Goal: Task Accomplishment & Management: Use online tool/utility

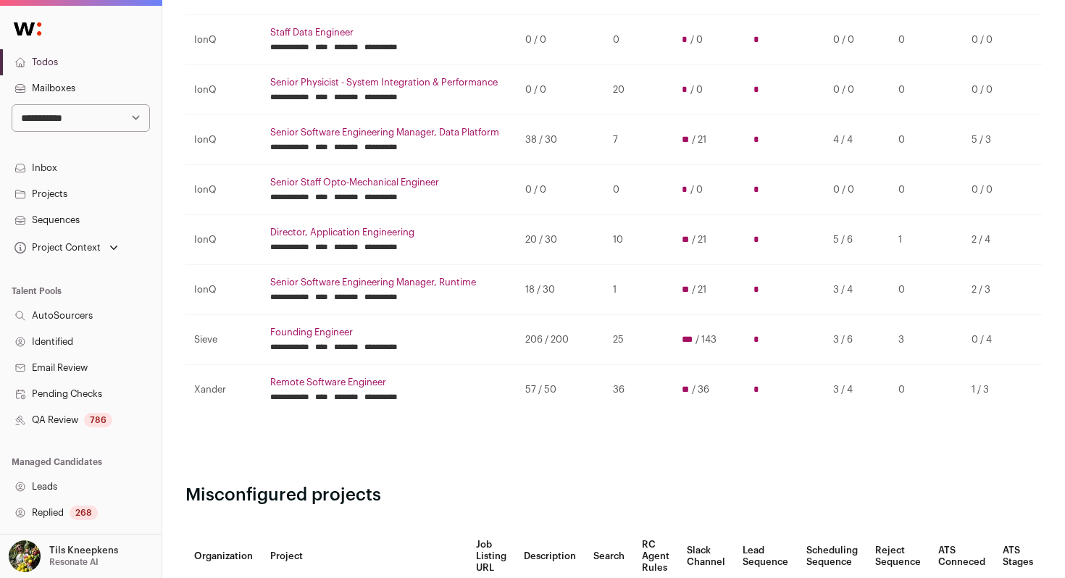
scroll to position [427, 0]
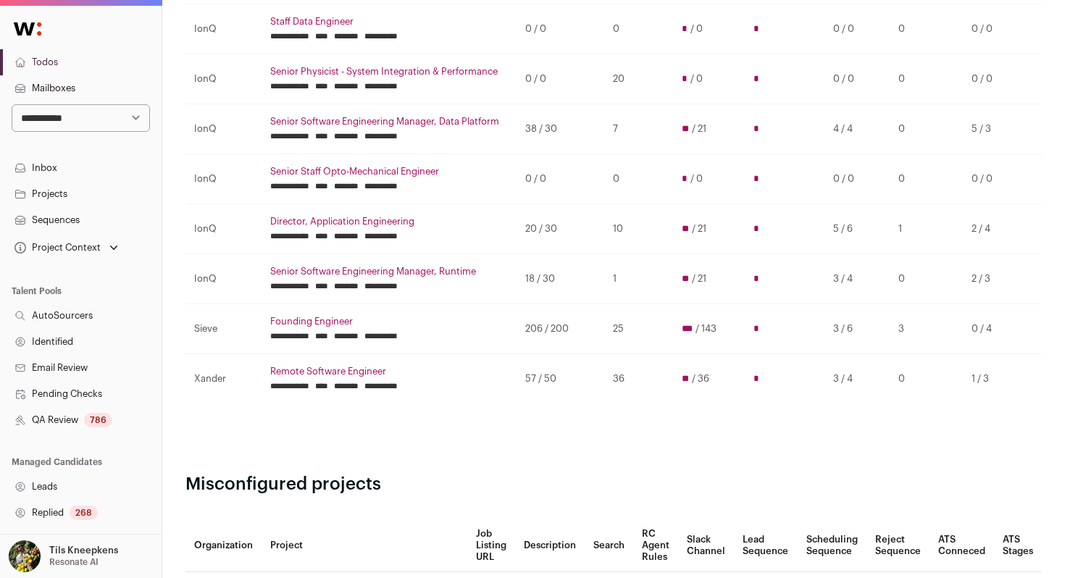
click at [465, 268] on link "Senior Software Engineering Manager, Runtime" at bounding box center [389, 272] width 238 height 12
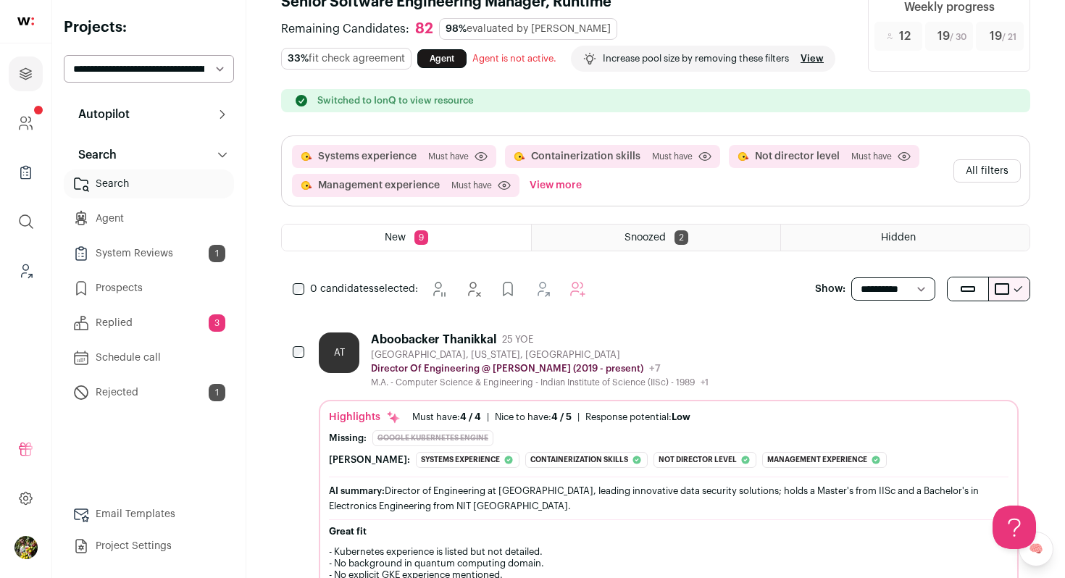
click at [571, 178] on button "View more" at bounding box center [556, 185] width 58 height 23
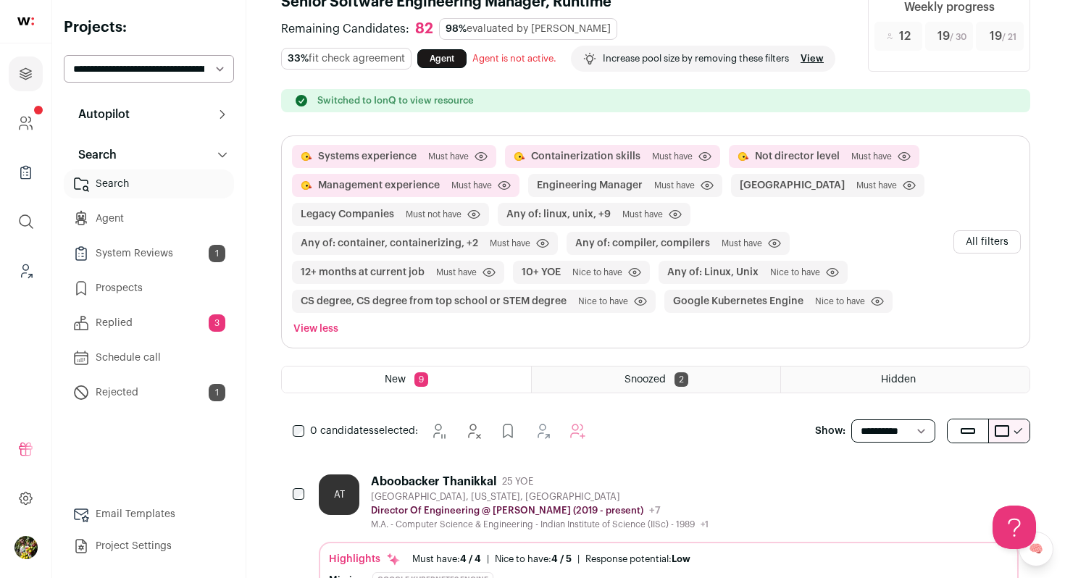
click at [1004, 230] on button "All filters" at bounding box center [986, 241] width 67 height 23
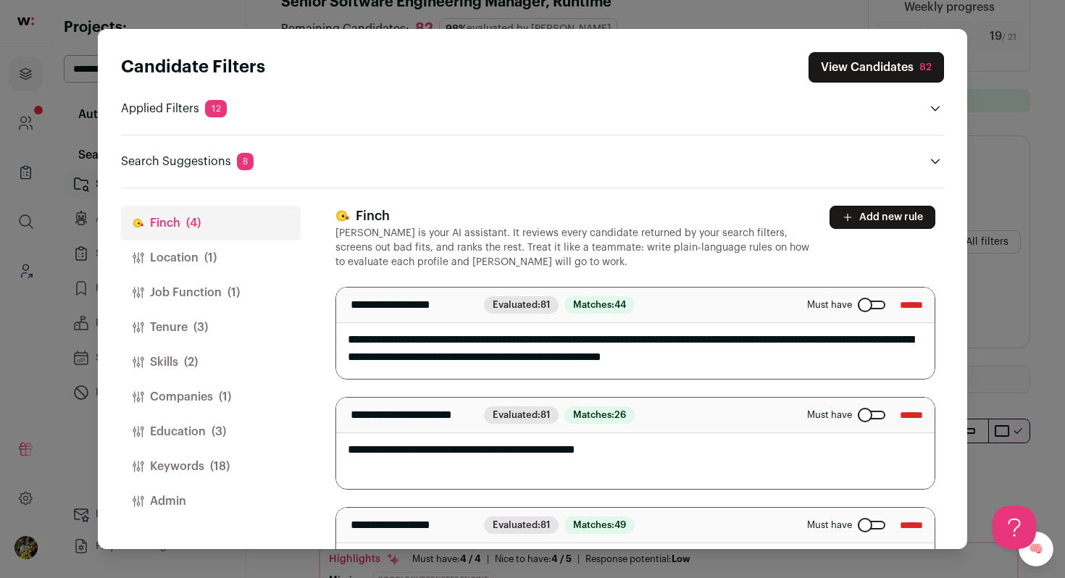
click at [238, 477] on button "Keywords (18)" at bounding box center [211, 466] width 180 height 35
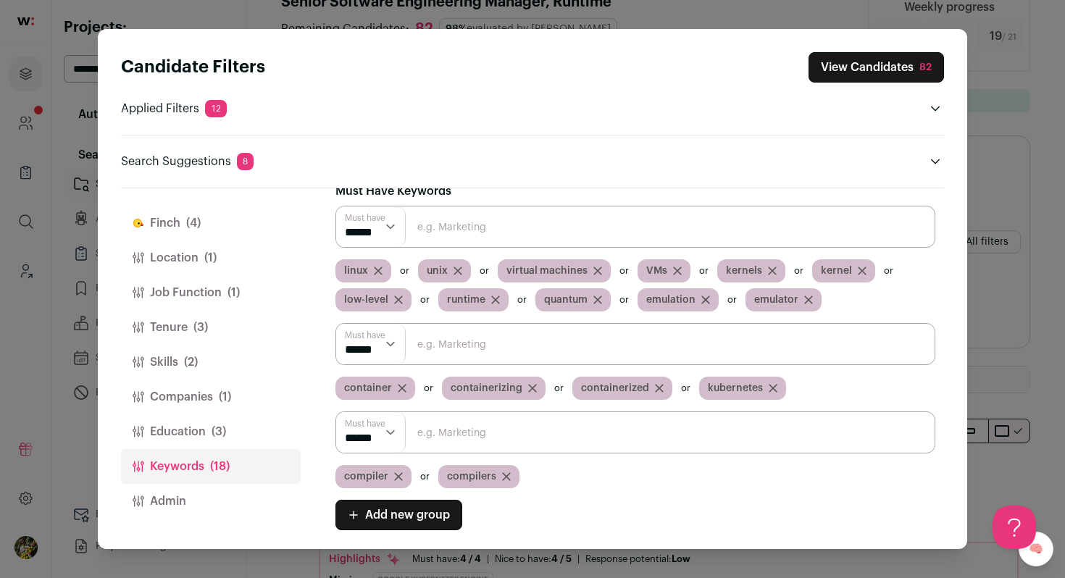
scroll to position [27, 0]
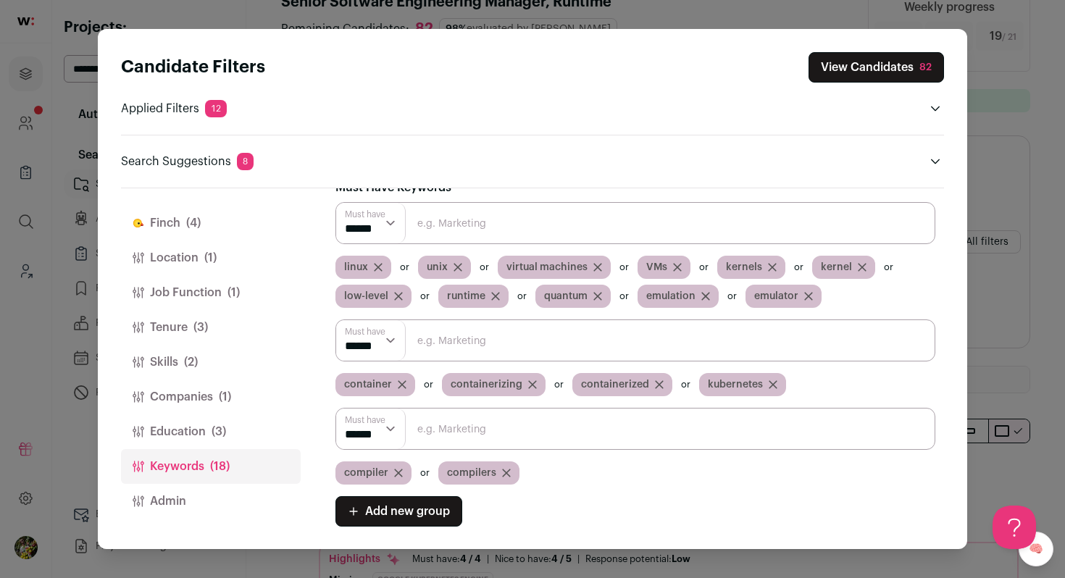
click at [440, 430] on input "Close modal via background" at bounding box center [635, 429] width 600 height 42
click at [494, 298] on icon "Close modal via background" at bounding box center [495, 296] width 9 height 9
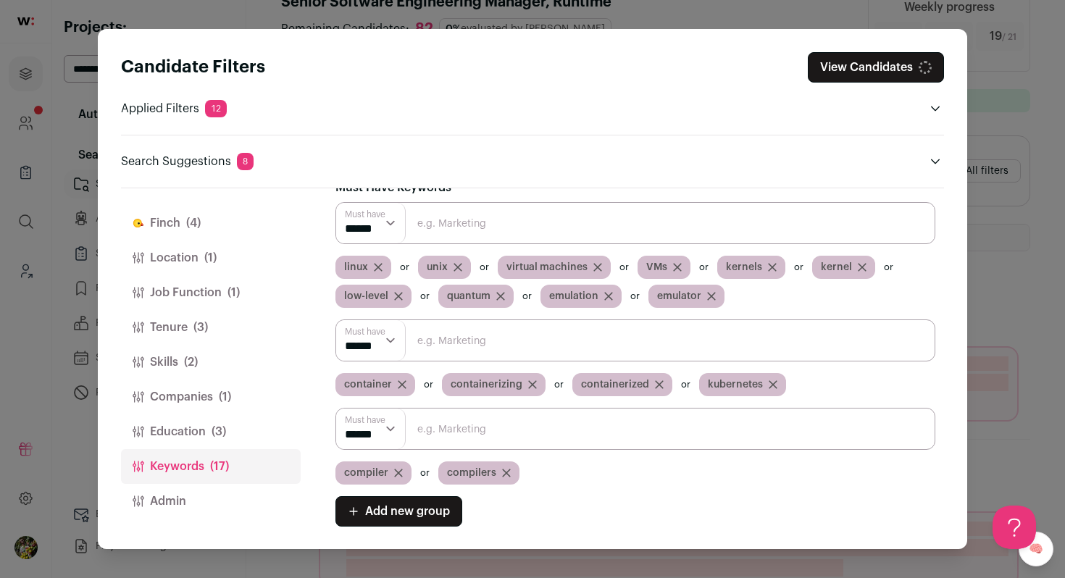
click at [472, 431] on input "Close modal via background" at bounding box center [635, 429] width 600 height 42
type input "runtime"
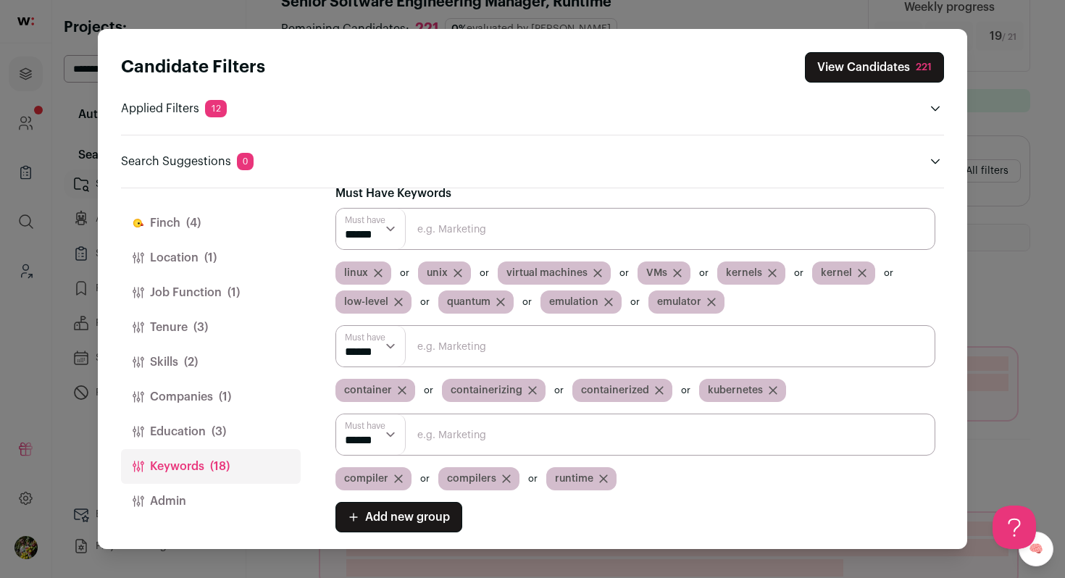
click at [866, 79] on button "View Candidates 221" at bounding box center [874, 67] width 139 height 30
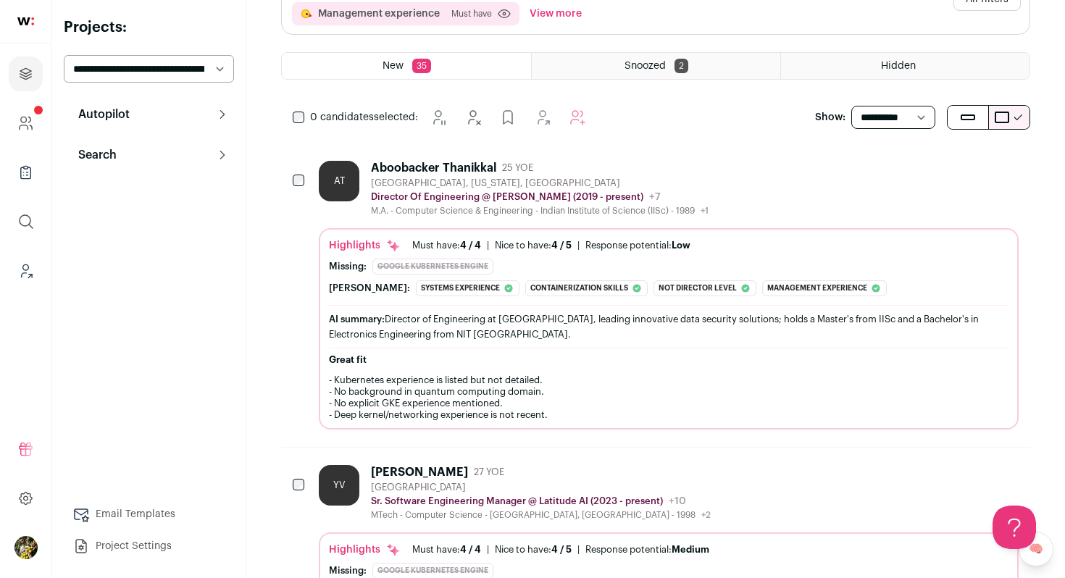
scroll to position [203, 0]
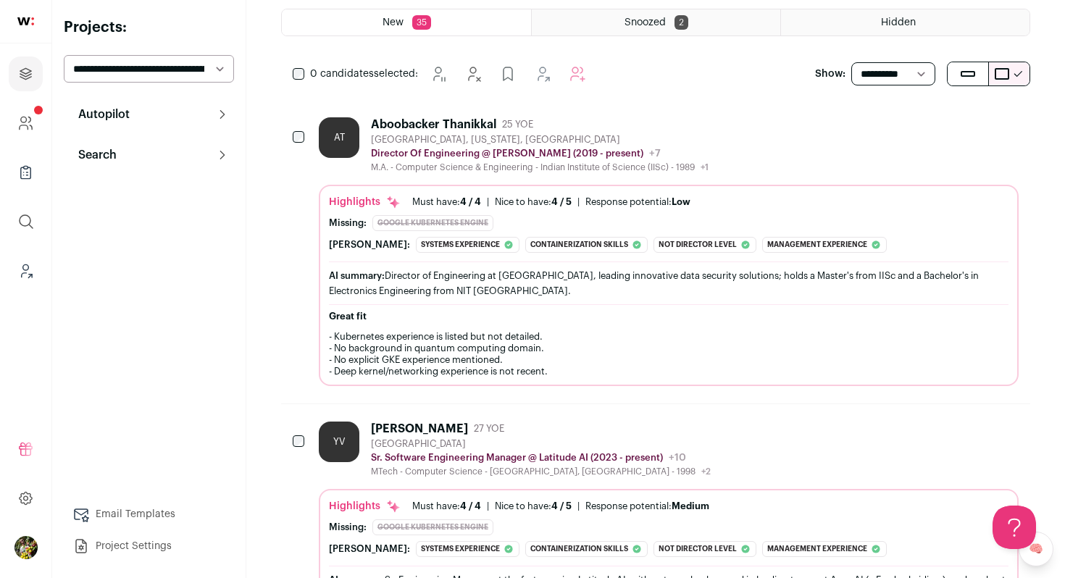
click at [693, 132] on div "Aboobacker Thanikkal 25 YOE Knoxville, Tennessee, United States Director Of Eng…" at bounding box center [540, 145] width 338 height 56
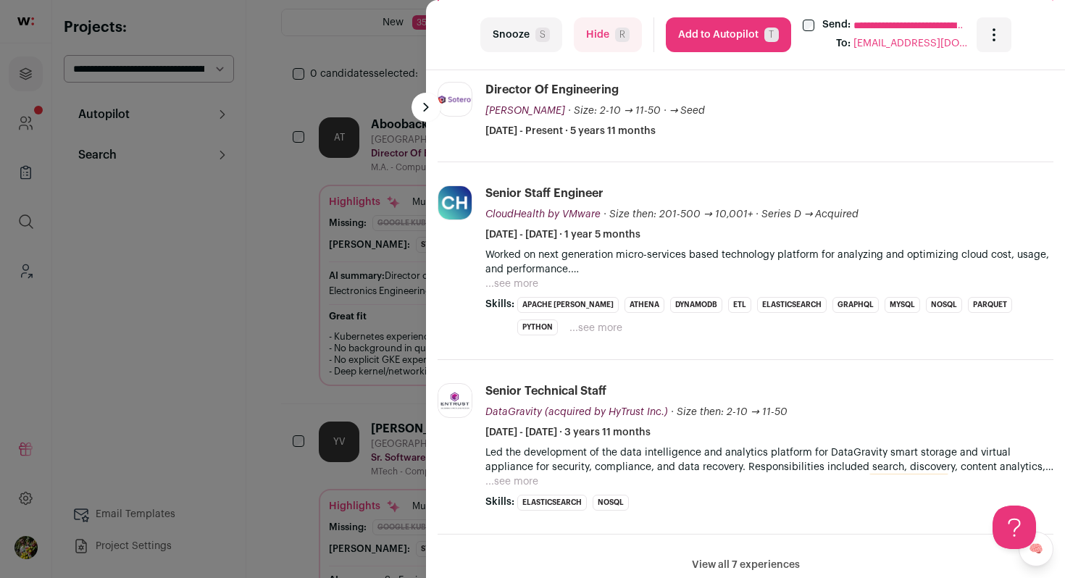
scroll to position [527, 0]
click at [602, 46] on button "Hide R" at bounding box center [608, 34] width 68 height 35
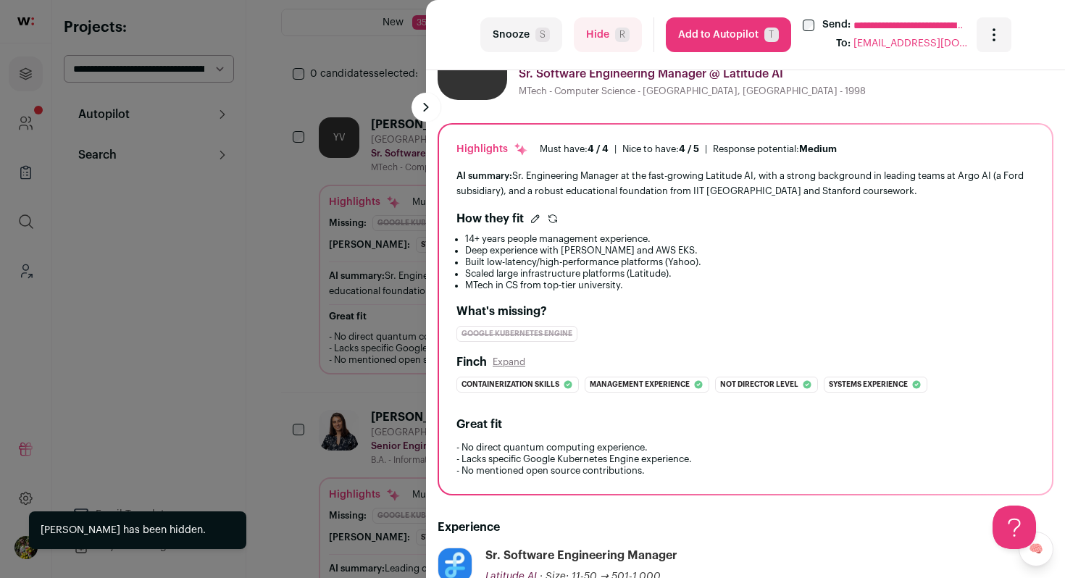
scroll to position [62, 0]
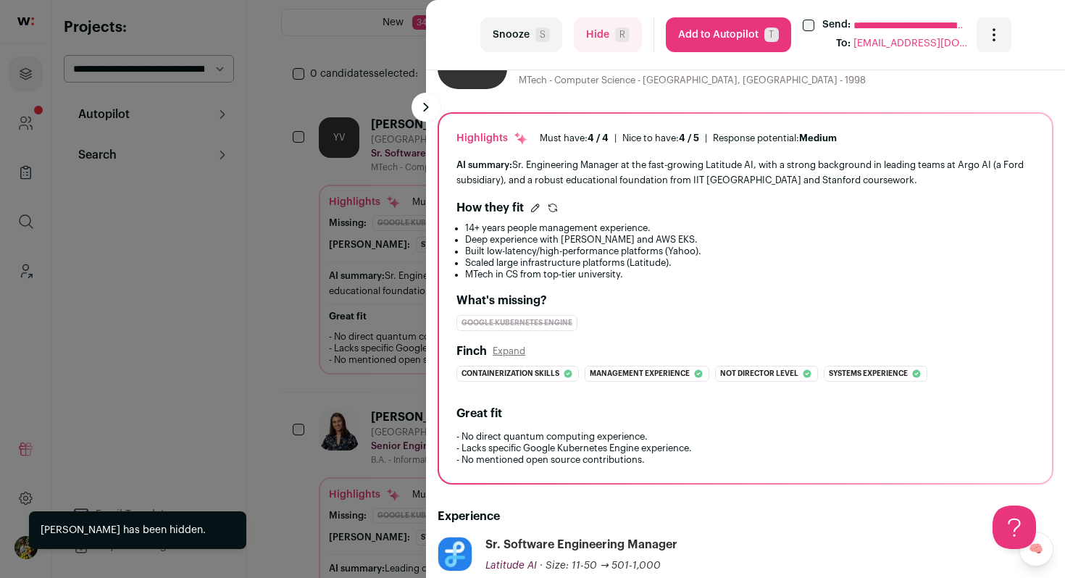
click at [366, 239] on div "**********" at bounding box center [532, 289] width 1065 height 578
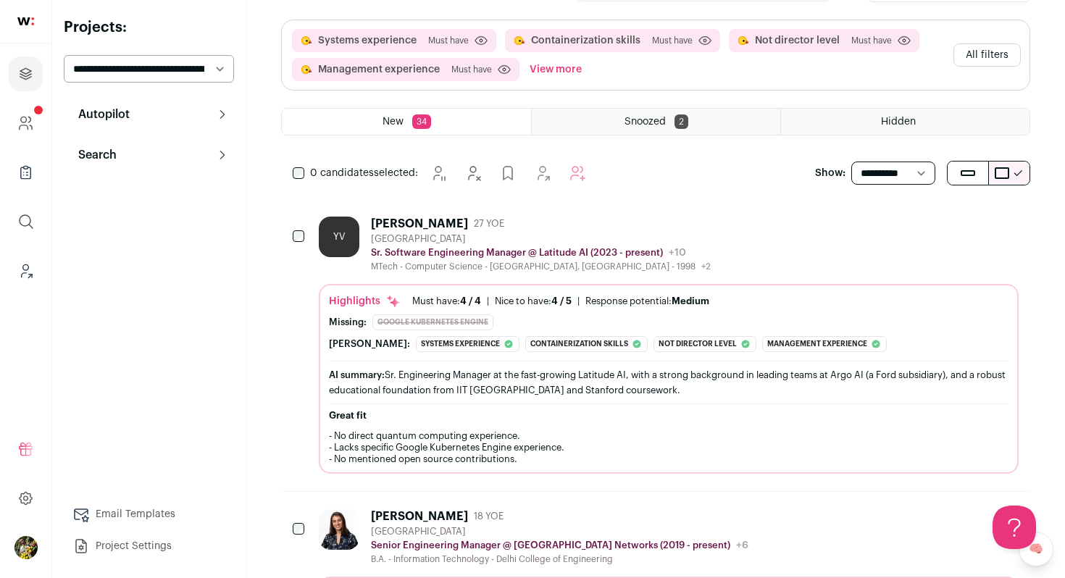
scroll to position [0, 0]
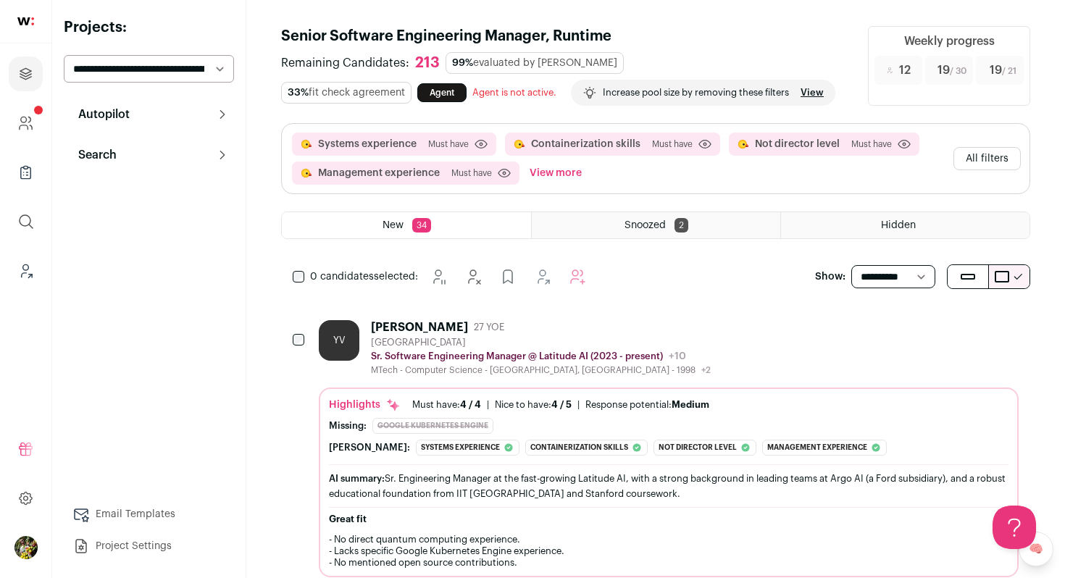
click at [850, 223] on div "Hidden" at bounding box center [905, 225] width 248 height 26
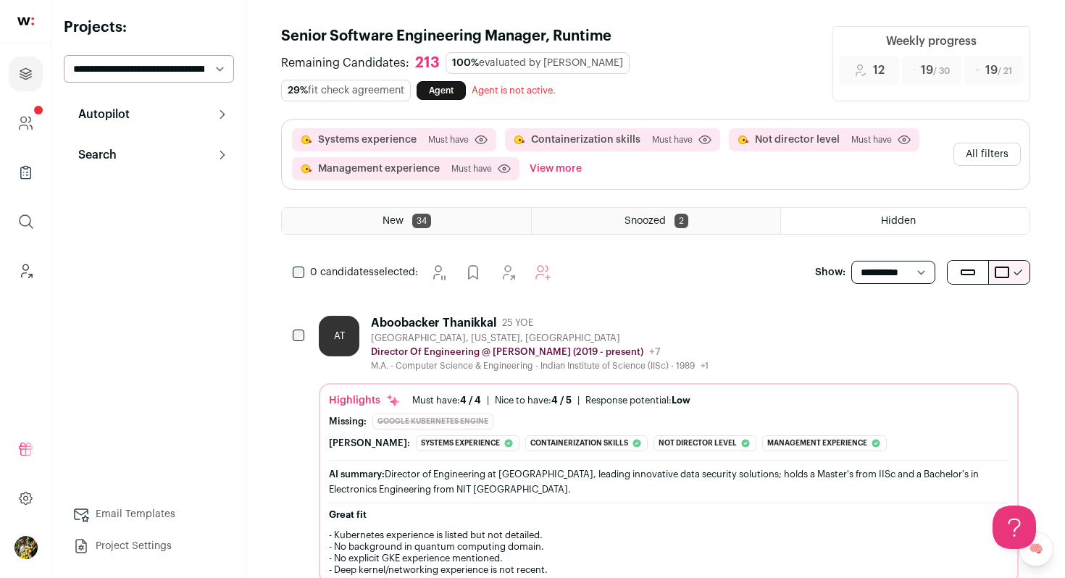
click at [733, 342] on div "AT Aboobacker Thanikkal 25 YOE Knoxville, Tennessee, United States Director Of …" at bounding box center [669, 344] width 700 height 56
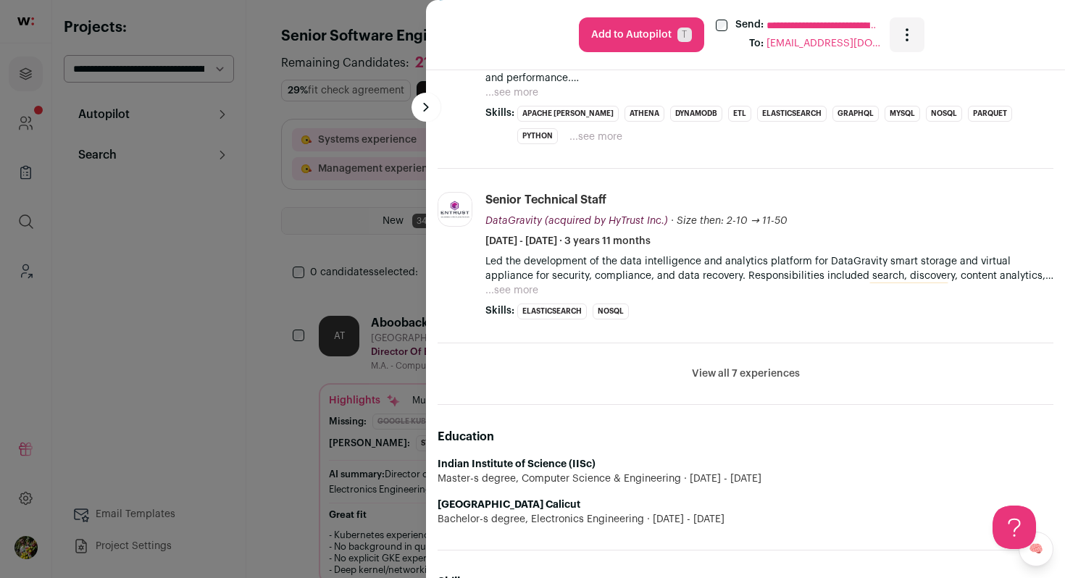
scroll to position [732, 0]
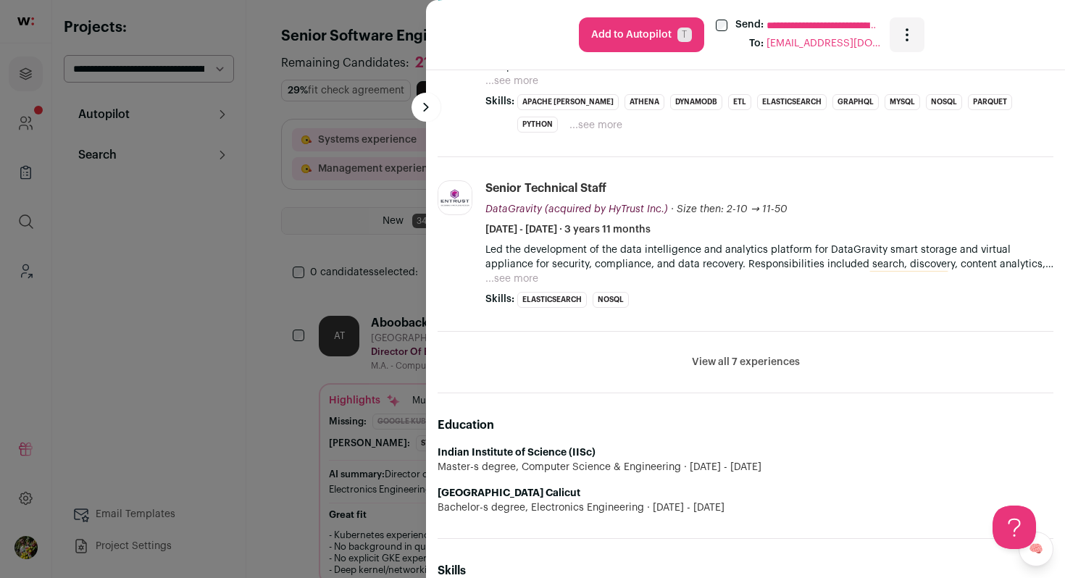
click at [730, 358] on button "View all 7 experiences" at bounding box center [746, 362] width 108 height 14
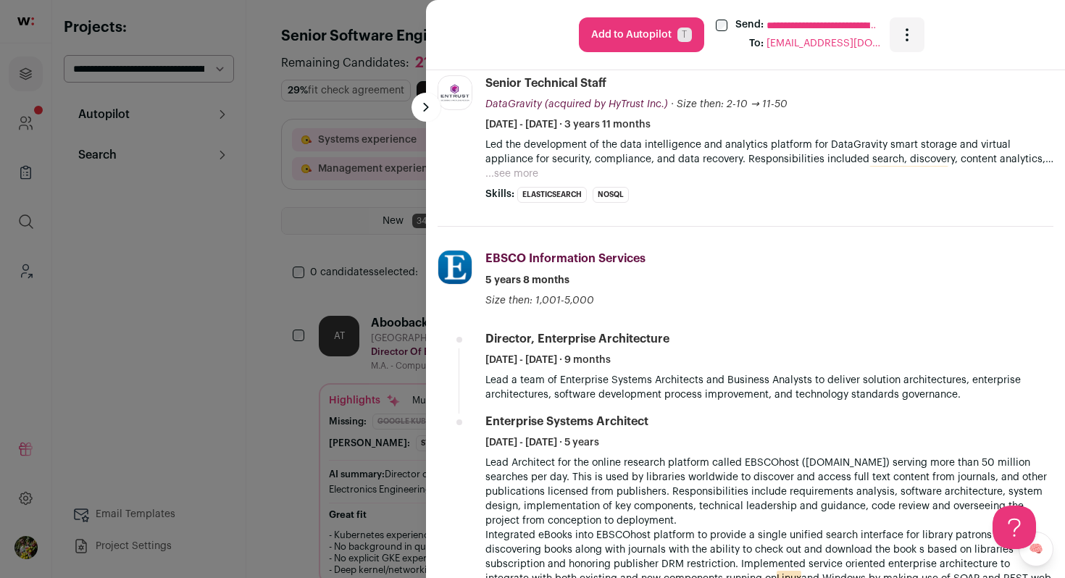
scroll to position [876, 0]
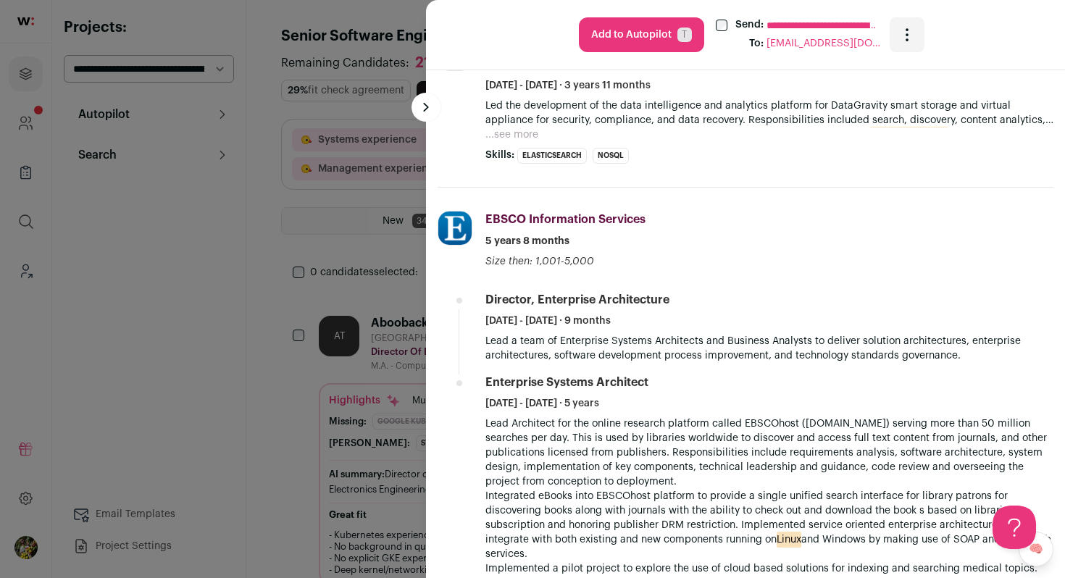
click at [378, 215] on div "**********" at bounding box center [532, 289] width 1065 height 578
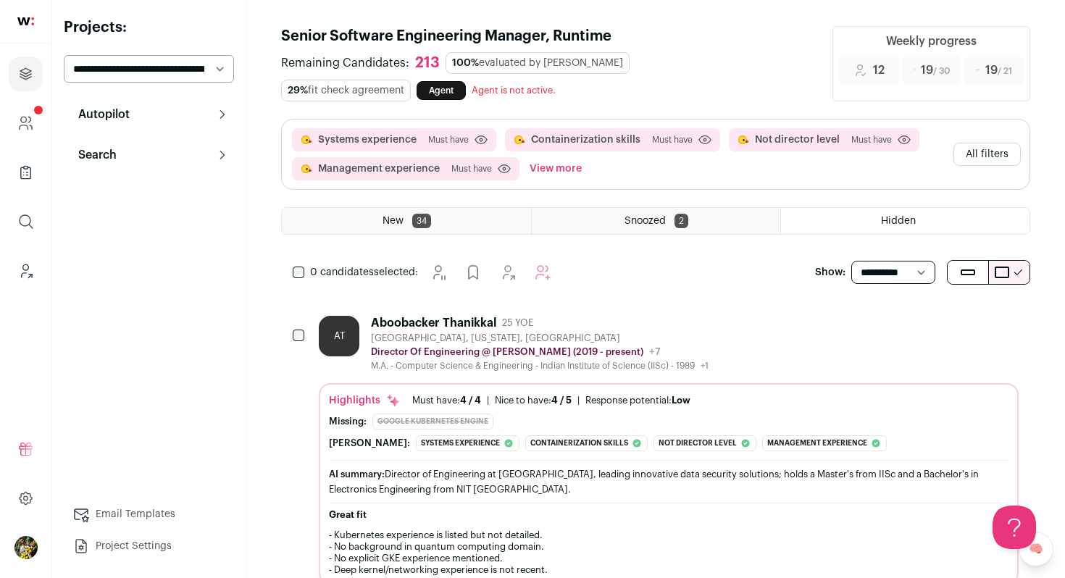
click at [378, 215] on div "New 34" at bounding box center [406, 221] width 249 height 26
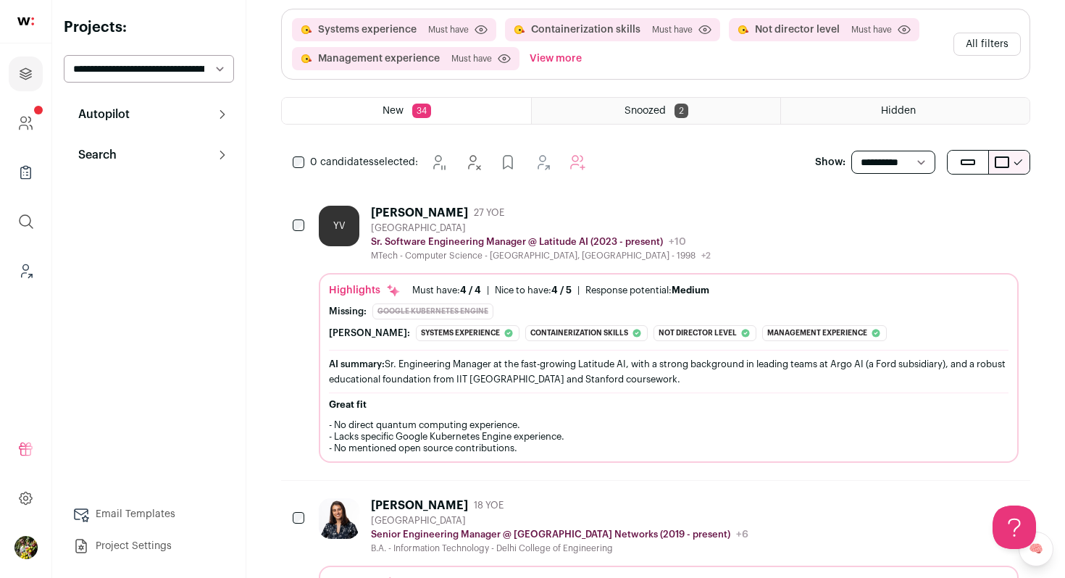
click at [479, 224] on div "[GEOGRAPHIC_DATA]" at bounding box center [541, 228] width 340 height 12
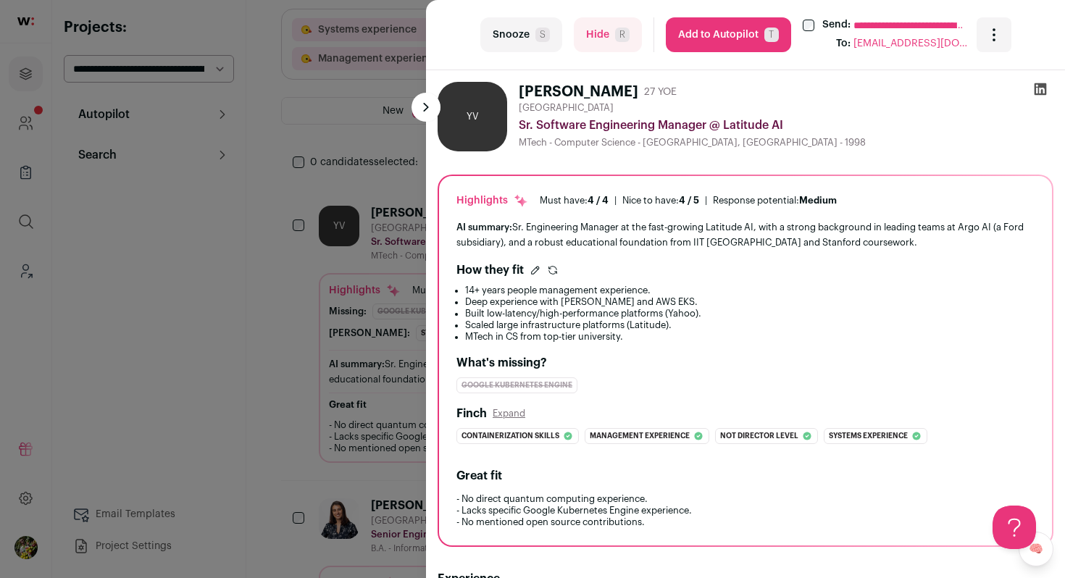
click at [487, 482] on h2 "Great fit" at bounding box center [745, 475] width 578 height 17
click at [487, 476] on h2 "Great fit" at bounding box center [745, 475] width 578 height 17
copy div "Great fit"
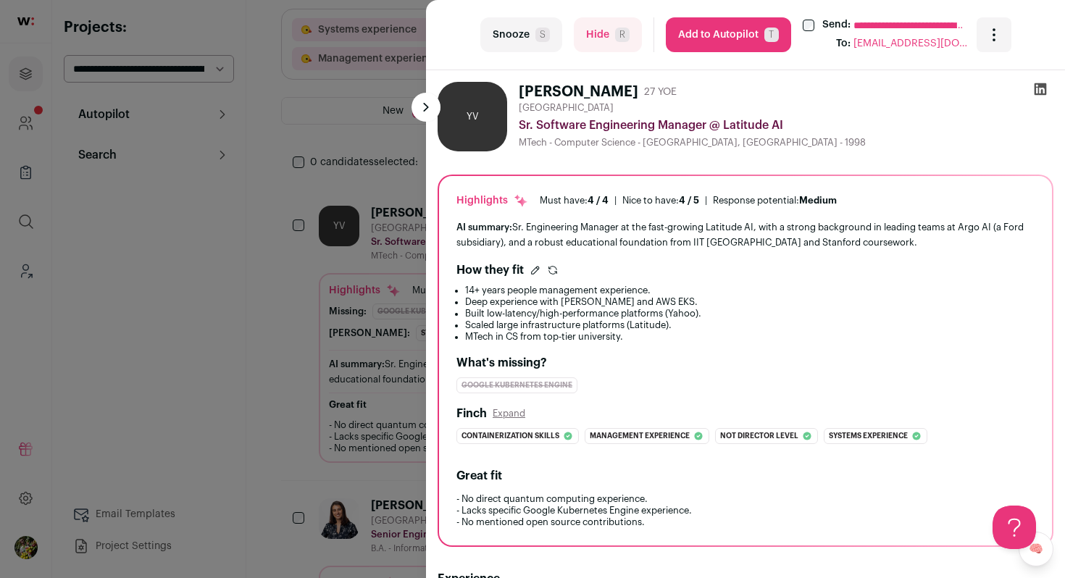
click at [374, 185] on div "**********" at bounding box center [532, 289] width 1065 height 578
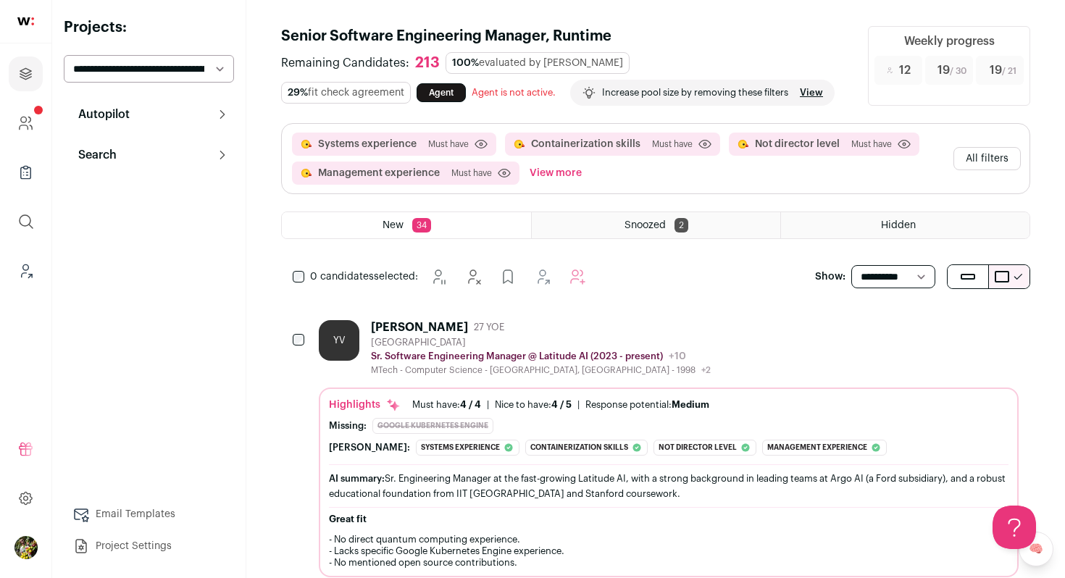
click at [367, 35] on h1 "Senior Software Engineering Manager, Runtime" at bounding box center [565, 36] width 569 height 20
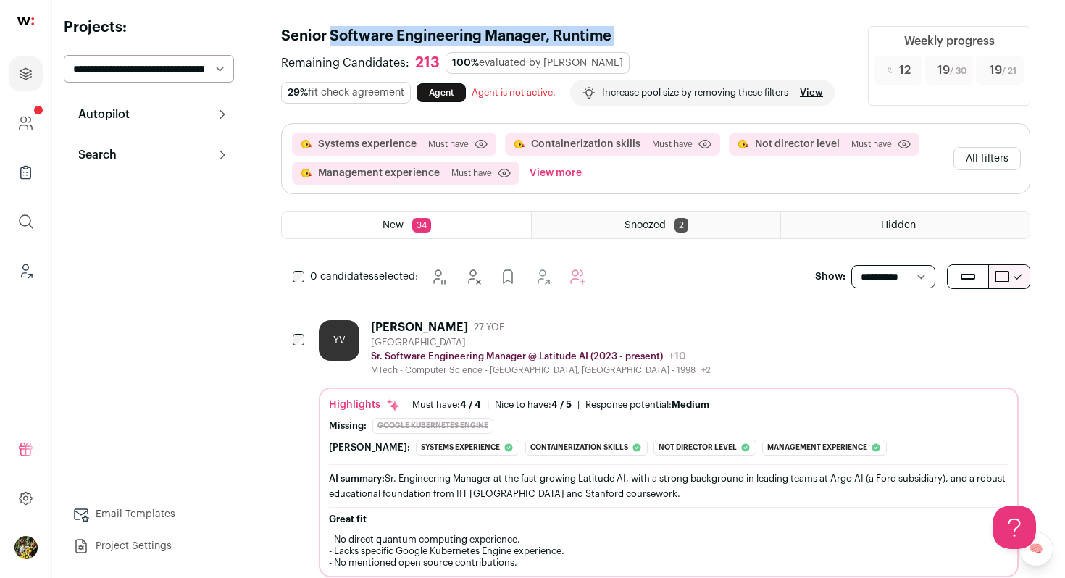
click at [367, 35] on h1 "Senior Software Engineering Manager, Runtime" at bounding box center [565, 36] width 569 height 20
copy div "Senior Software Engineering Manager, Runtime"
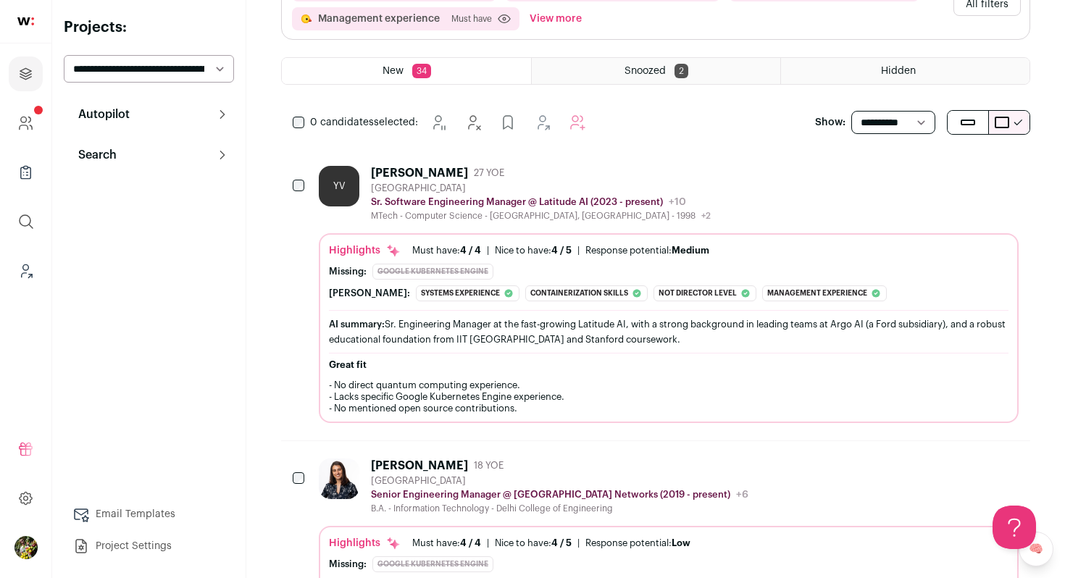
click at [788, 382] on p "- No direct quantum computing experience. - Lacks specific Google Kubernetes En…" at bounding box center [668, 397] width 679 height 35
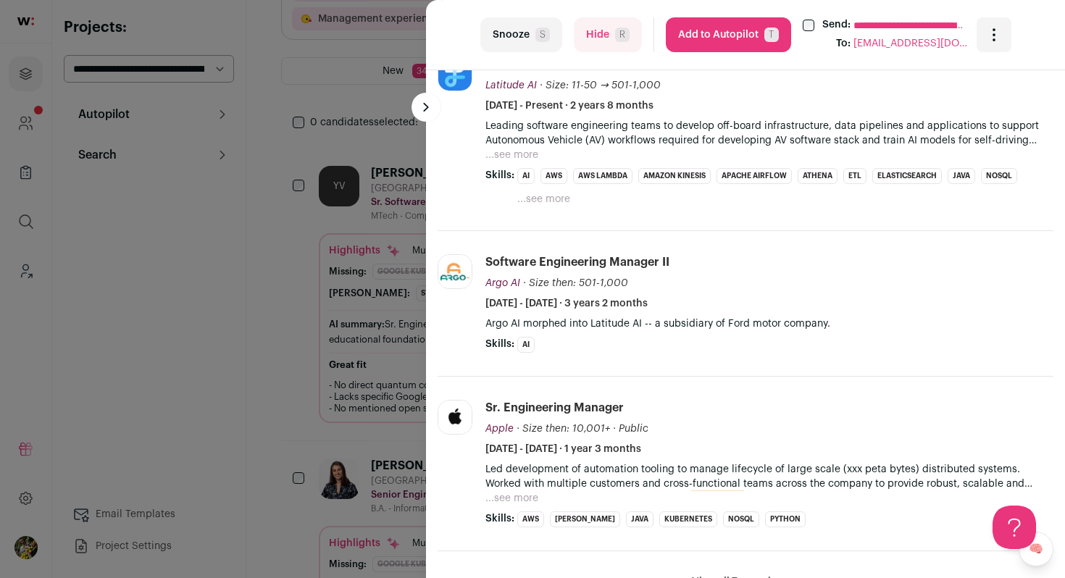
scroll to position [540, 0]
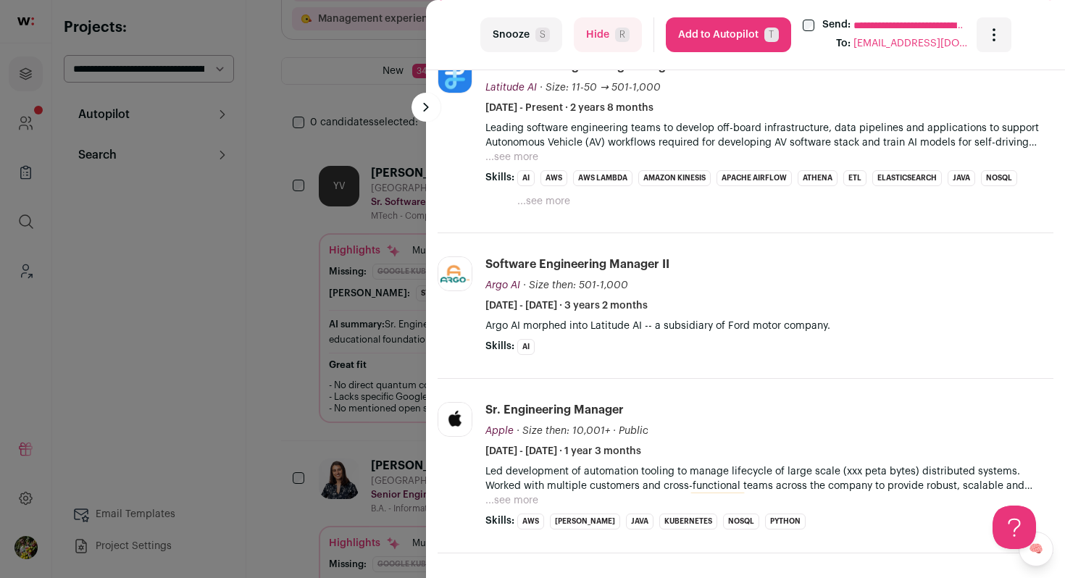
click at [551, 201] on button "...see more" at bounding box center [543, 201] width 53 height 14
click at [519, 158] on button "...see more" at bounding box center [511, 157] width 53 height 14
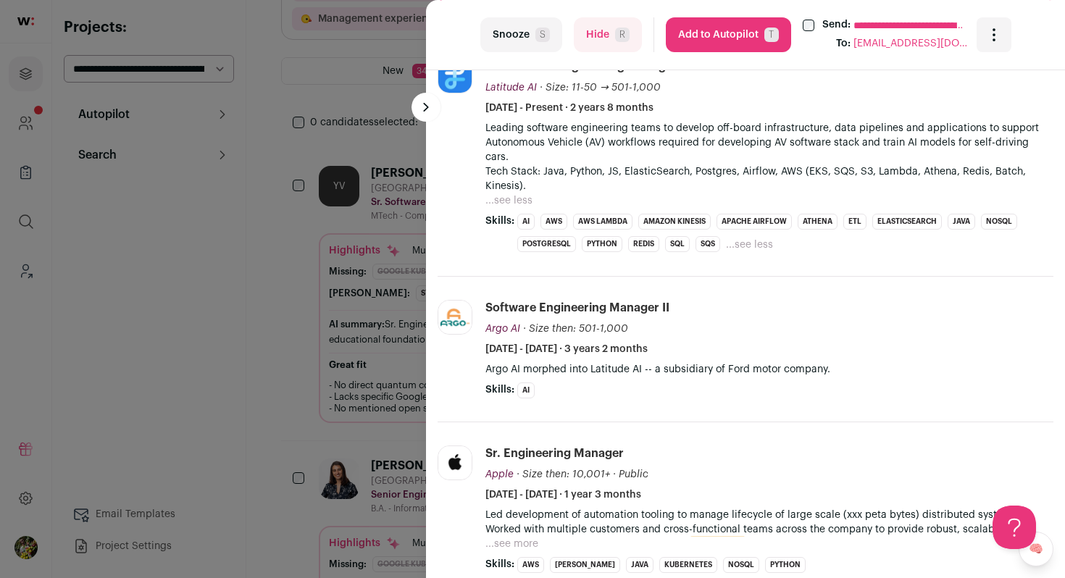
click at [335, 249] on div "**********" at bounding box center [532, 289] width 1065 height 578
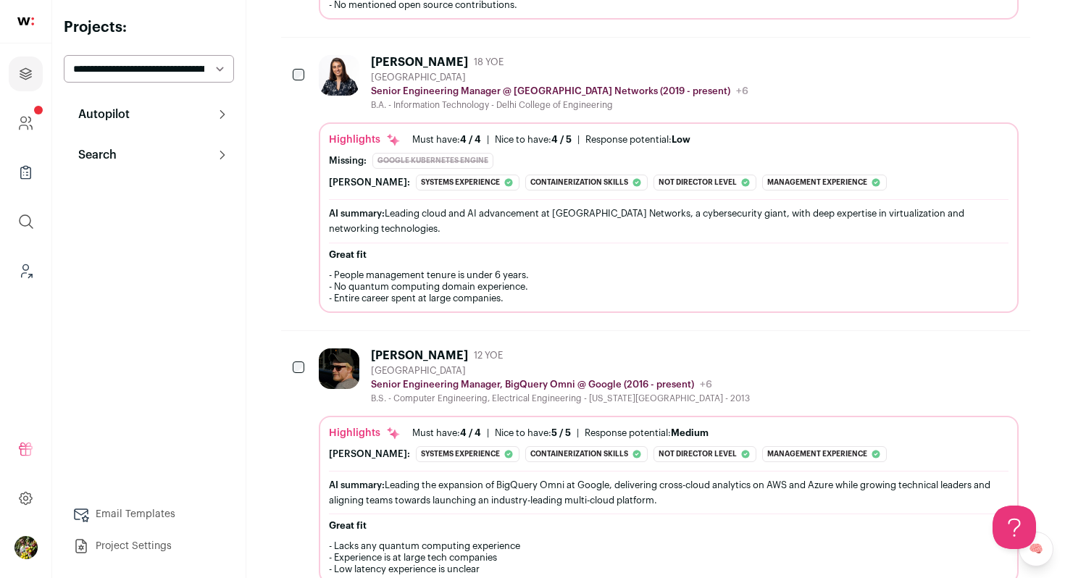
scroll to position [559, 0]
click at [408, 151] on div "Highlights Must have: 4 / 4 How many must haves have been fulfilled? | Nice to …" at bounding box center [668, 160] width 679 height 58
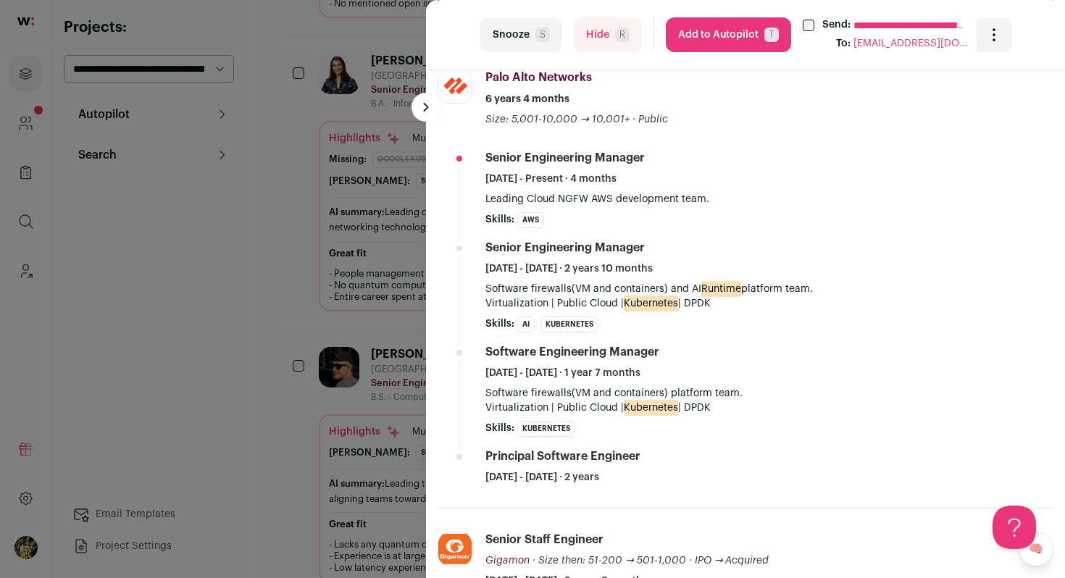
scroll to position [535, 0]
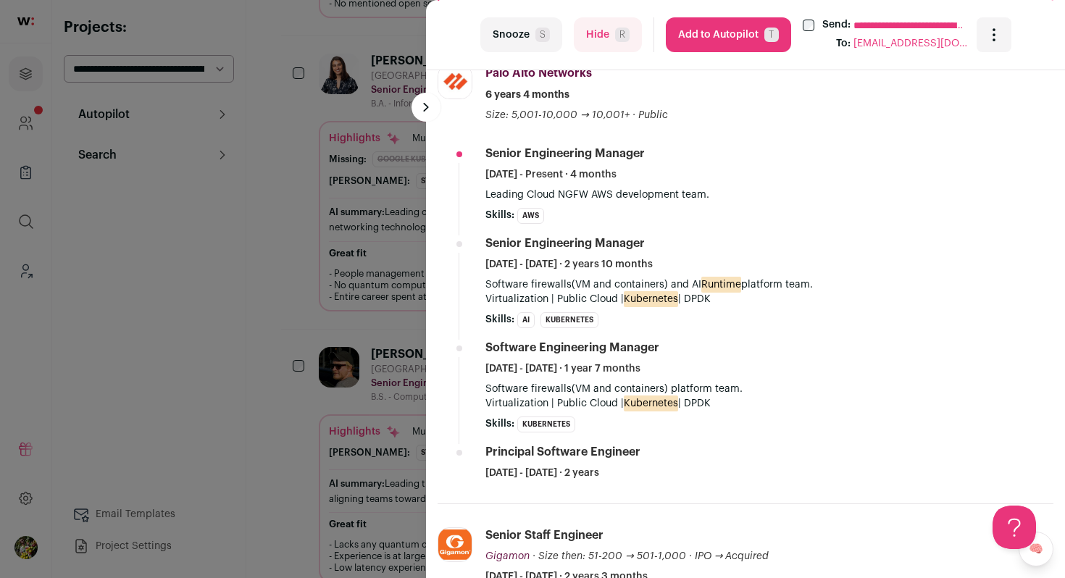
click at [743, 32] on button "Add to Autopilot T" at bounding box center [728, 34] width 125 height 35
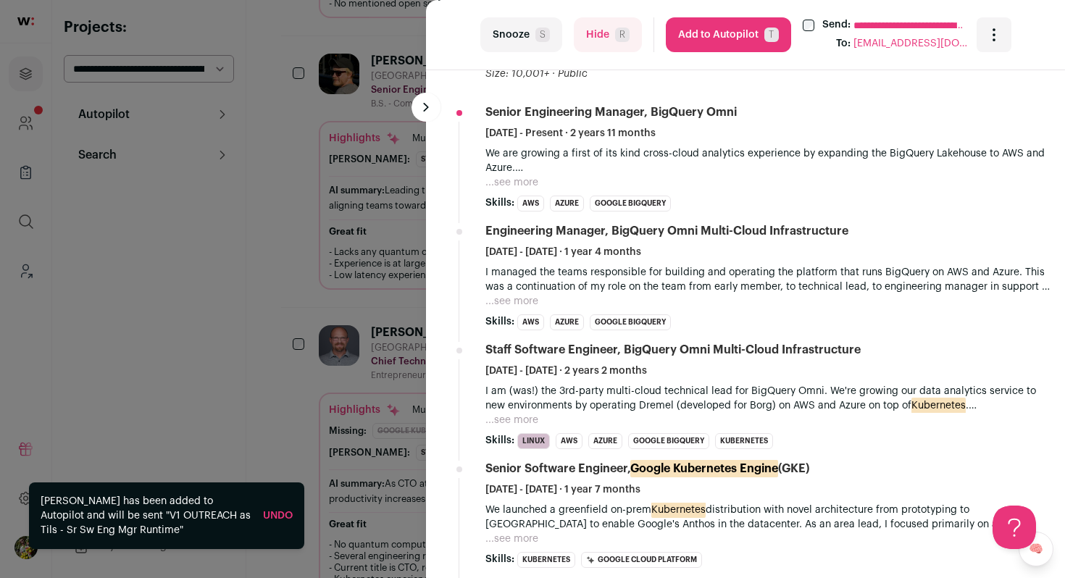
scroll to position [522, 0]
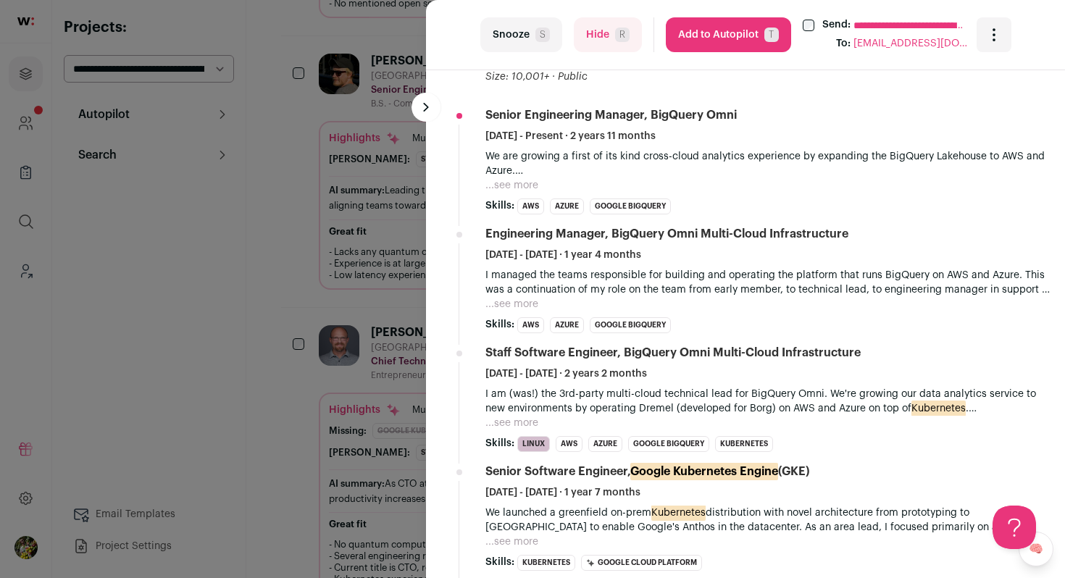
click at [522, 306] on button "...see more" at bounding box center [511, 304] width 53 height 14
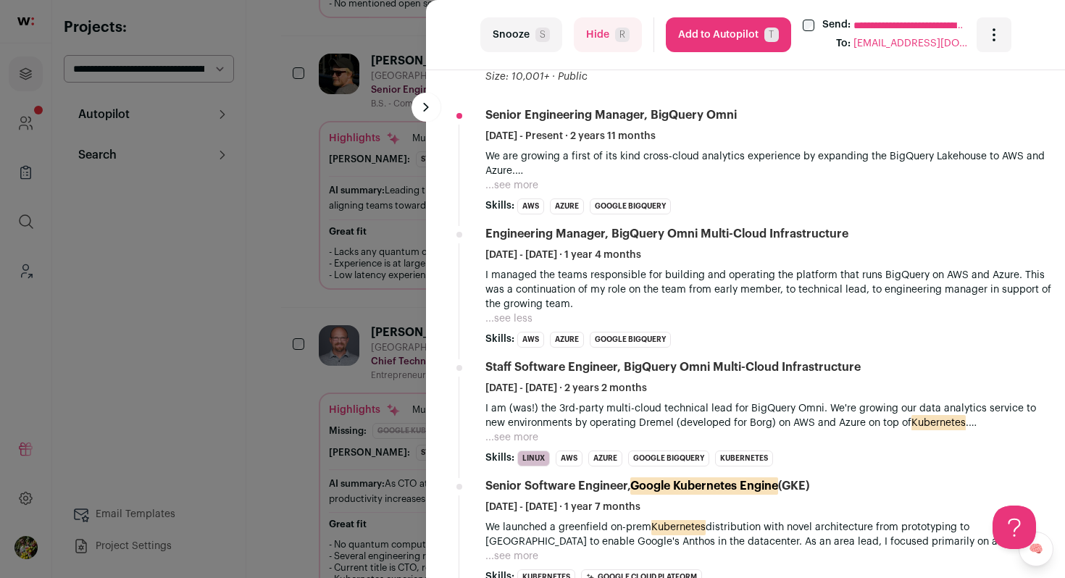
click at [532, 186] on button "...see more" at bounding box center [511, 185] width 53 height 14
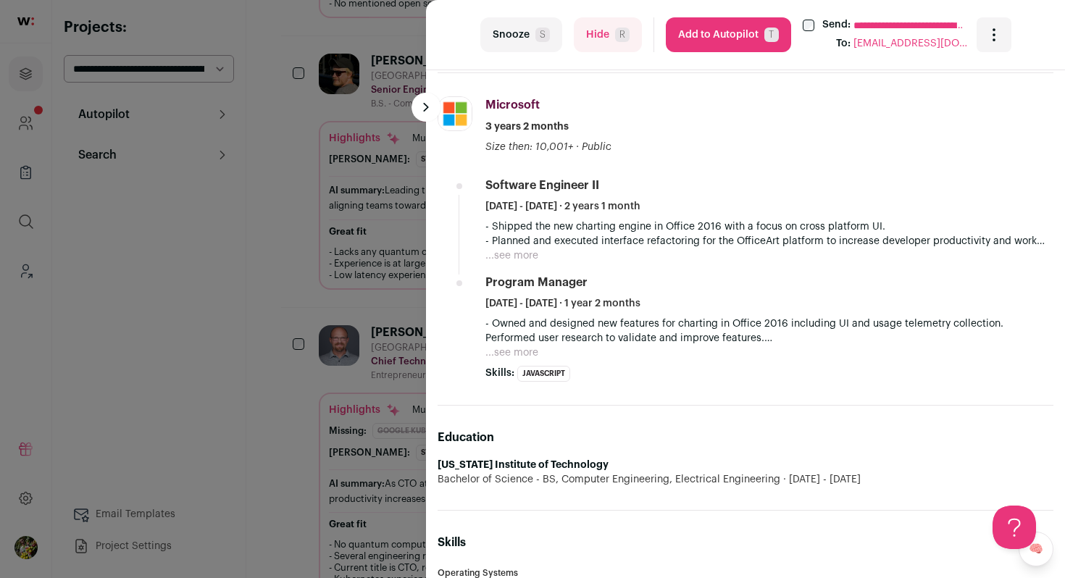
scroll to position [1287, 0]
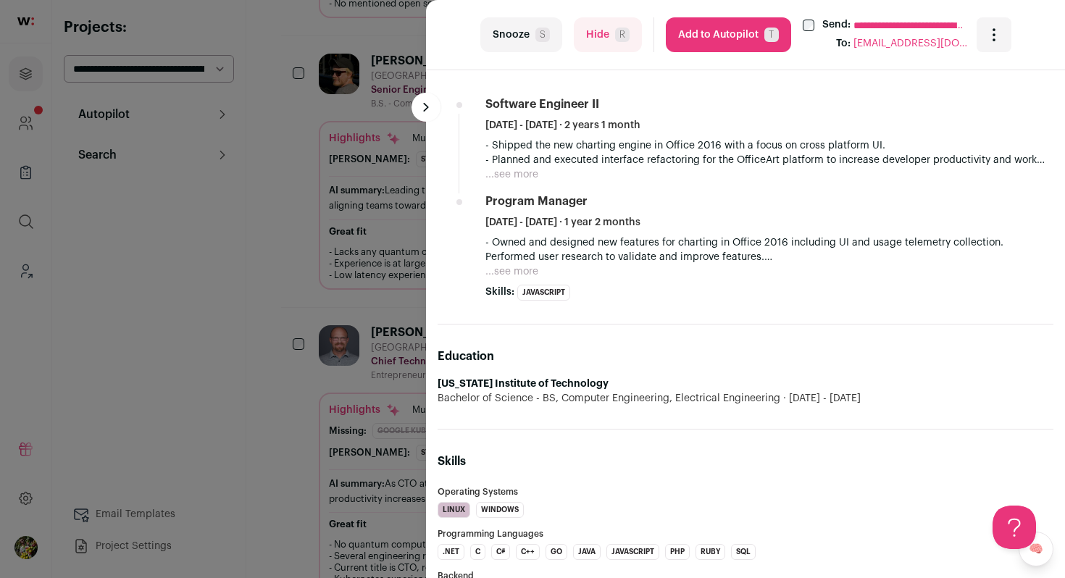
click at [514, 172] on button "...see more" at bounding box center [511, 174] width 53 height 14
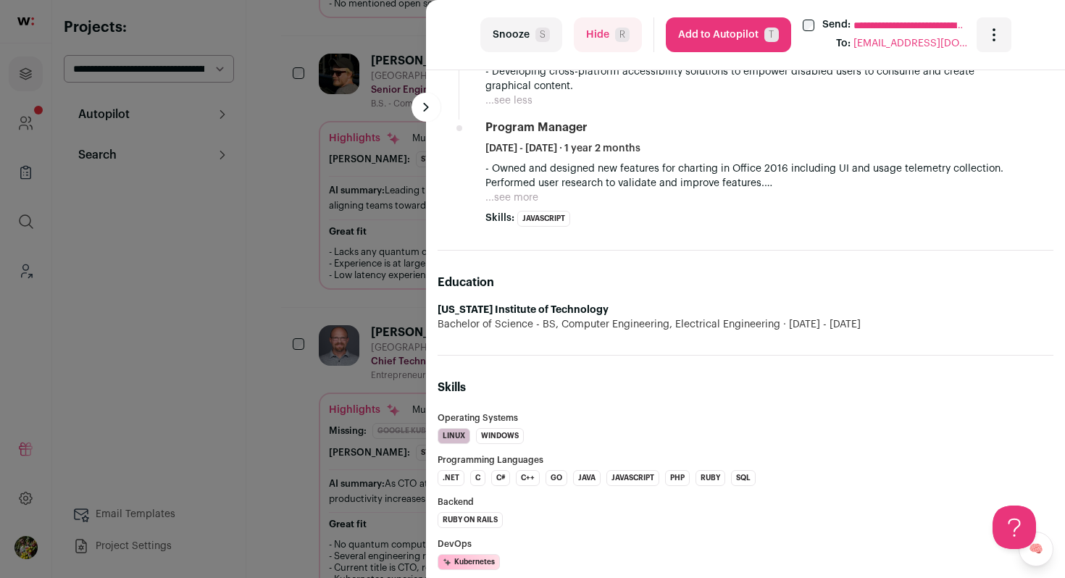
scroll to position [1501, 0]
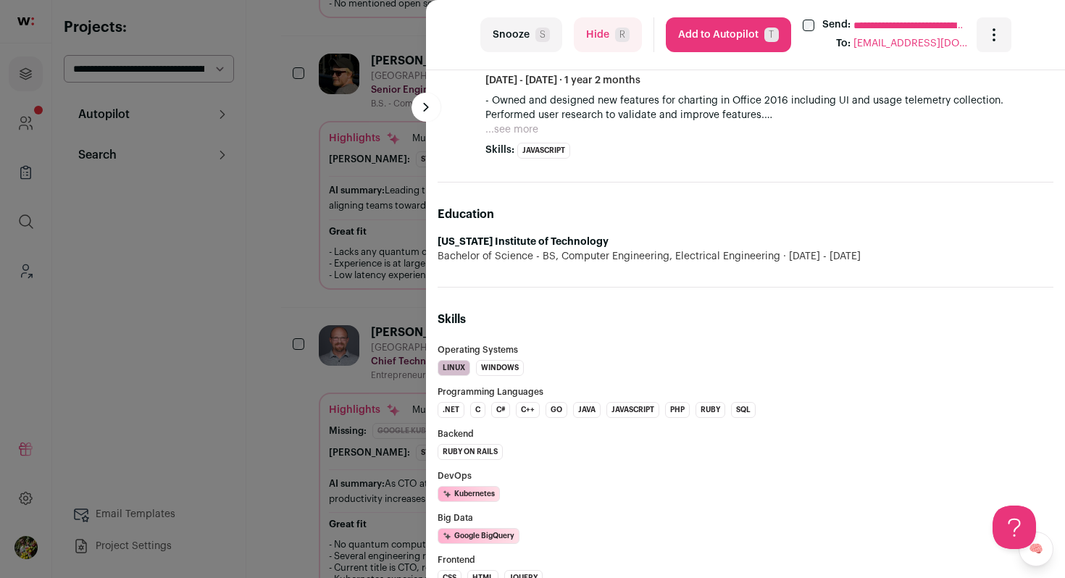
click at [506, 127] on button "...see more" at bounding box center [511, 129] width 53 height 14
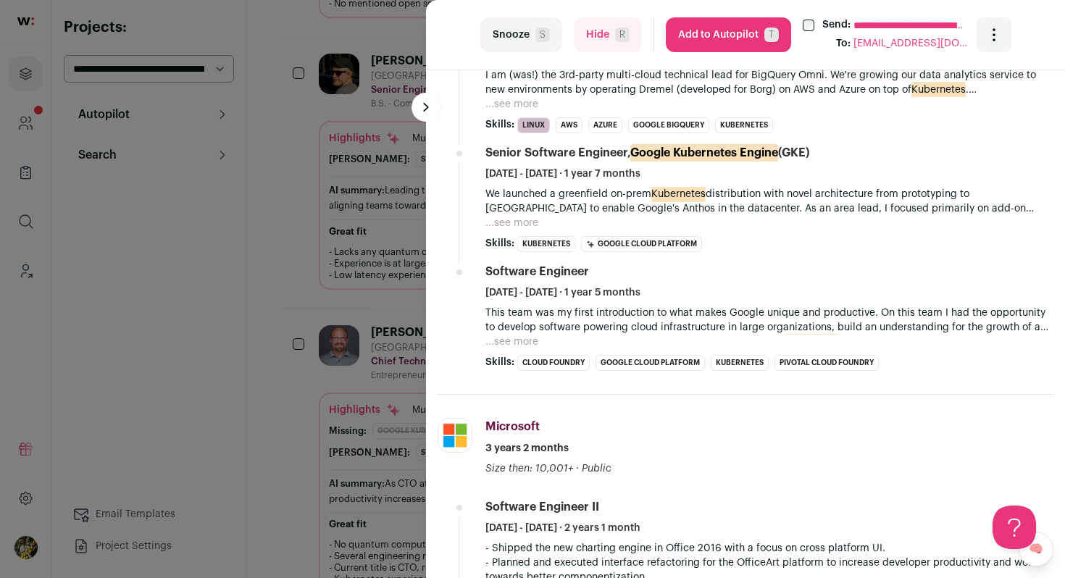
scroll to position [889, 0]
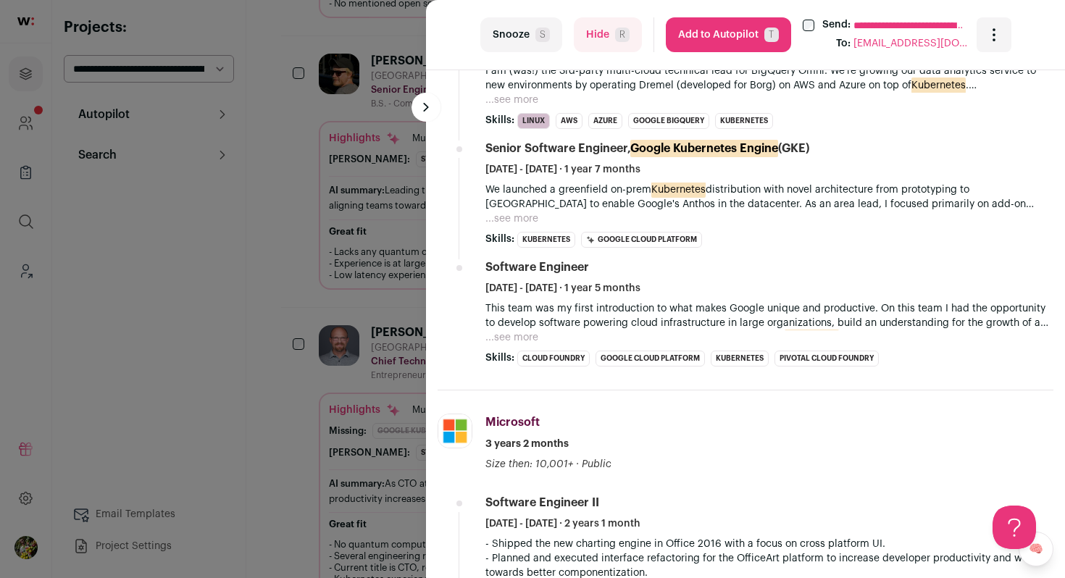
click at [532, 220] on button "...see more" at bounding box center [511, 218] width 53 height 14
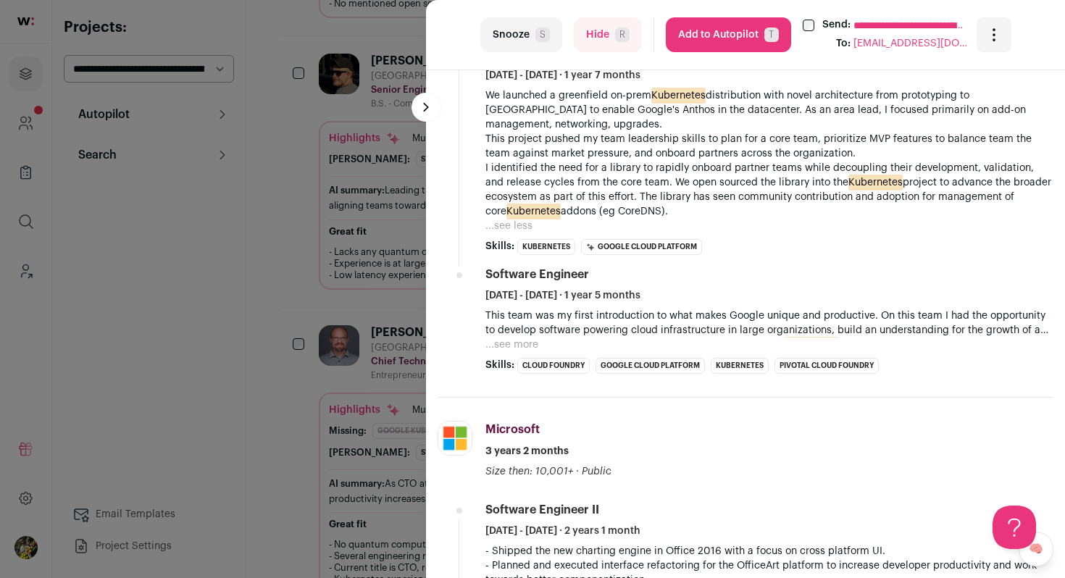
scroll to position [1008, 0]
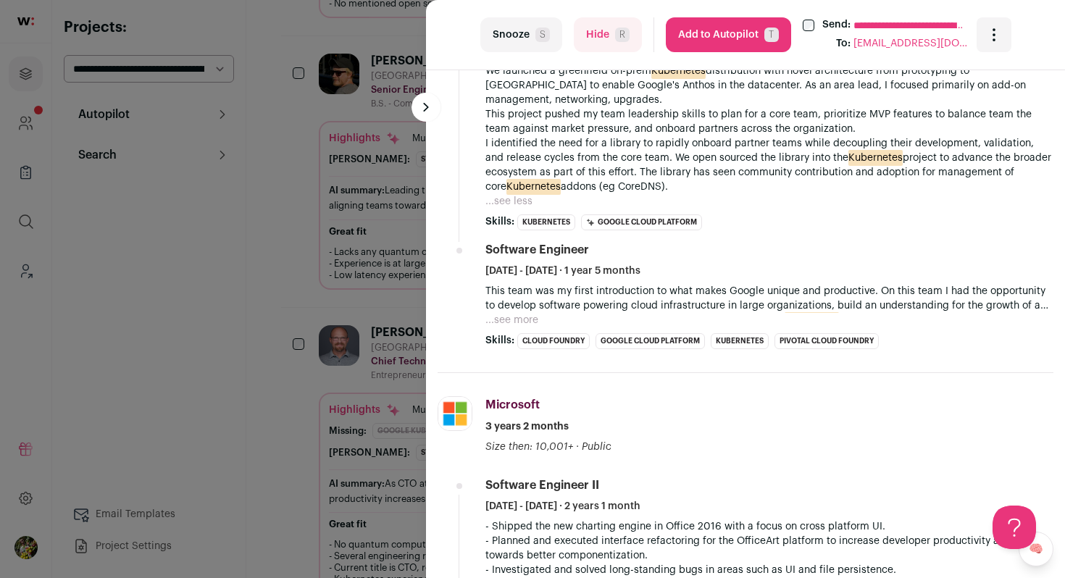
click at [518, 313] on button "...see more" at bounding box center [511, 320] width 53 height 14
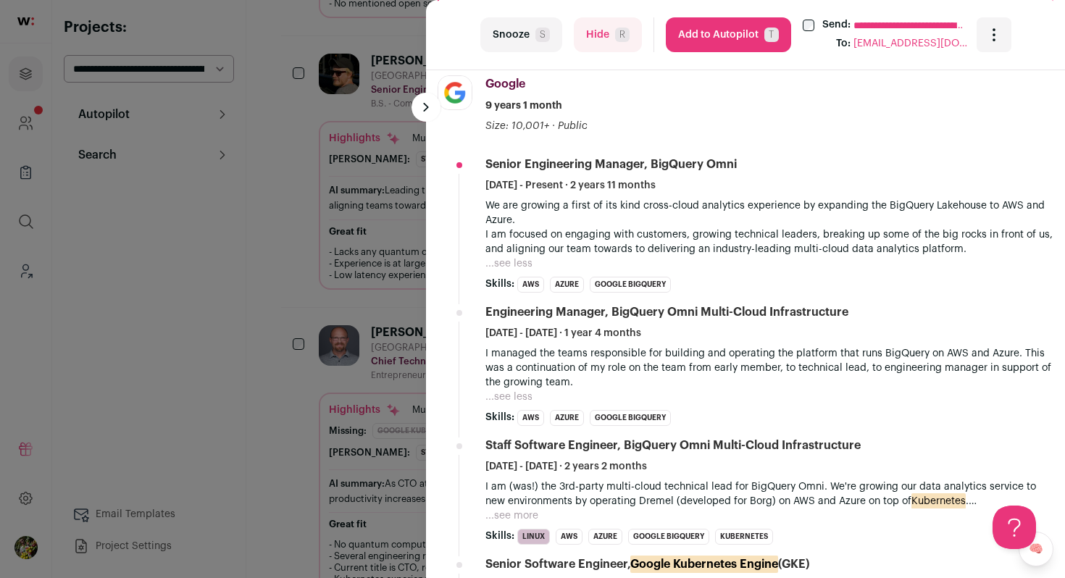
scroll to position [469, 0]
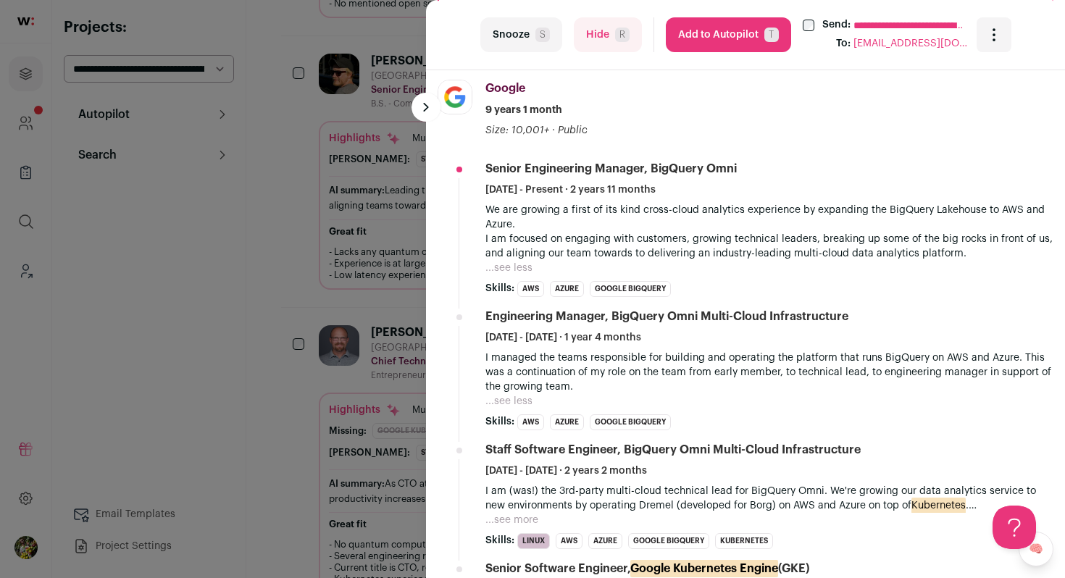
click at [605, 46] on button "Hide R" at bounding box center [608, 34] width 68 height 35
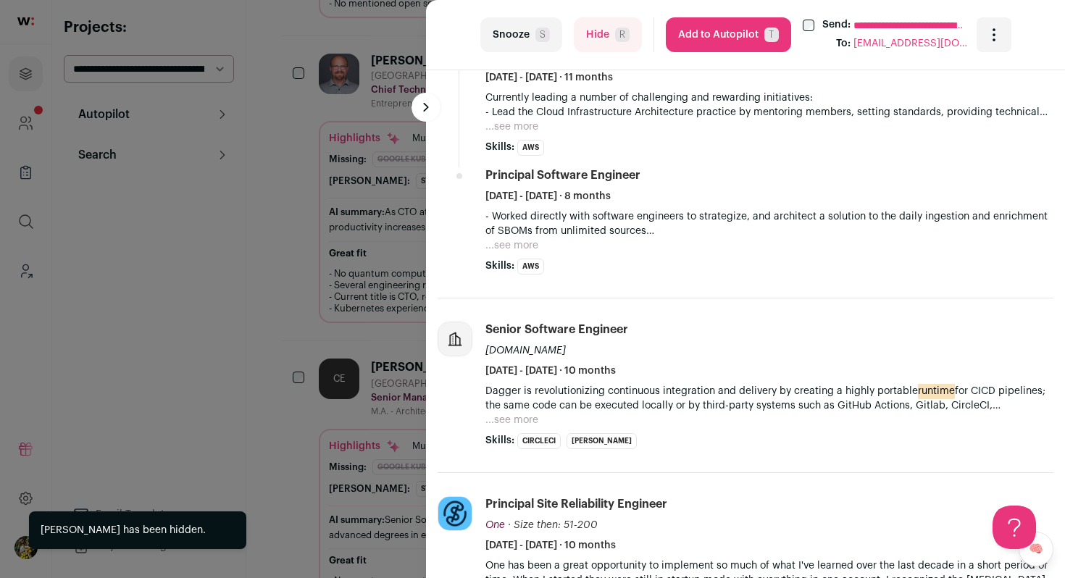
scroll to position [695, 0]
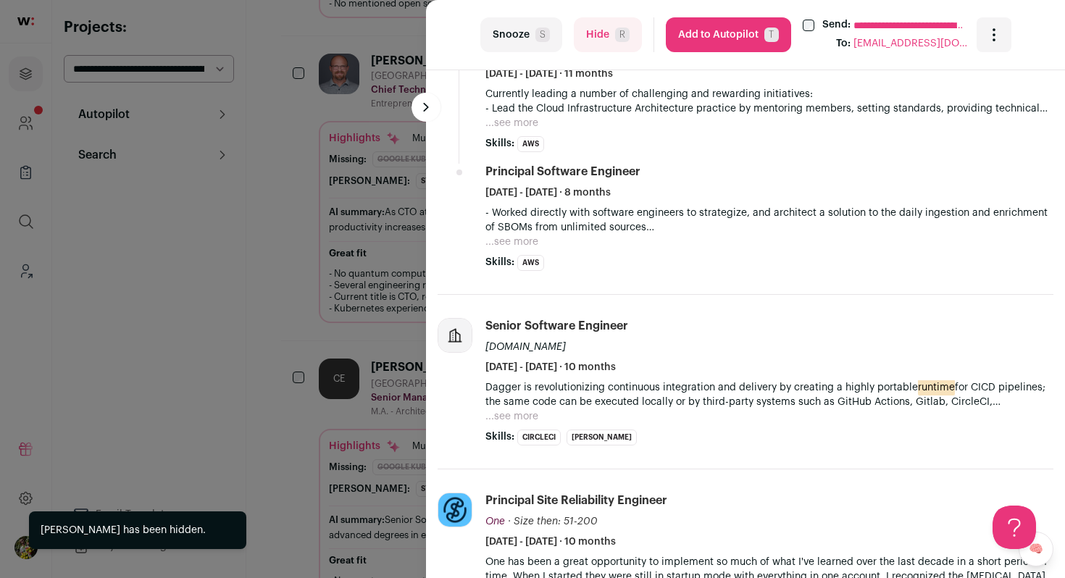
click at [508, 127] on button "...see more" at bounding box center [511, 123] width 53 height 14
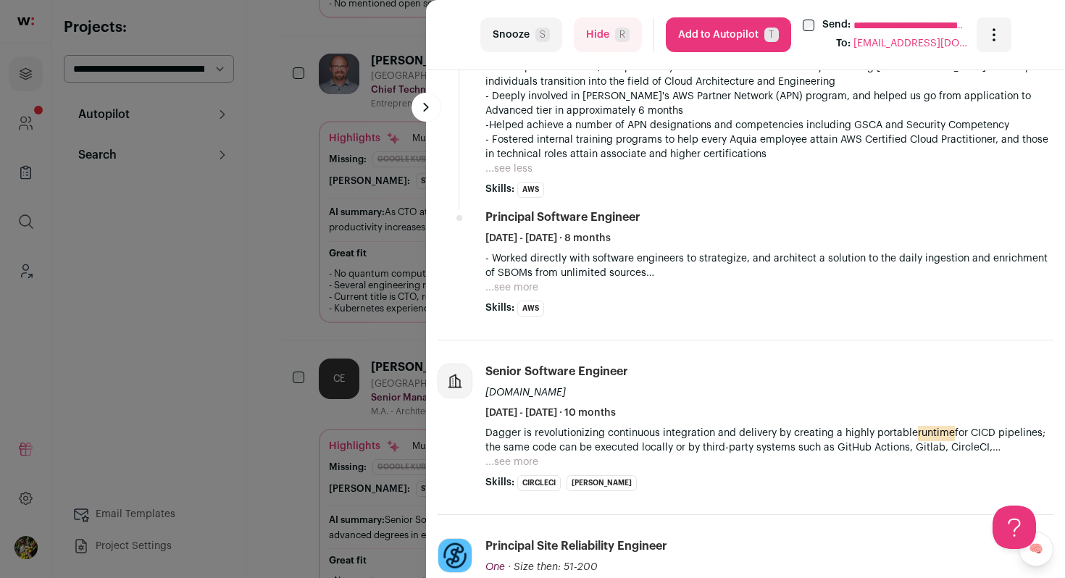
click at [521, 288] on button "...see more" at bounding box center [511, 287] width 53 height 14
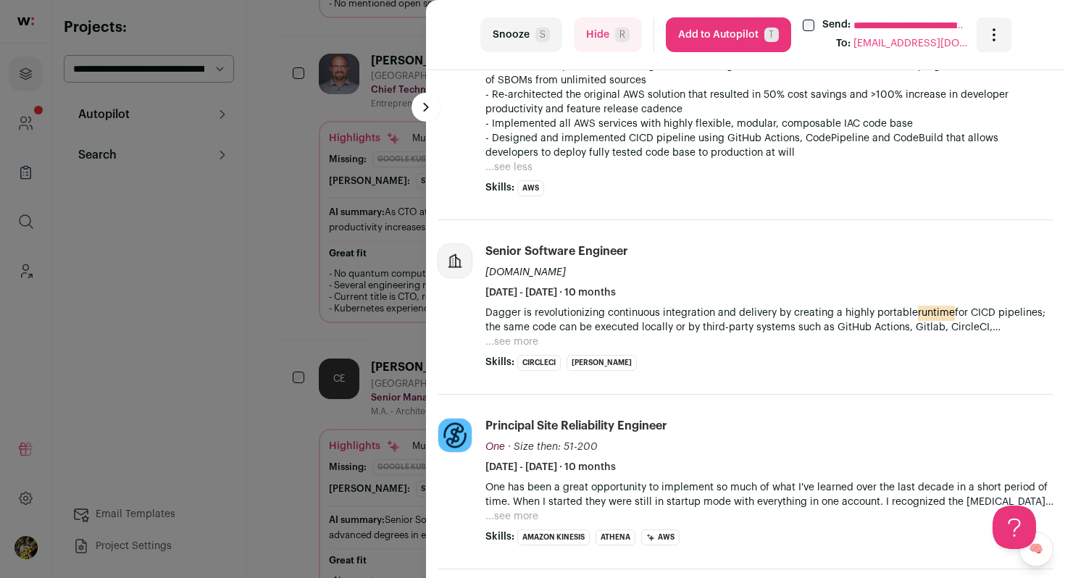
scroll to position [967, 0]
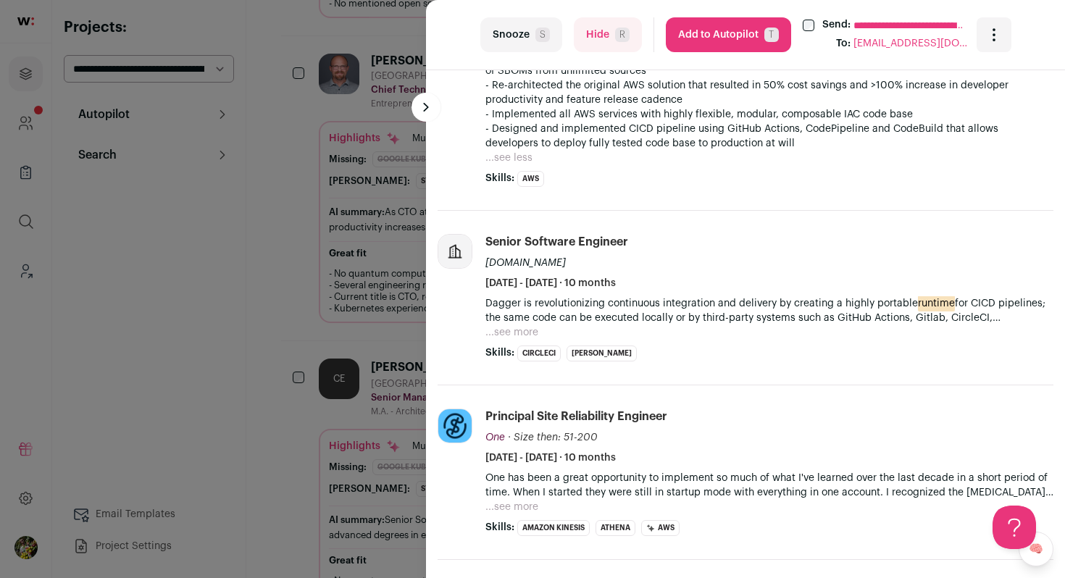
click at [524, 330] on button "...see more" at bounding box center [511, 332] width 53 height 14
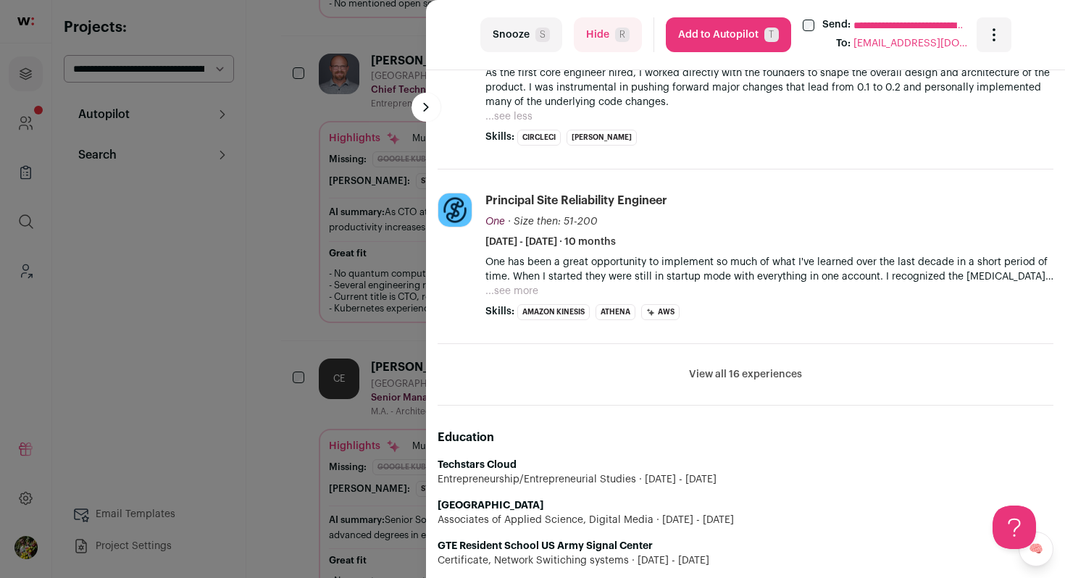
scroll to position [1279, 0]
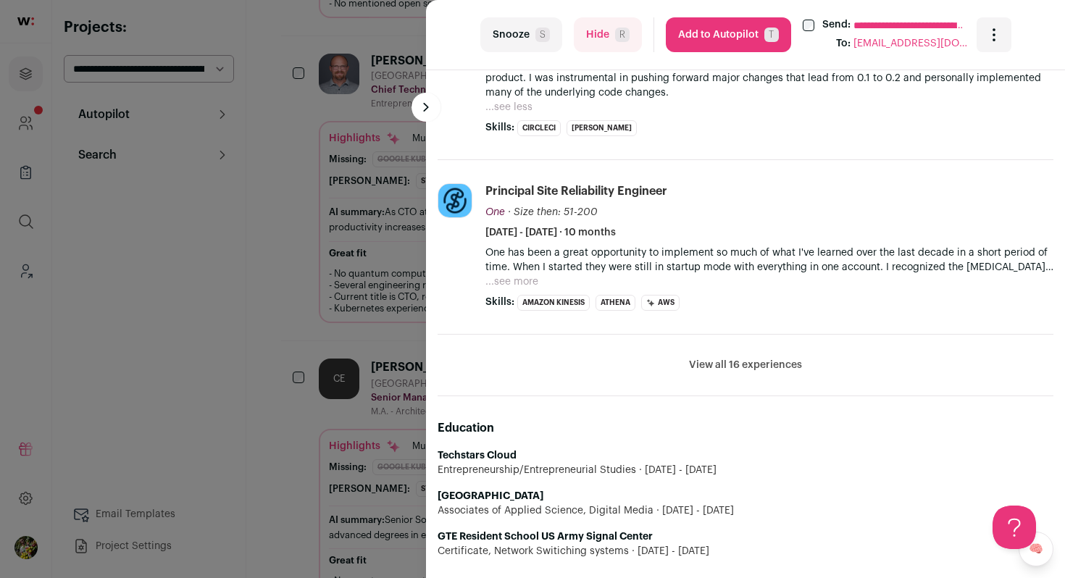
click at [589, 37] on button "Hide R" at bounding box center [608, 34] width 68 height 35
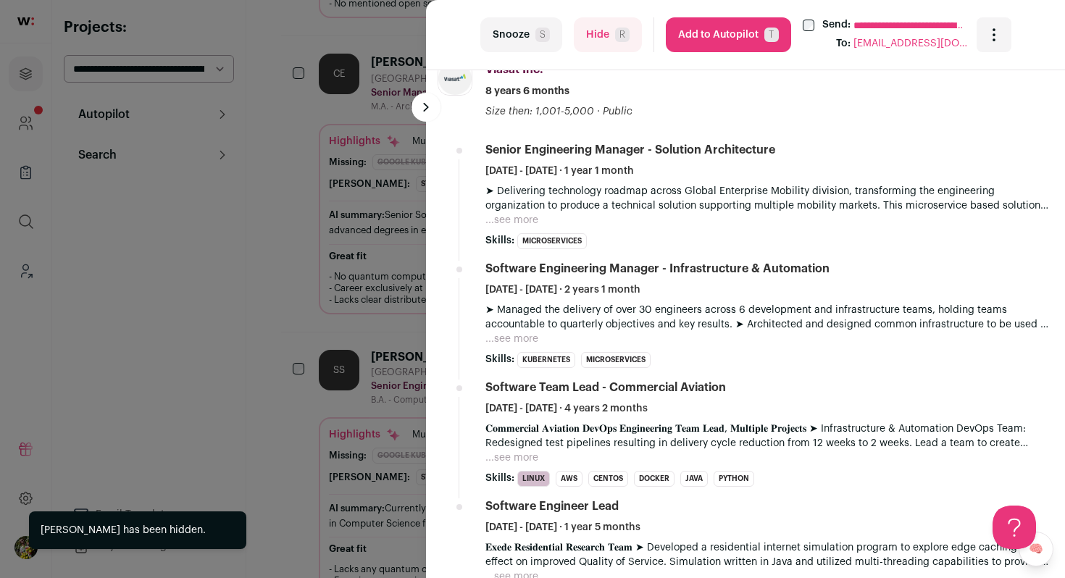
scroll to position [648, 0]
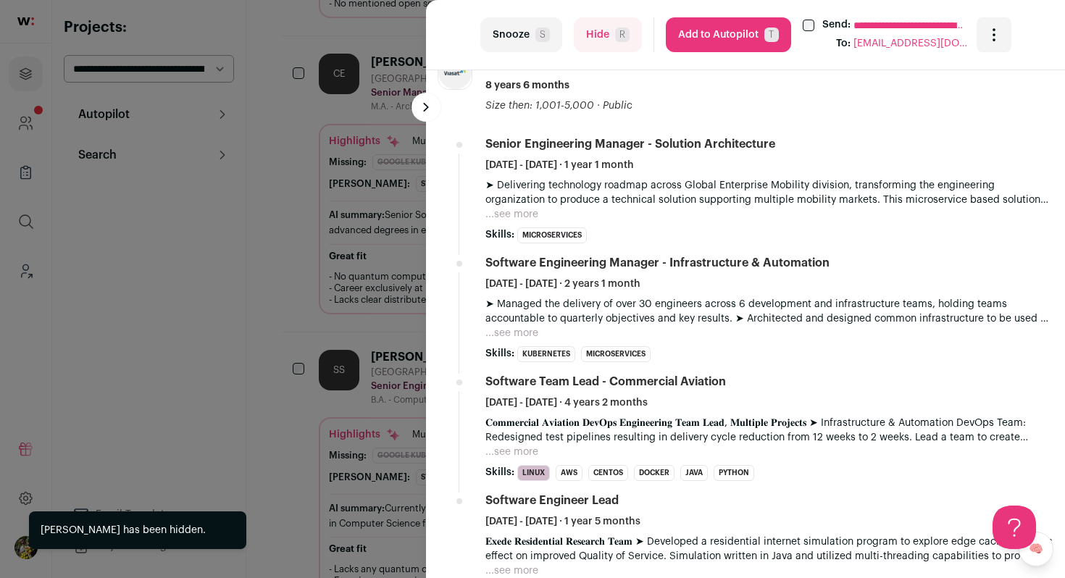
click at [522, 210] on button "...see more" at bounding box center [511, 214] width 53 height 14
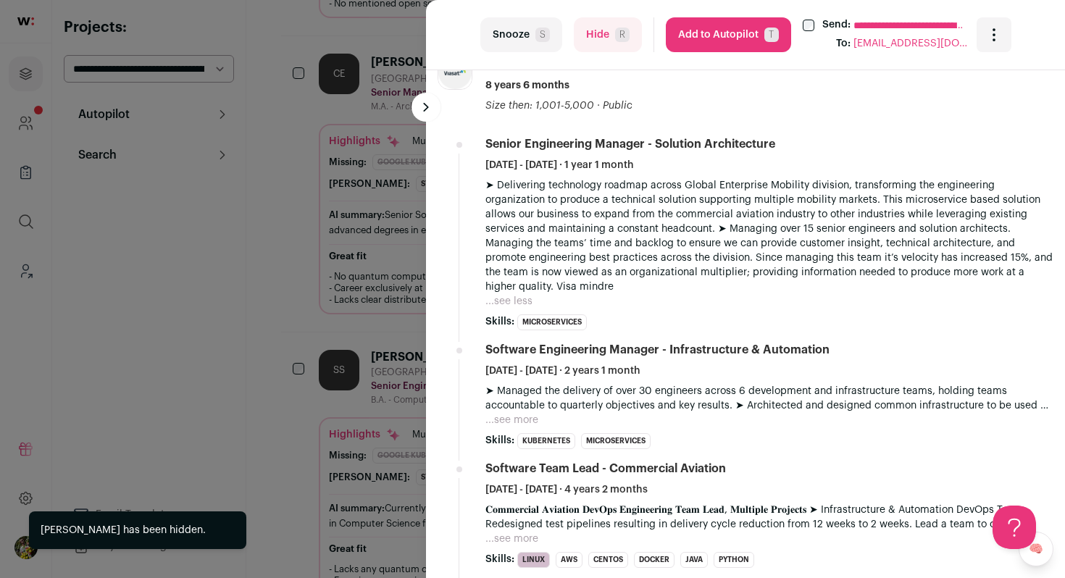
click at [590, 43] on button "Hide R" at bounding box center [608, 34] width 68 height 35
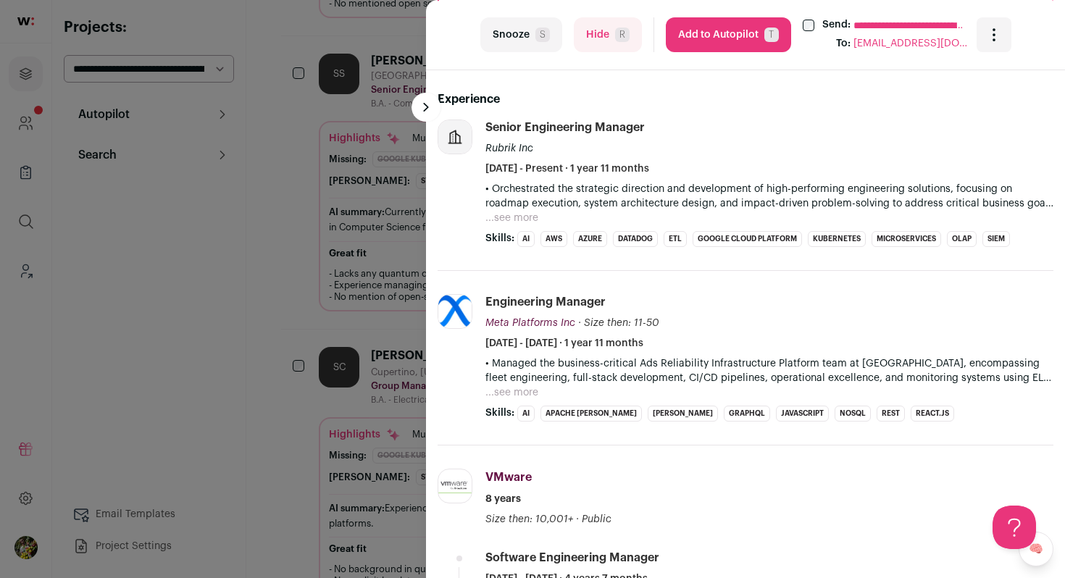
scroll to position [506, 0]
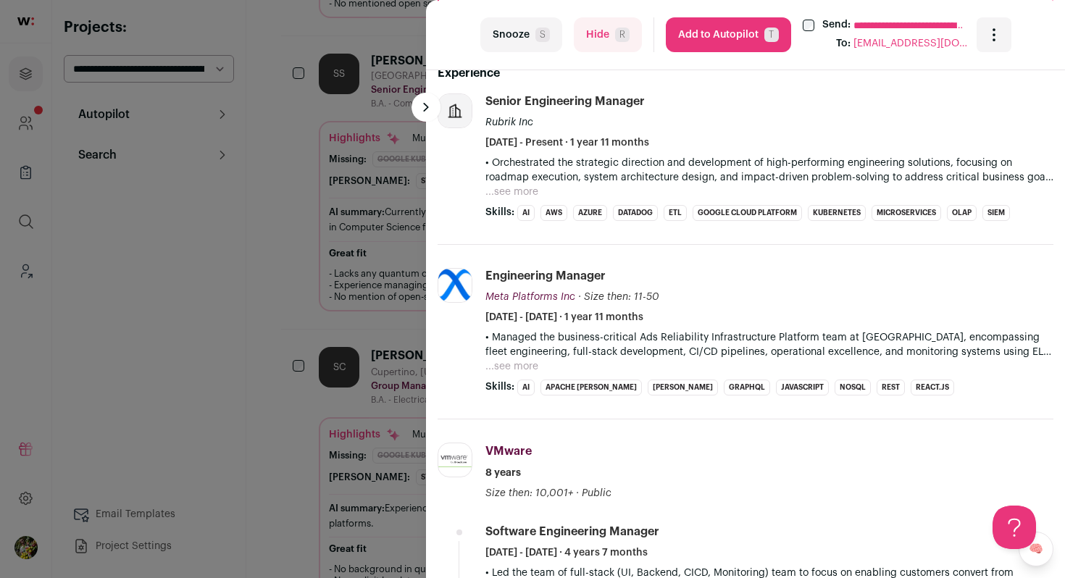
click at [527, 190] on button "...see more" at bounding box center [511, 192] width 53 height 14
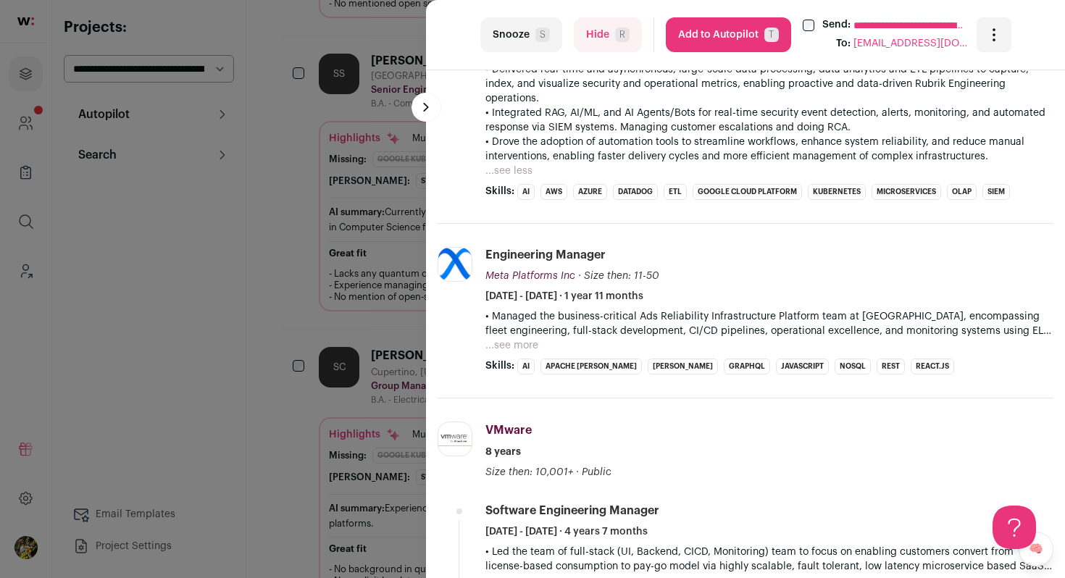
scroll to position [855, 0]
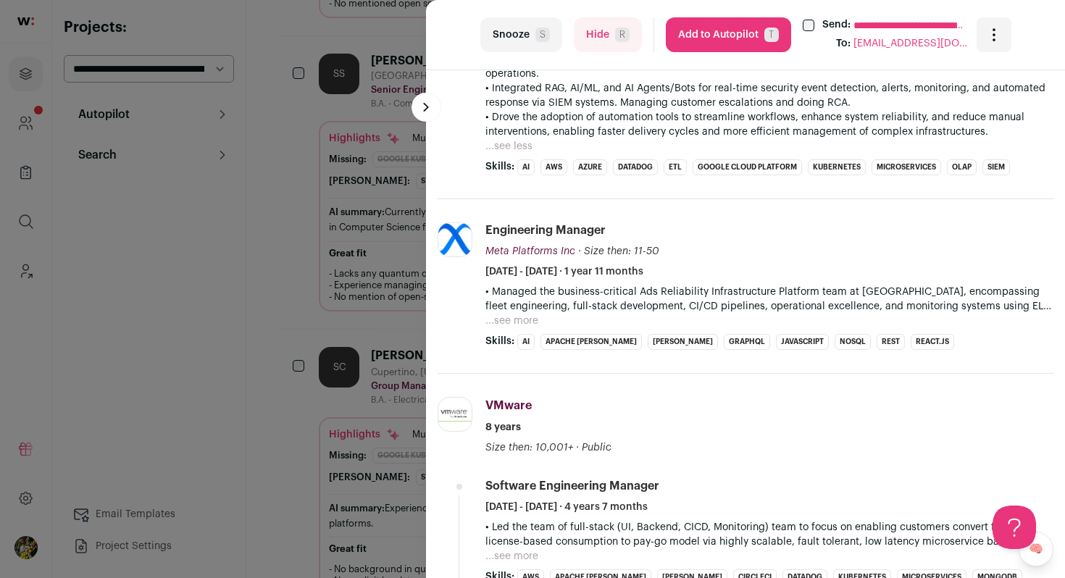
click at [509, 314] on button "...see more" at bounding box center [511, 321] width 53 height 14
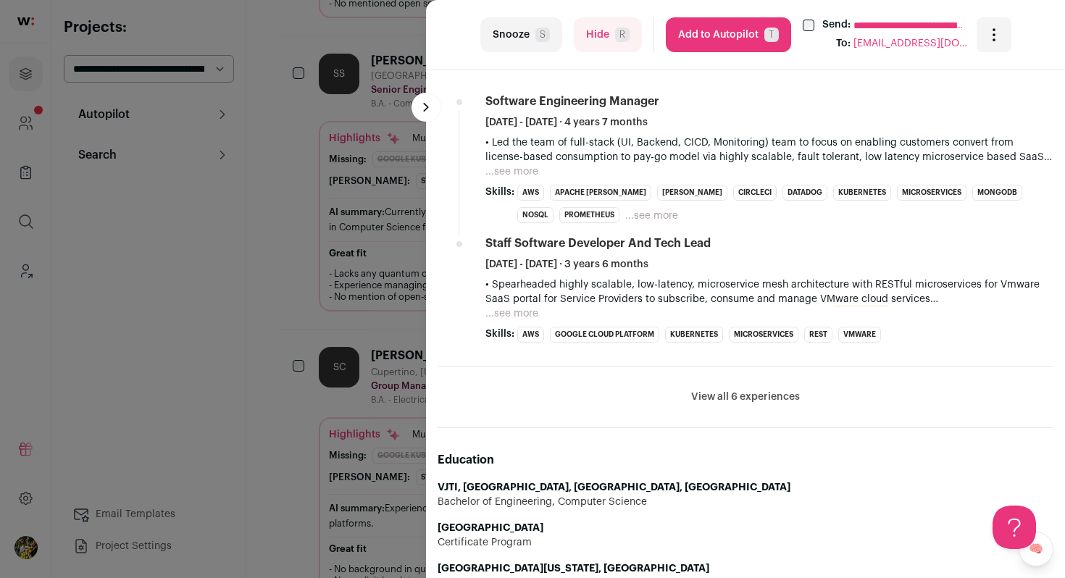
scroll to position [1422, 0]
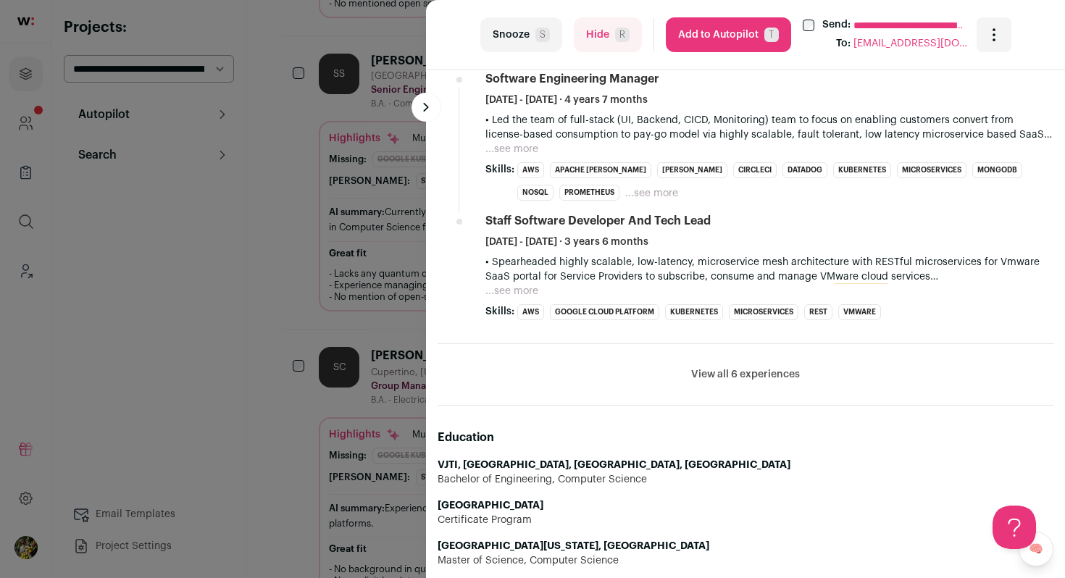
click at [613, 46] on button "Hide R" at bounding box center [608, 34] width 68 height 35
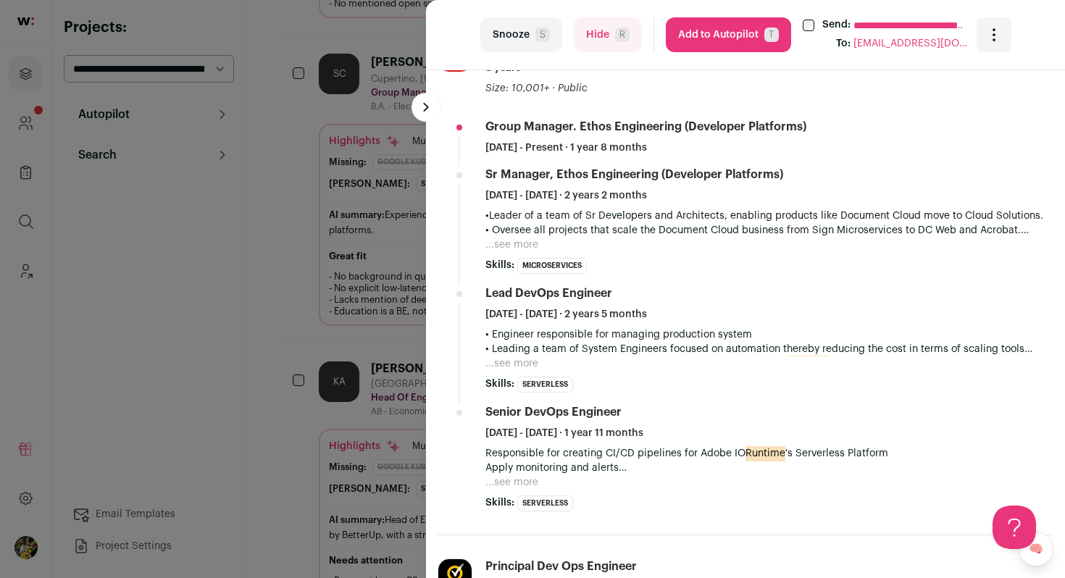
scroll to position [559, 0]
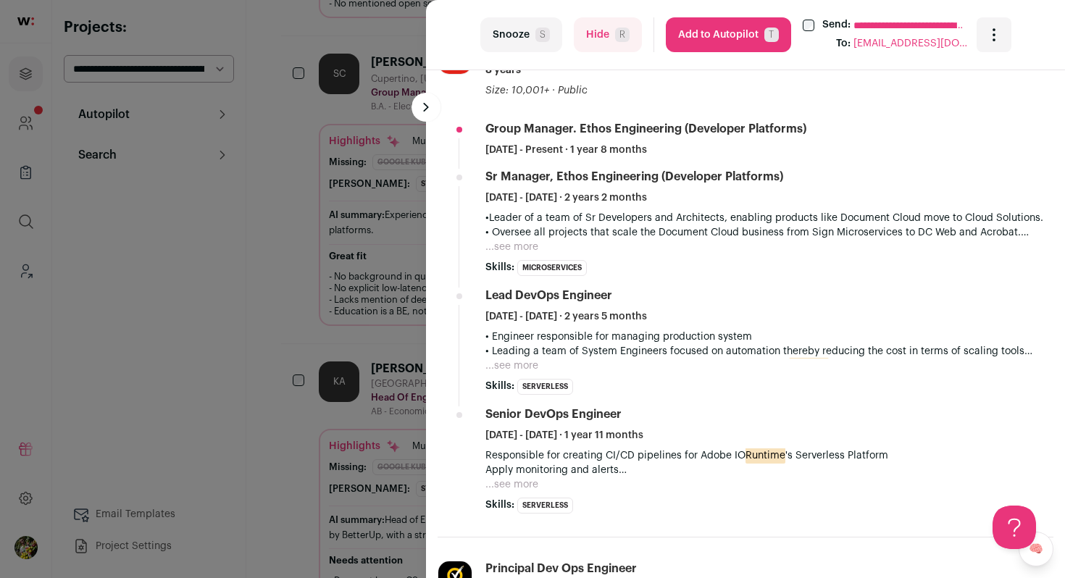
click at [371, 219] on div "**********" at bounding box center [532, 289] width 1065 height 578
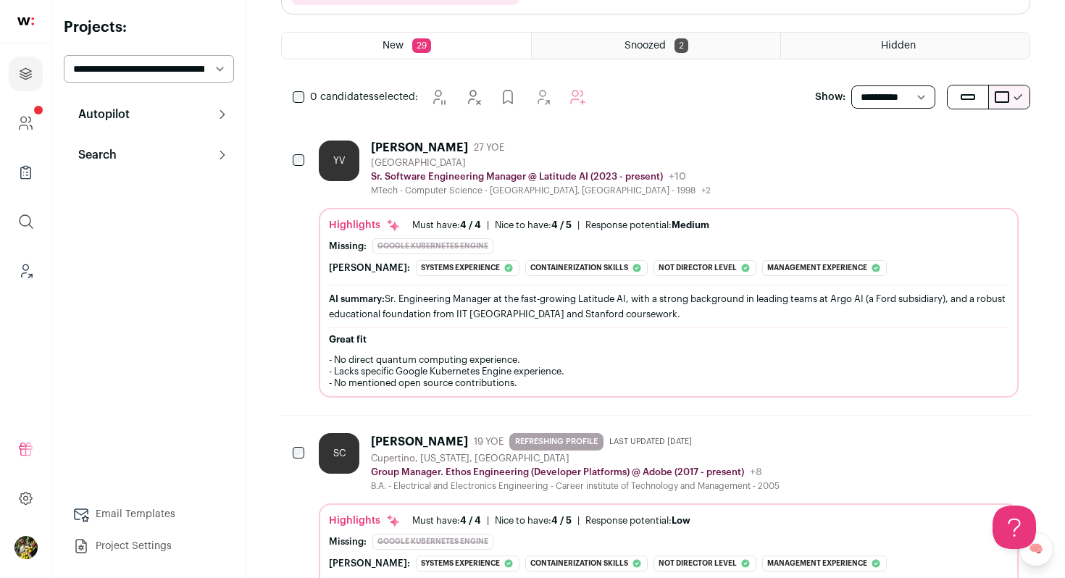
scroll to position [0, 0]
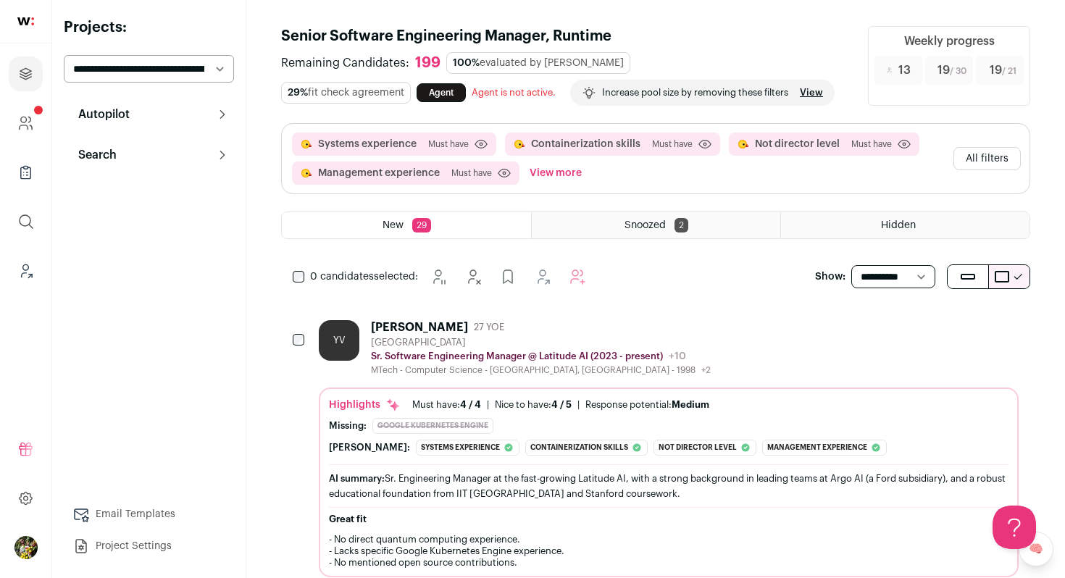
click at [975, 164] on button "All filters" at bounding box center [986, 158] width 67 height 23
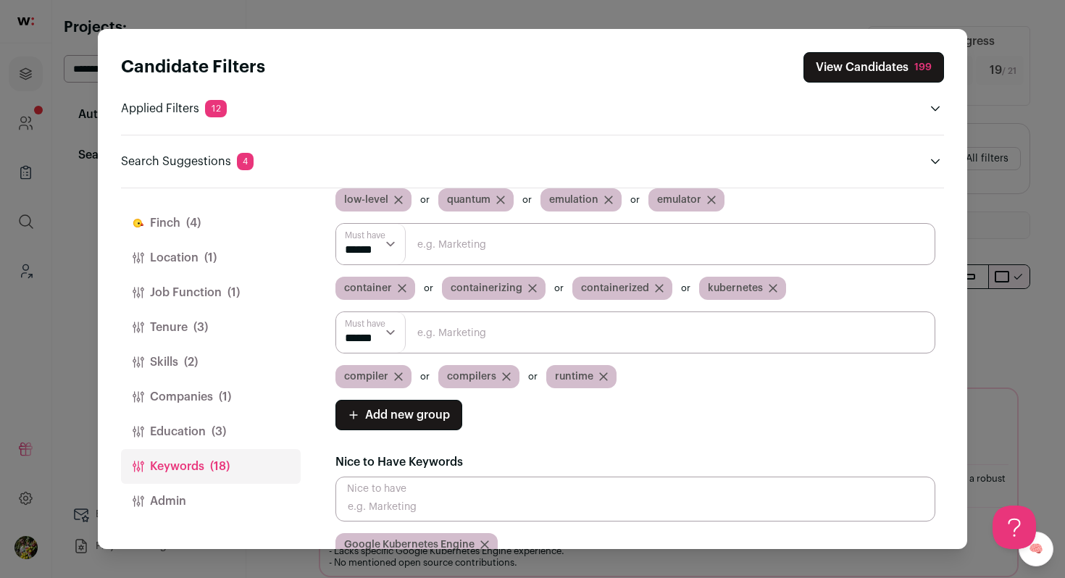
scroll to position [141, 0]
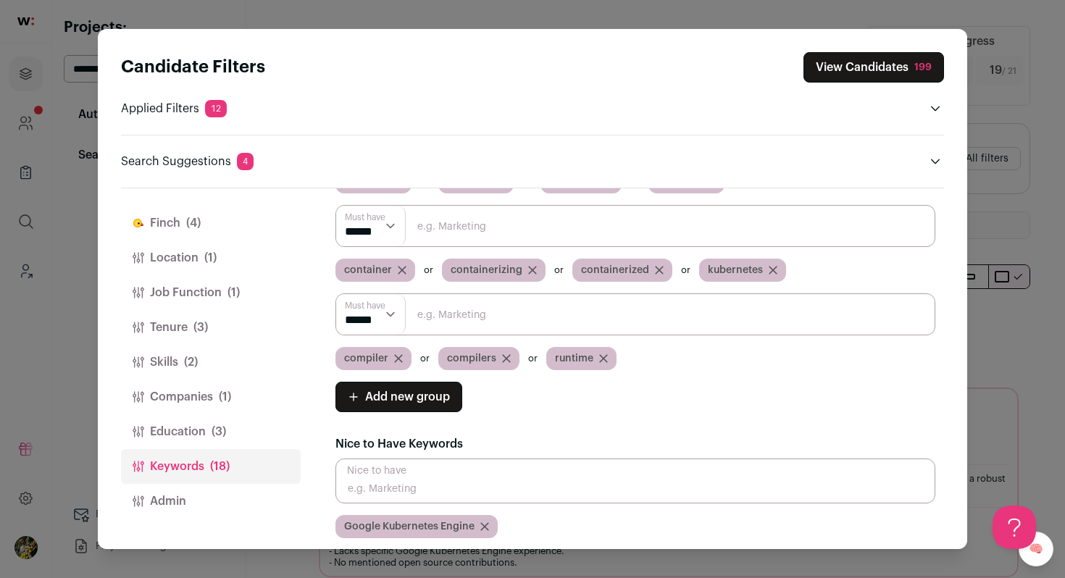
click at [523, 314] on input "Close modal via background" at bounding box center [635, 314] width 600 height 42
type input "serverless"
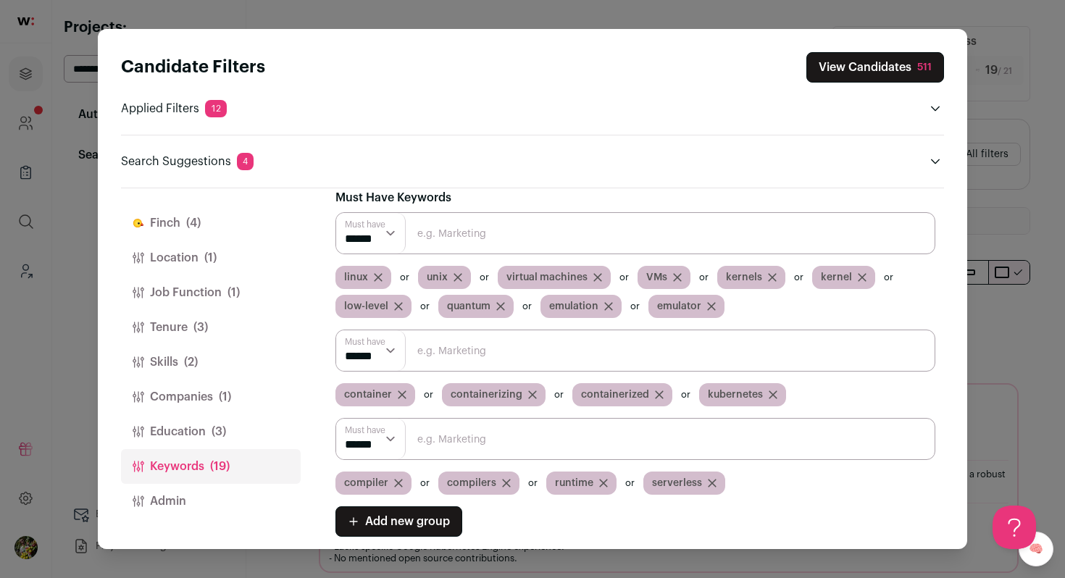
scroll to position [0, 0]
click at [502, 482] on icon "Close modal via background" at bounding box center [506, 483] width 9 height 9
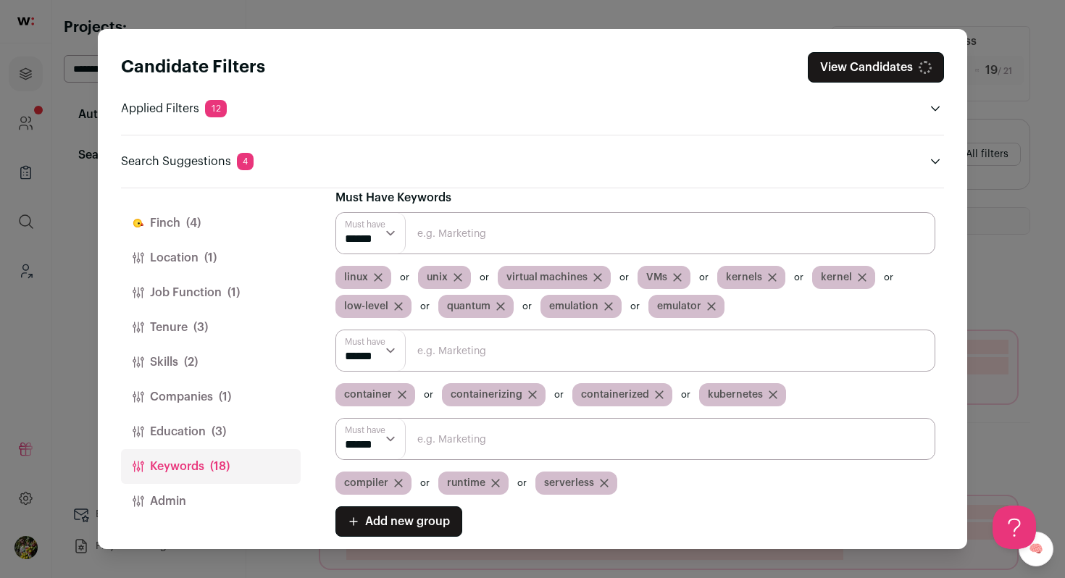
click at [396, 483] on icon "Close modal via background" at bounding box center [398, 482] width 7 height 7
click at [395, 482] on icon "Close modal via background" at bounding box center [398, 482] width 7 height 7
click at [497, 245] on input "Close modal via background" at bounding box center [635, 233] width 600 height 42
type input "compiler"
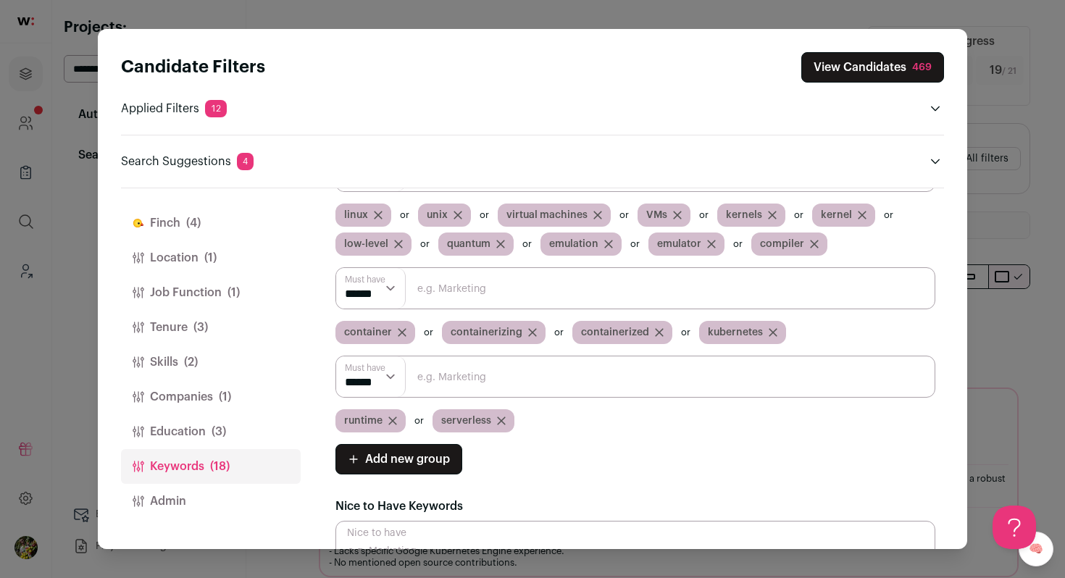
scroll to position [125, 0]
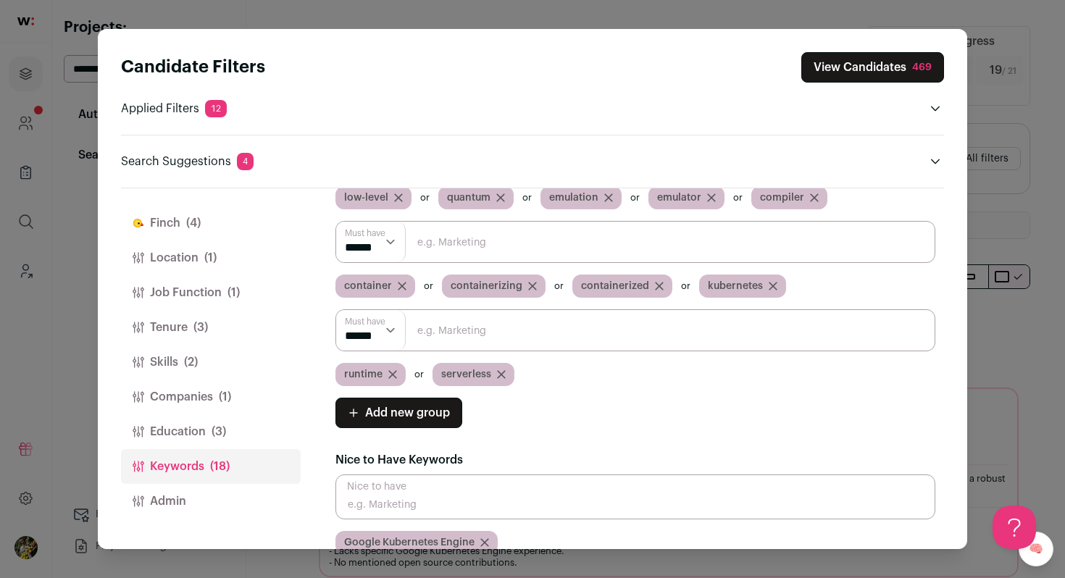
click at [434, 417] on span "Add new group" at bounding box center [407, 412] width 85 height 17
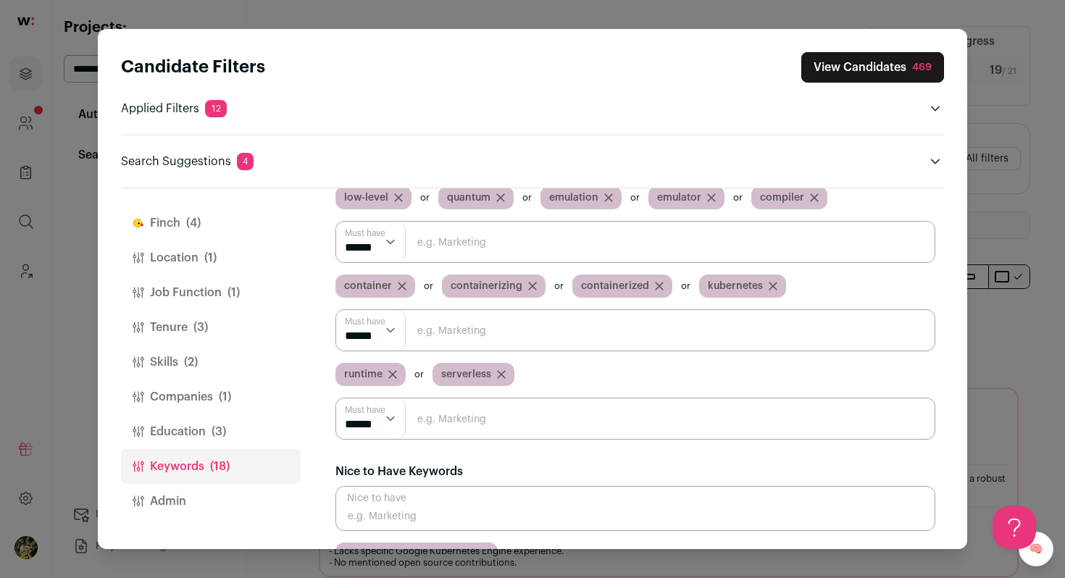
click at [443, 417] on input "Close modal via background" at bounding box center [635, 419] width 600 height 42
type input "GPU"
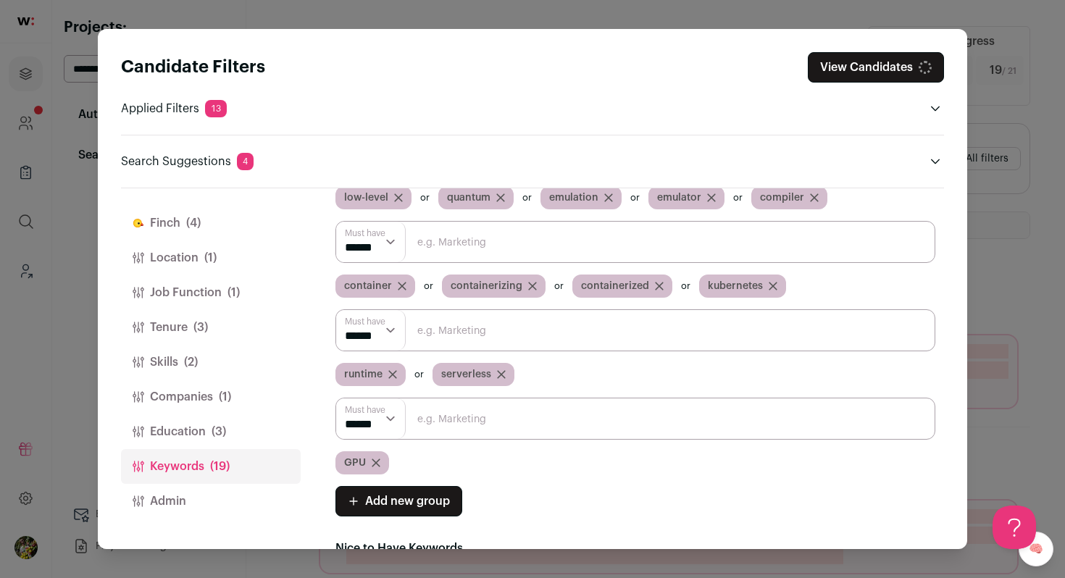
click at [445, 419] on input "Close modal via background" at bounding box center [635, 419] width 600 height 42
type input "CPU"
click at [453, 424] on input "Close modal via background" at bounding box center [635, 419] width 600 height 42
type input "QPU"
click at [388, 421] on select "****** ******" at bounding box center [371, 418] width 70 height 41
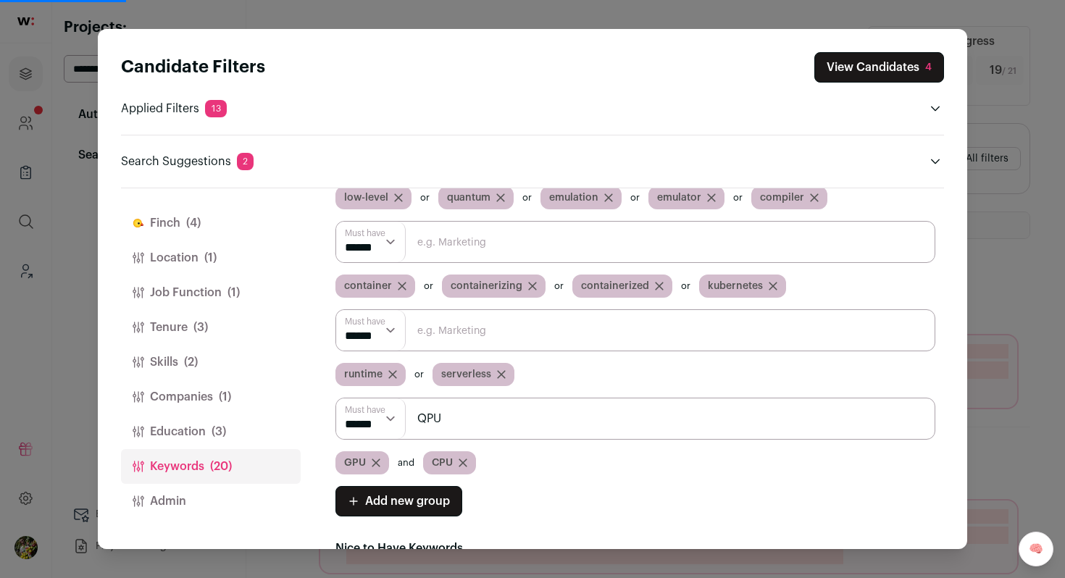
select select "**"
click at [336, 398] on select "****** ******" at bounding box center [371, 418] width 70 height 41
click at [432, 416] on input "Close modal via background" at bounding box center [635, 419] width 600 height 42
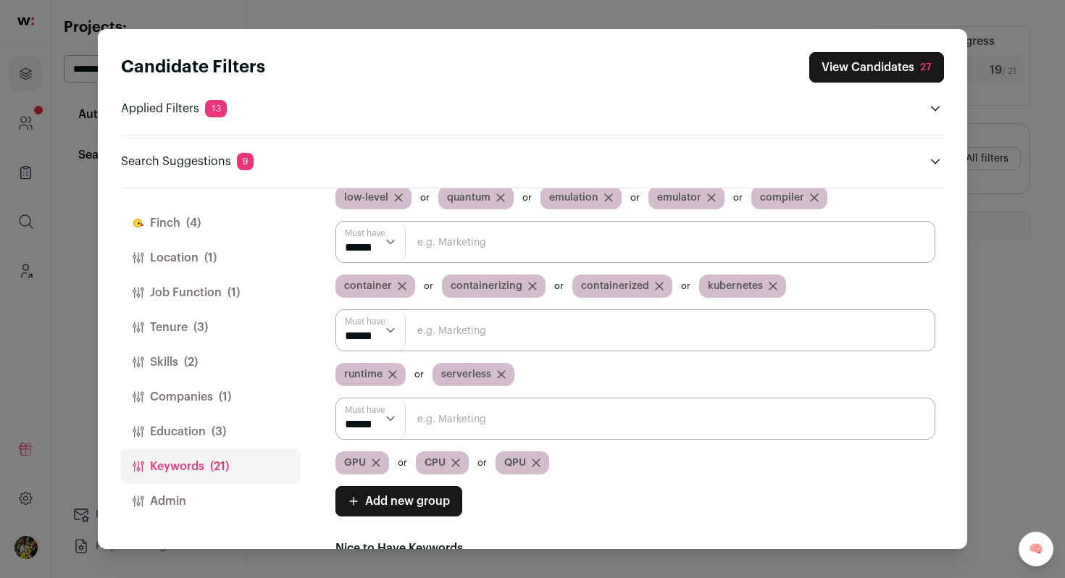
click at [868, 63] on button "View Candidates 27" at bounding box center [876, 67] width 135 height 30
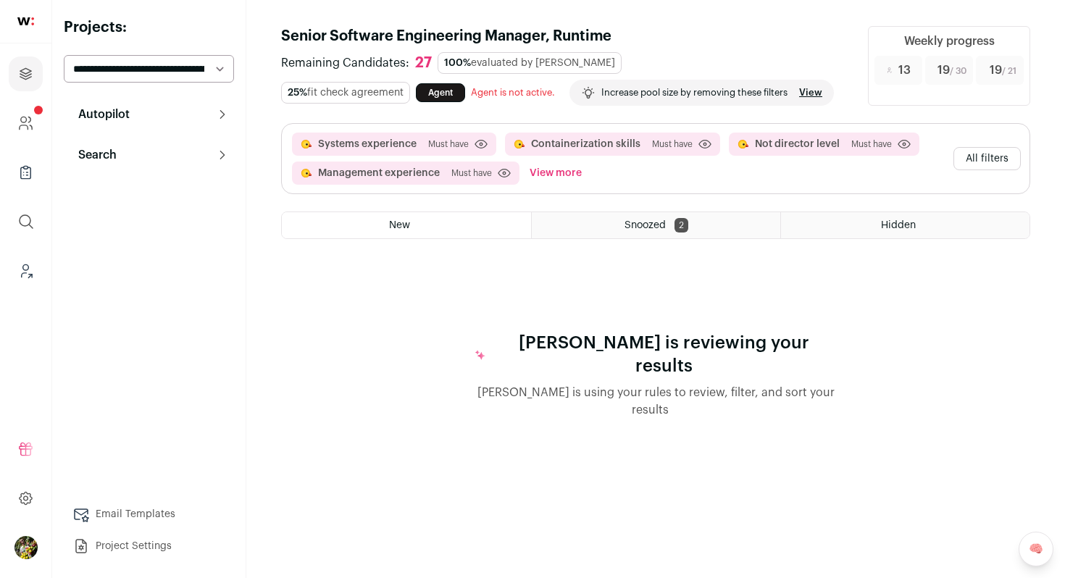
click at [572, 171] on button "View more" at bounding box center [556, 173] width 58 height 23
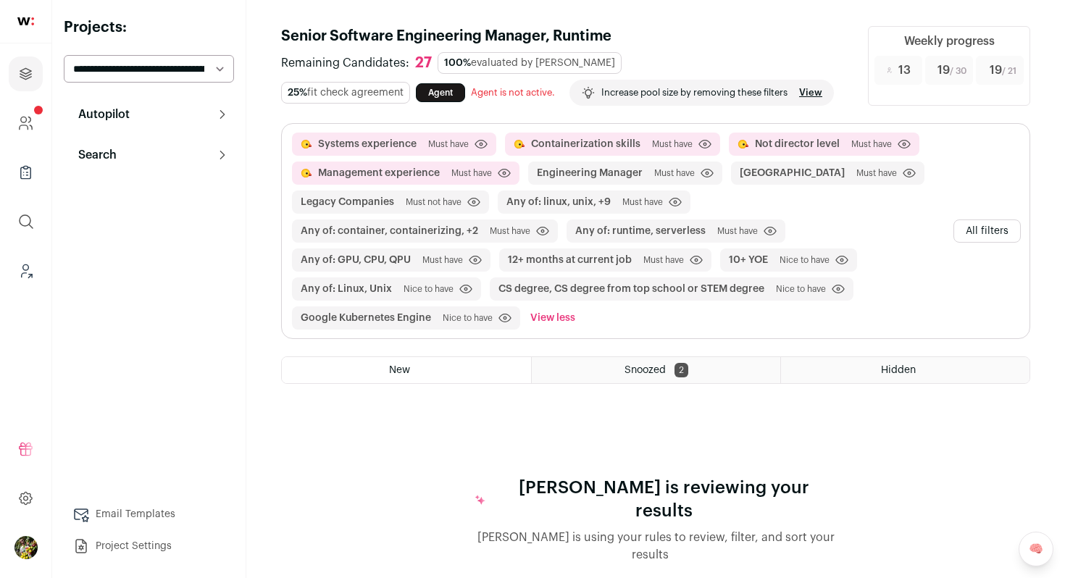
click at [955, 234] on button "All filters" at bounding box center [986, 230] width 67 height 23
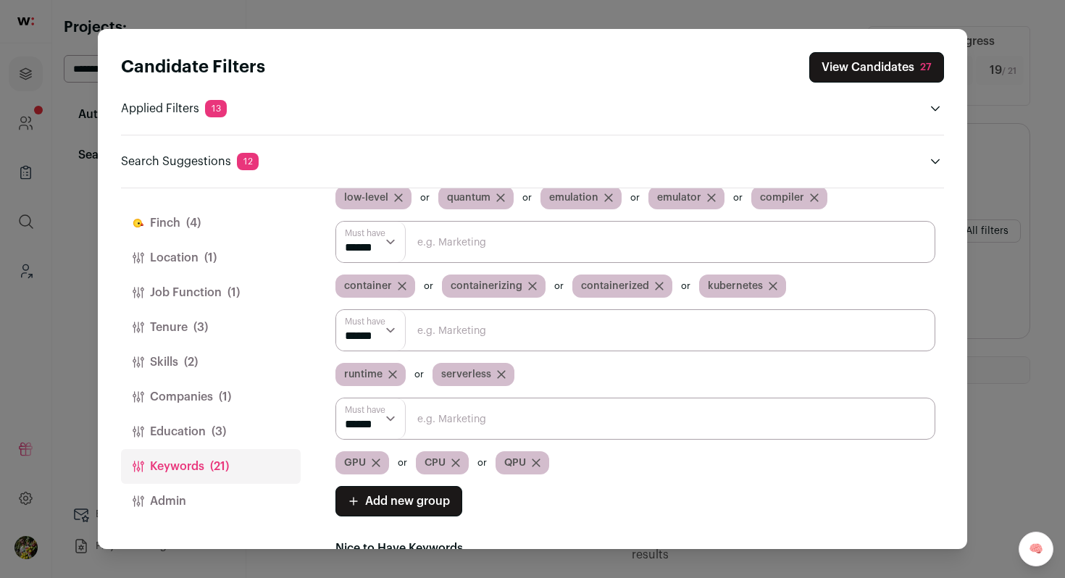
click at [171, 234] on button "Finch (4)" at bounding box center [211, 223] width 180 height 35
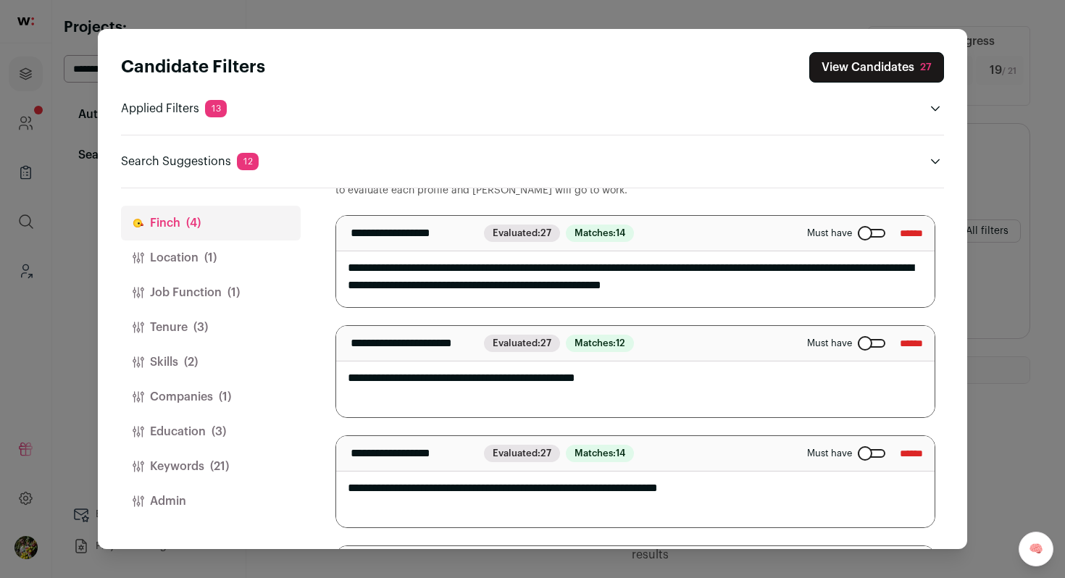
scroll to position [51, 0]
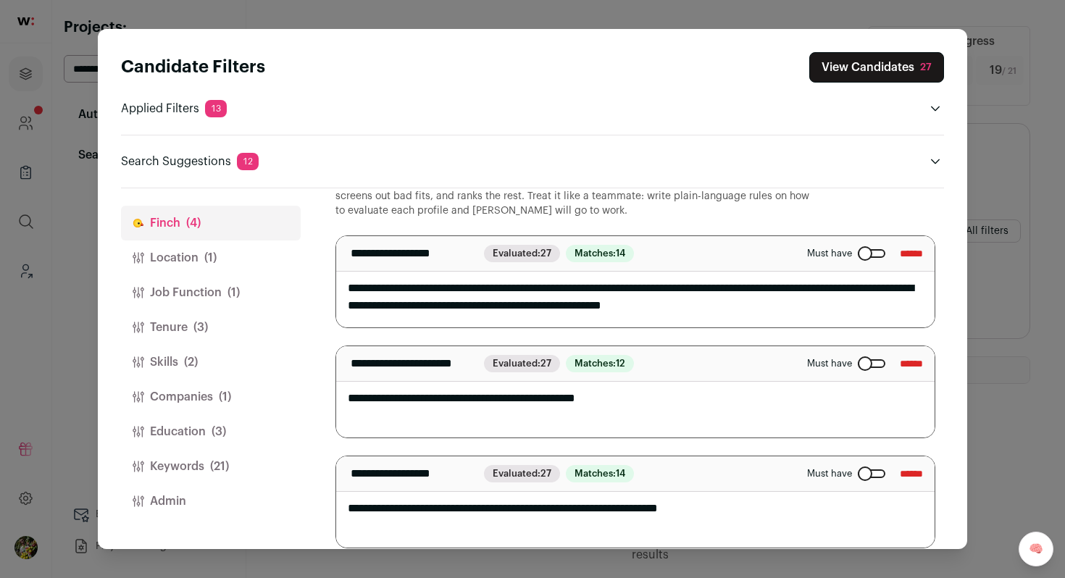
click at [652, 512] on textarea "**********" at bounding box center [635, 501] width 598 height 91
type textarea "**********"
click at [706, 420] on textarea "**********" at bounding box center [635, 391] width 598 height 91
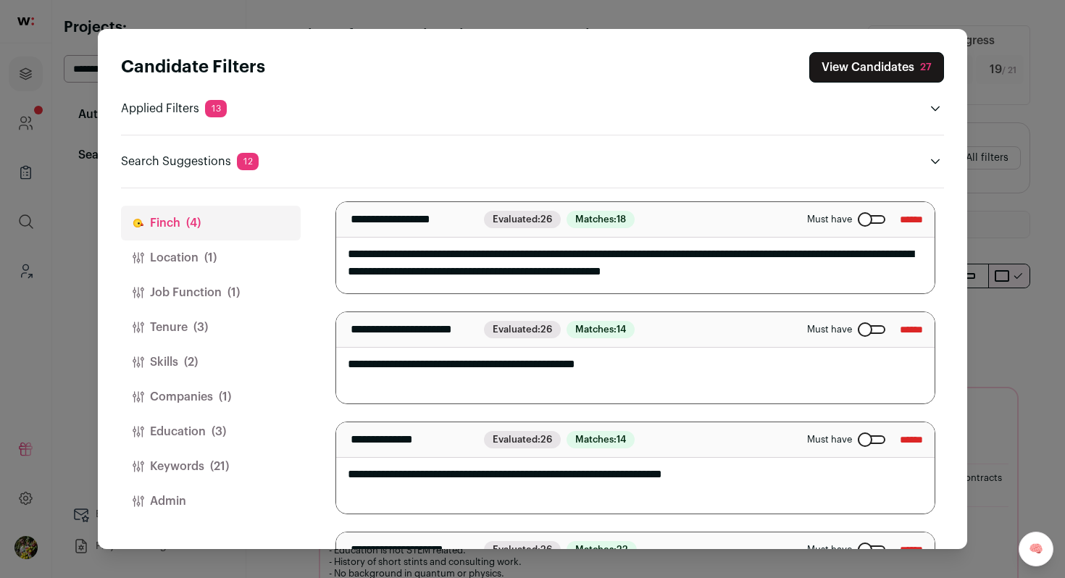
scroll to position [0, 0]
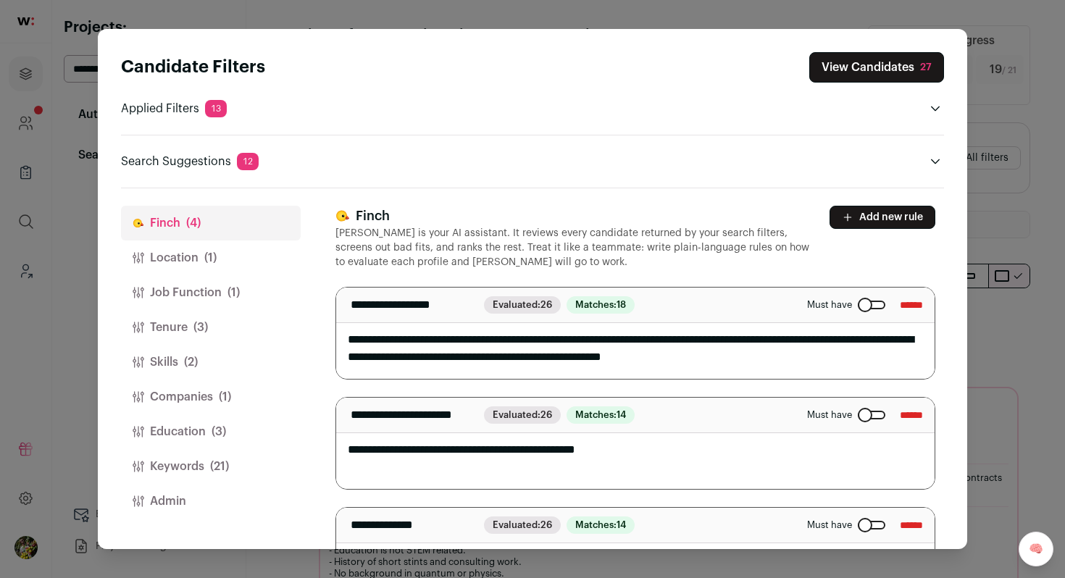
click at [866, 361] on textarea "**********" at bounding box center [635, 333] width 598 height 91
click at [871, 75] on button "View Candidates 27" at bounding box center [876, 67] width 135 height 30
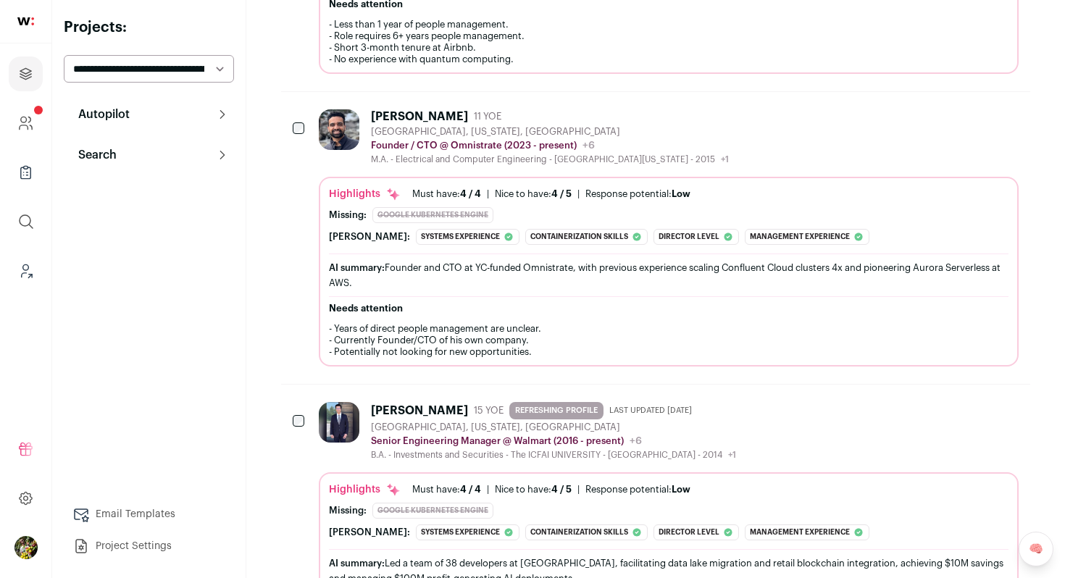
scroll to position [858, 0]
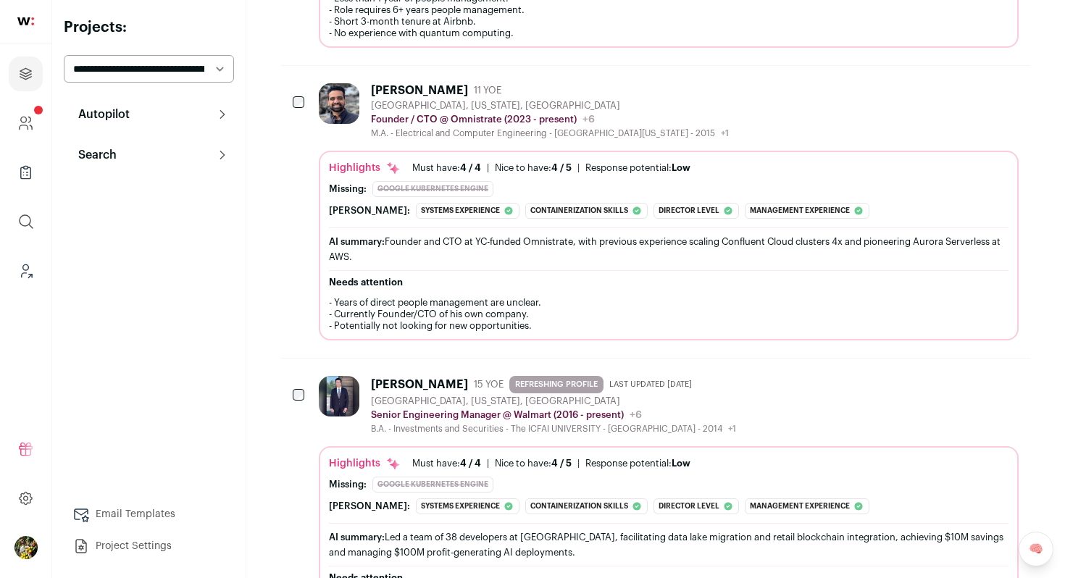
click at [804, 144] on div "Alok Nikhil 11 YOE San Jose, California, United States Founder / CTO @ Omnistra…" at bounding box center [669, 211] width 700 height 257
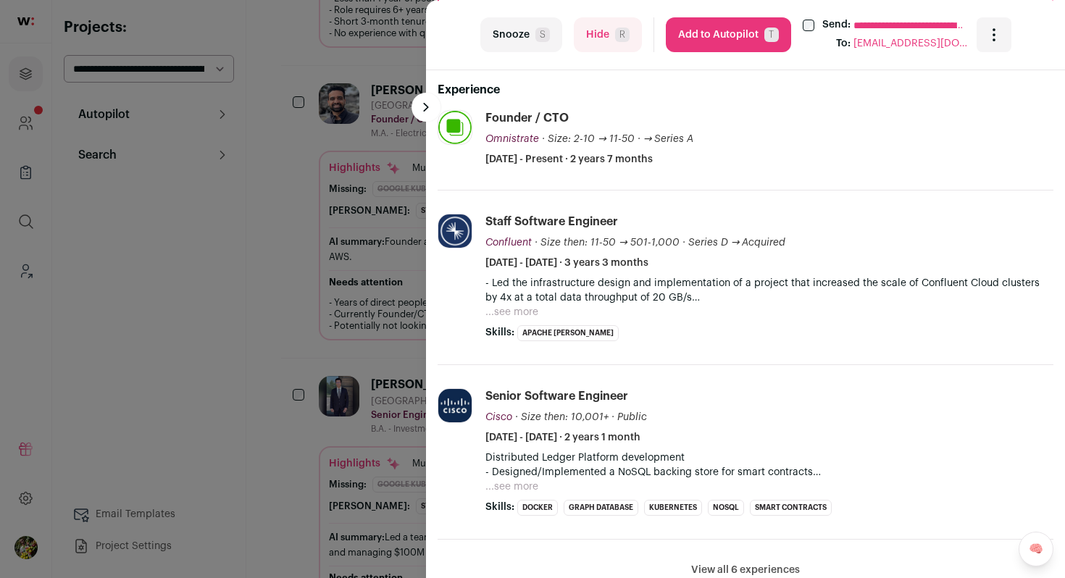
scroll to position [496, 0]
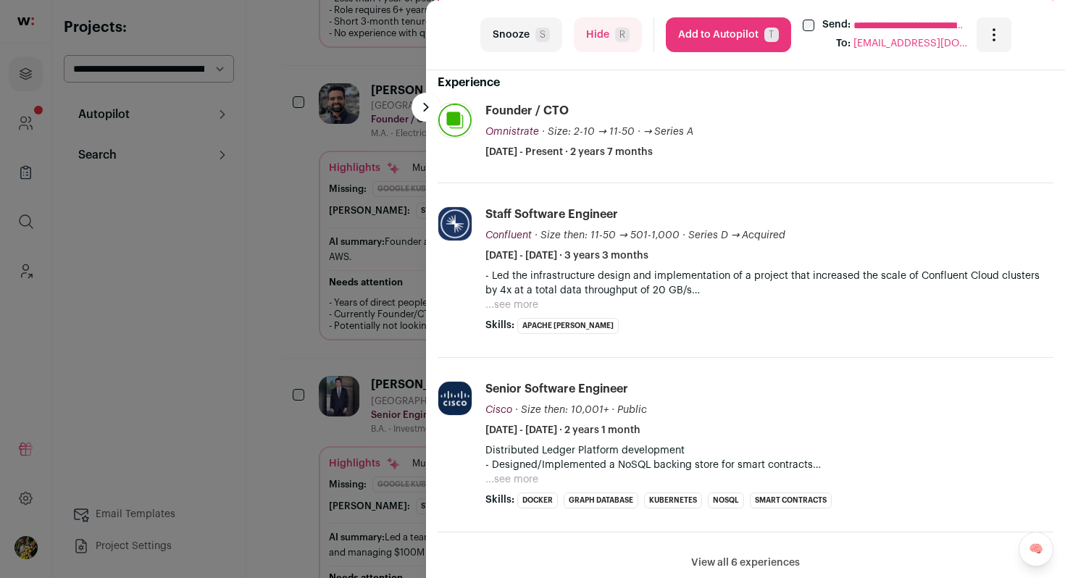
click at [521, 306] on button "...see more" at bounding box center [511, 305] width 53 height 14
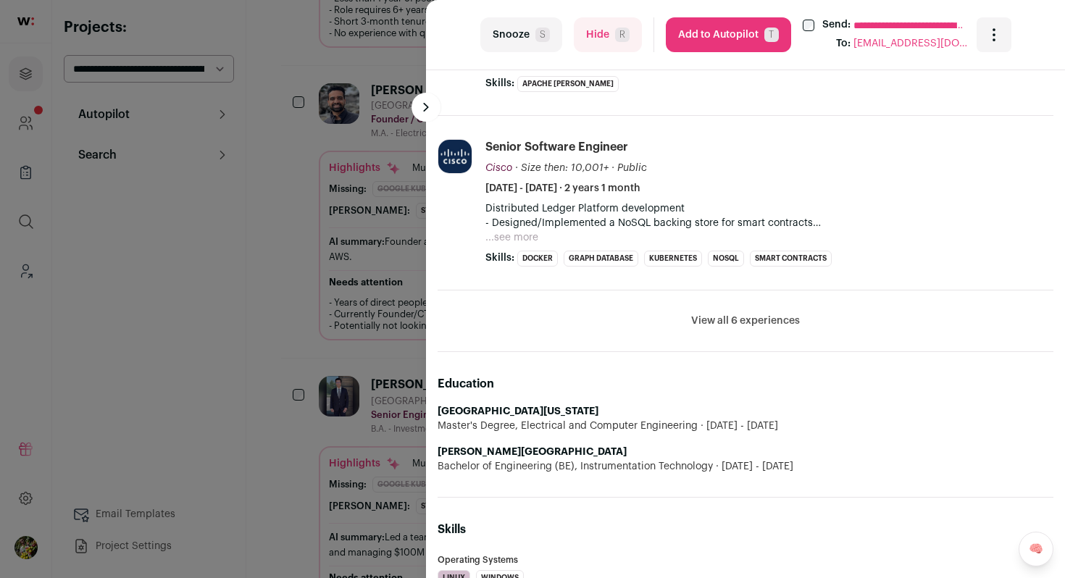
scroll to position [845, 0]
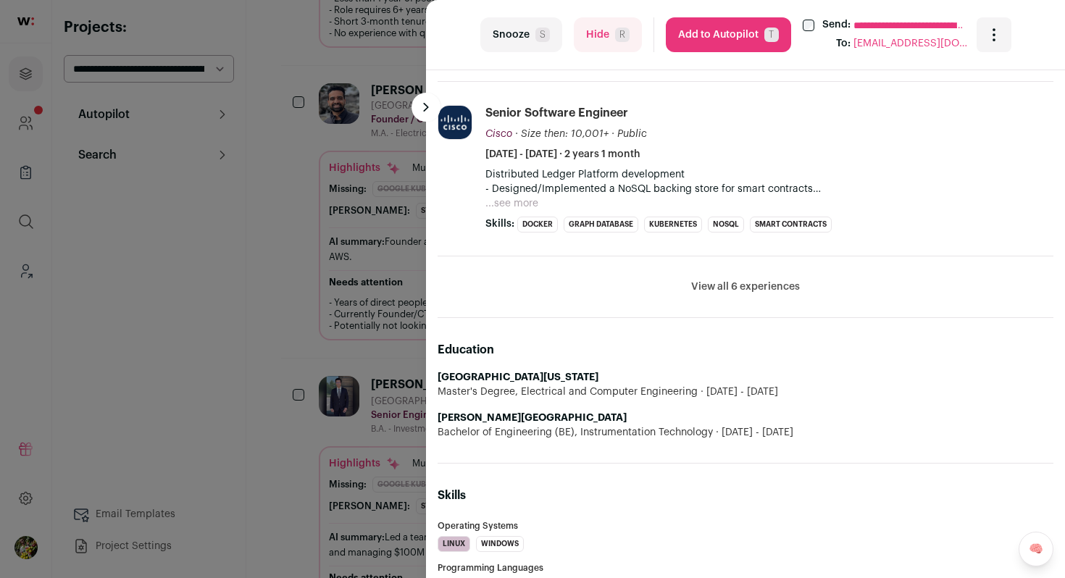
click at [737, 295] on li "View all 6 experiences View less" at bounding box center [745, 287] width 616 height 62
click at [742, 290] on button "View all 6 experiences" at bounding box center [745, 287] width 109 height 14
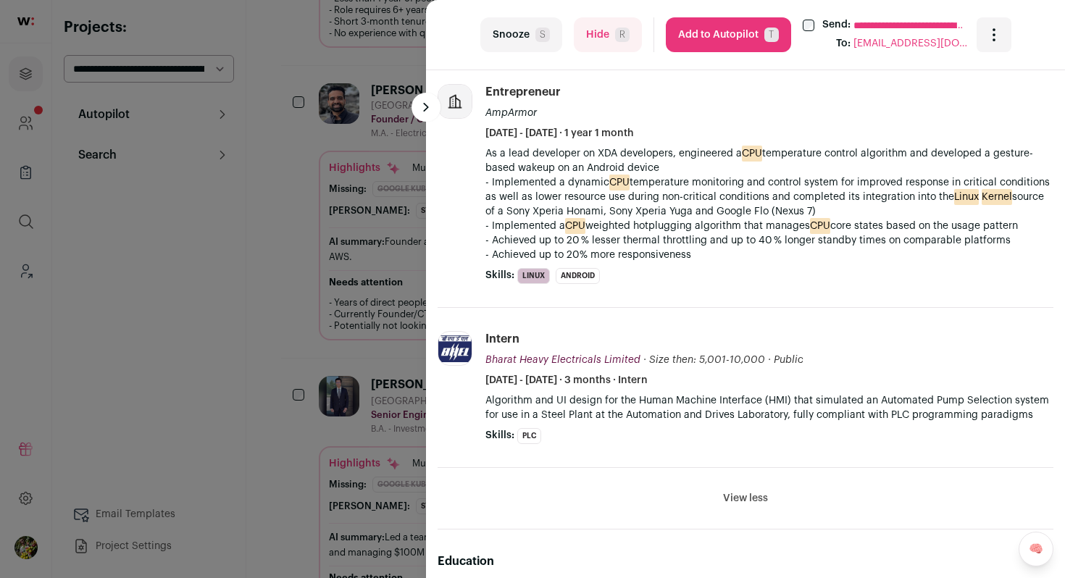
scroll to position [1467, 0]
click at [774, 46] on button "Add to Autopilot T" at bounding box center [728, 34] width 125 height 35
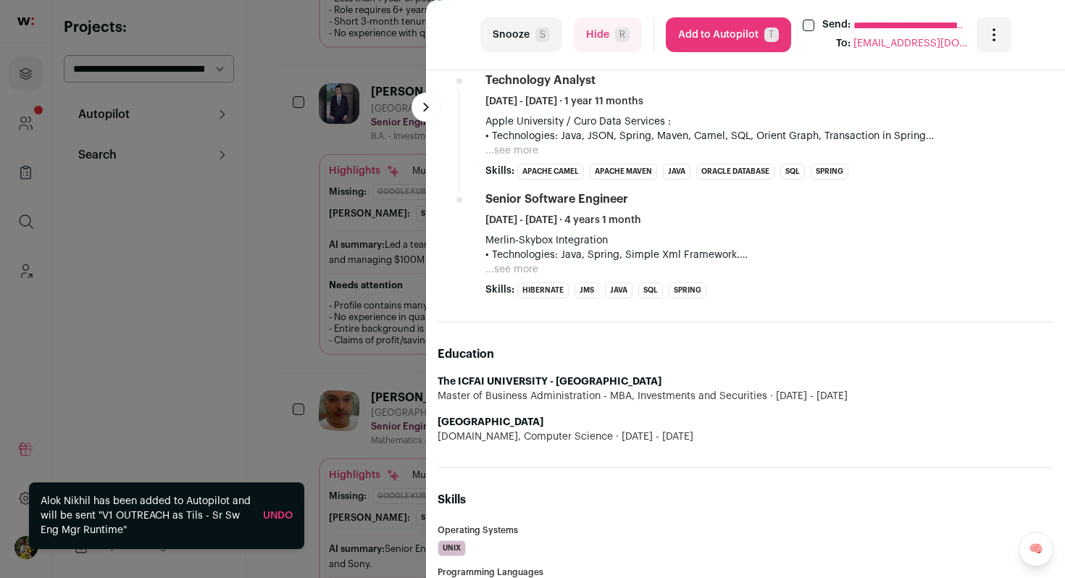
scroll to position [1379, 0]
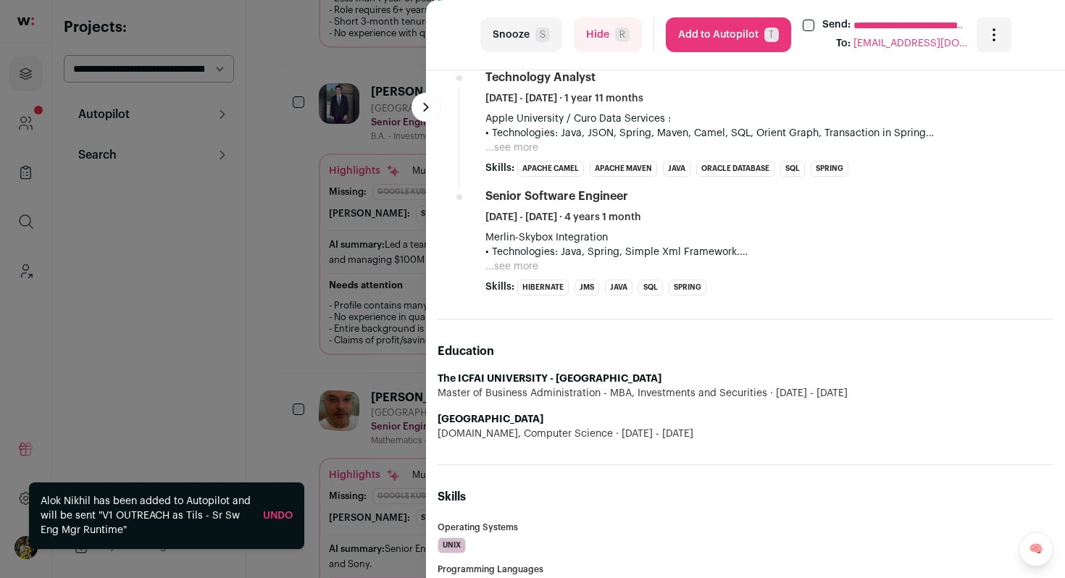
click at [606, 35] on button "Hide R" at bounding box center [608, 34] width 68 height 35
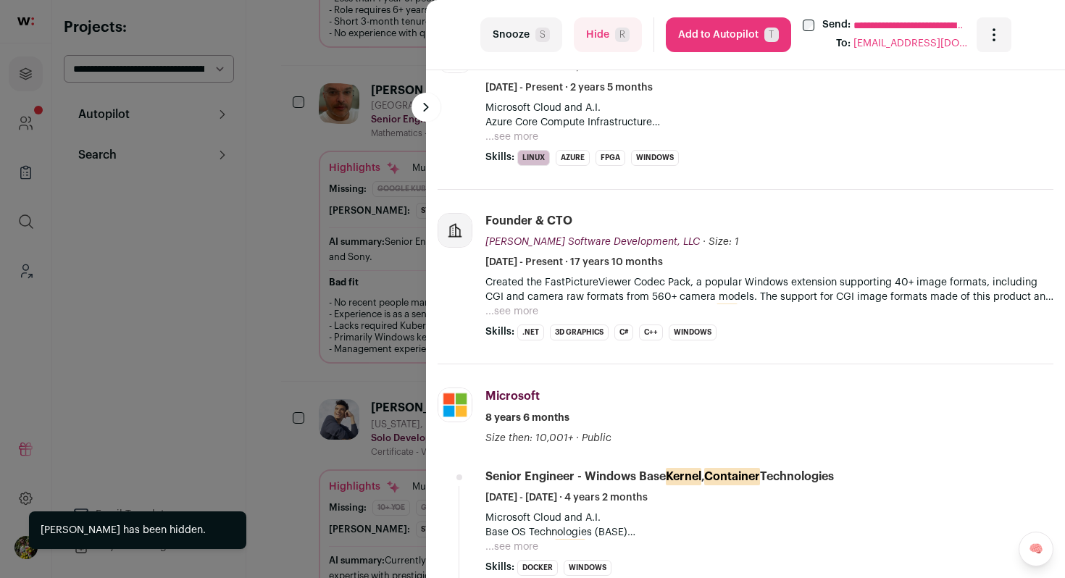
scroll to position [578, 0]
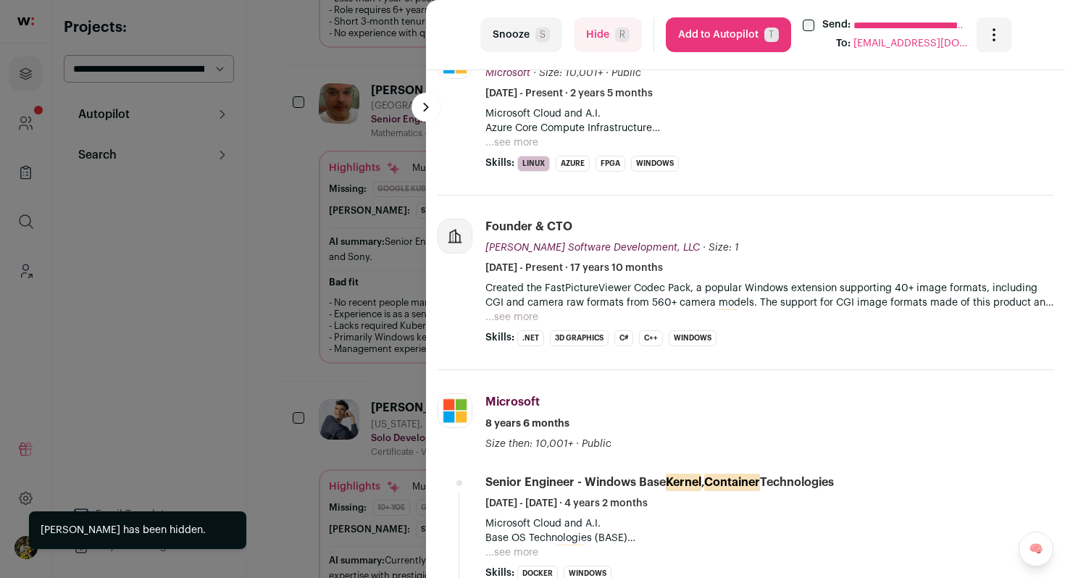
click at [520, 143] on button "...see more" at bounding box center [511, 142] width 53 height 14
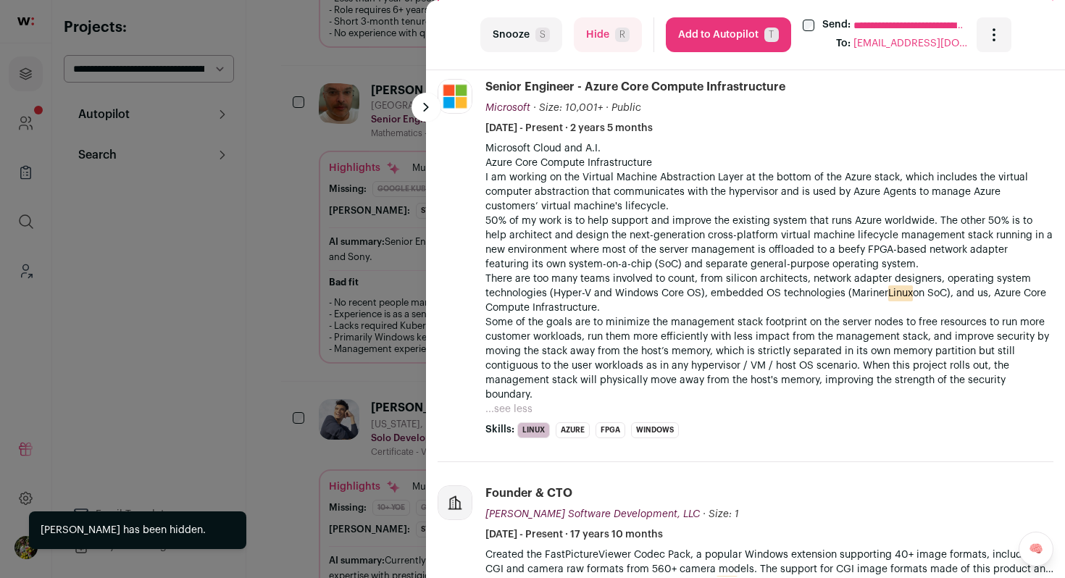
scroll to position [543, 0]
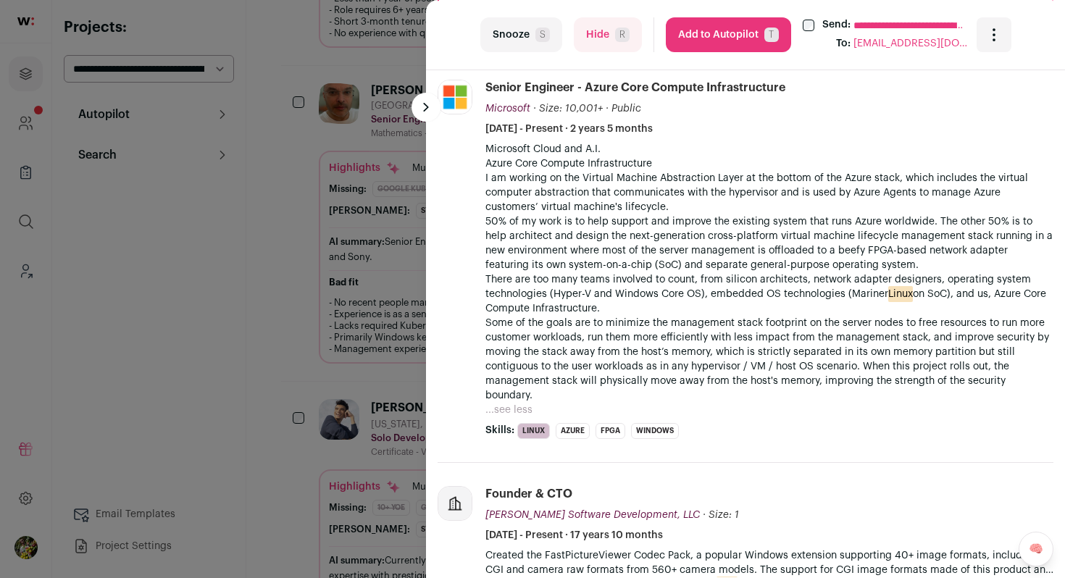
click at [603, 41] on button "Hide R" at bounding box center [608, 34] width 68 height 35
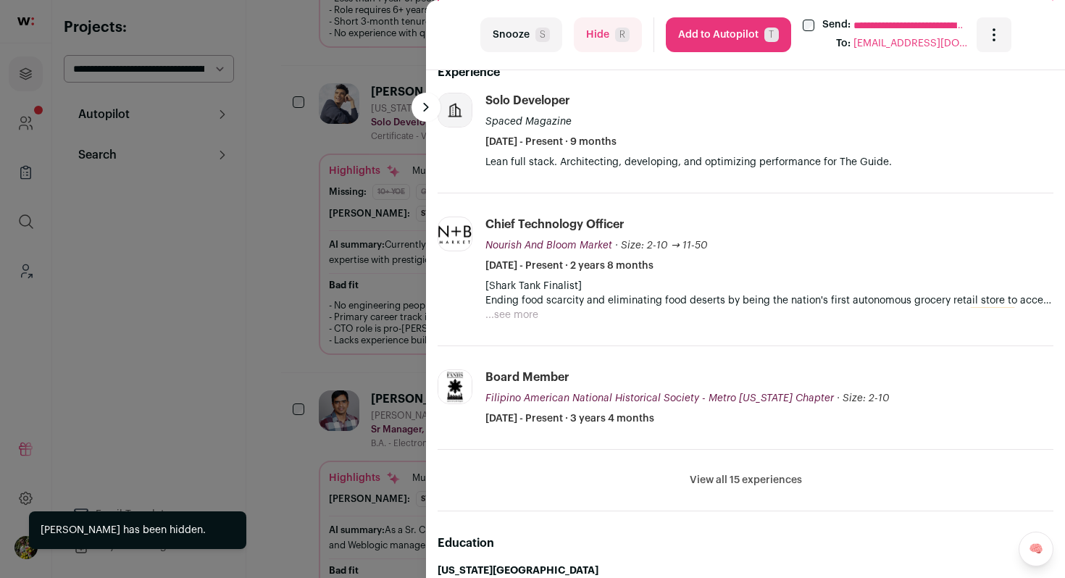
scroll to position [540, 0]
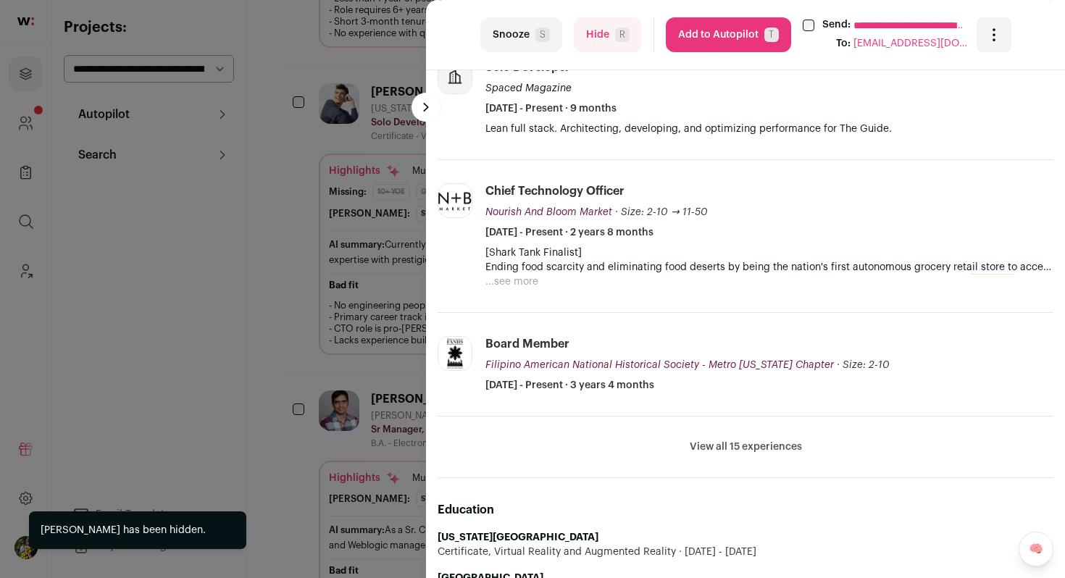
click at [515, 278] on button "...see more" at bounding box center [511, 282] width 53 height 14
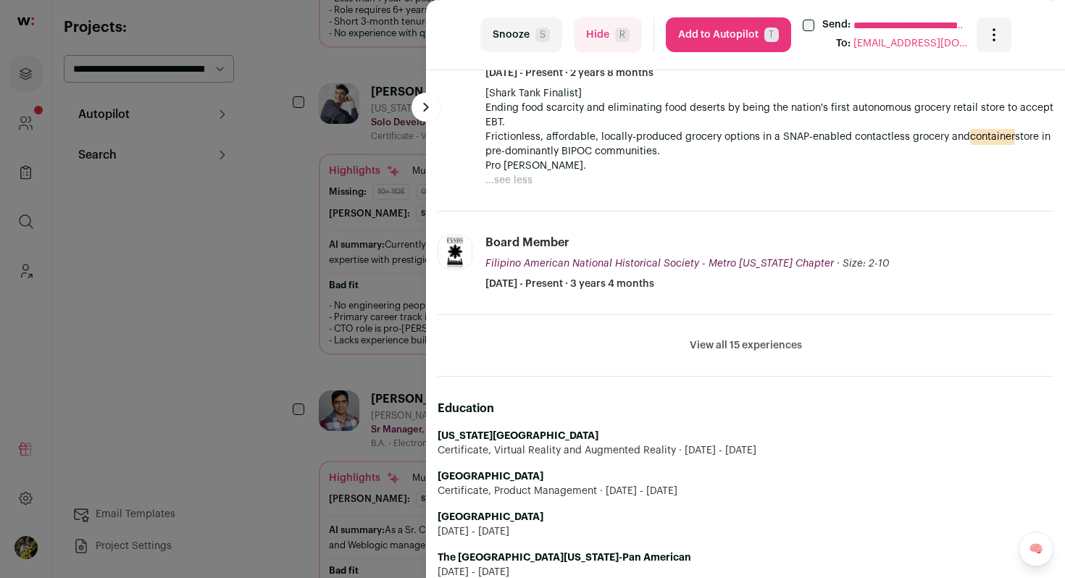
scroll to position [726, 0]
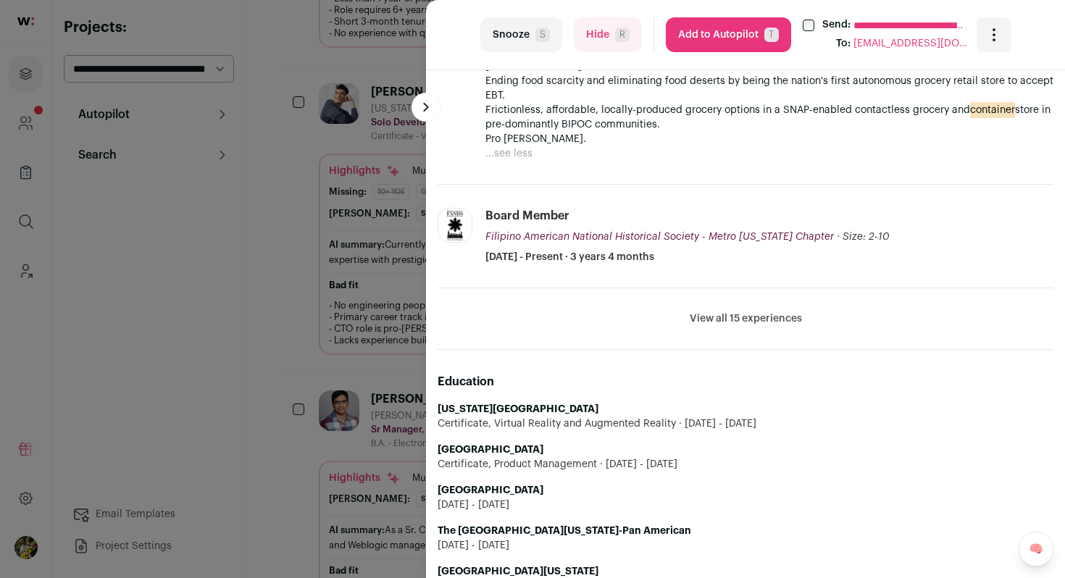
click at [603, 38] on button "Hide R" at bounding box center [608, 34] width 68 height 35
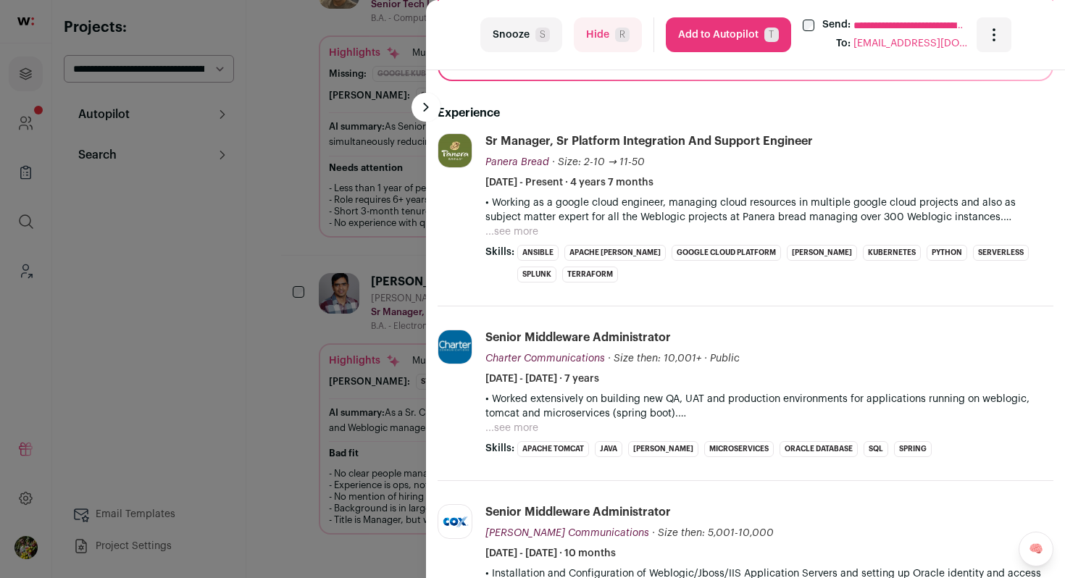
scroll to position [529, 0]
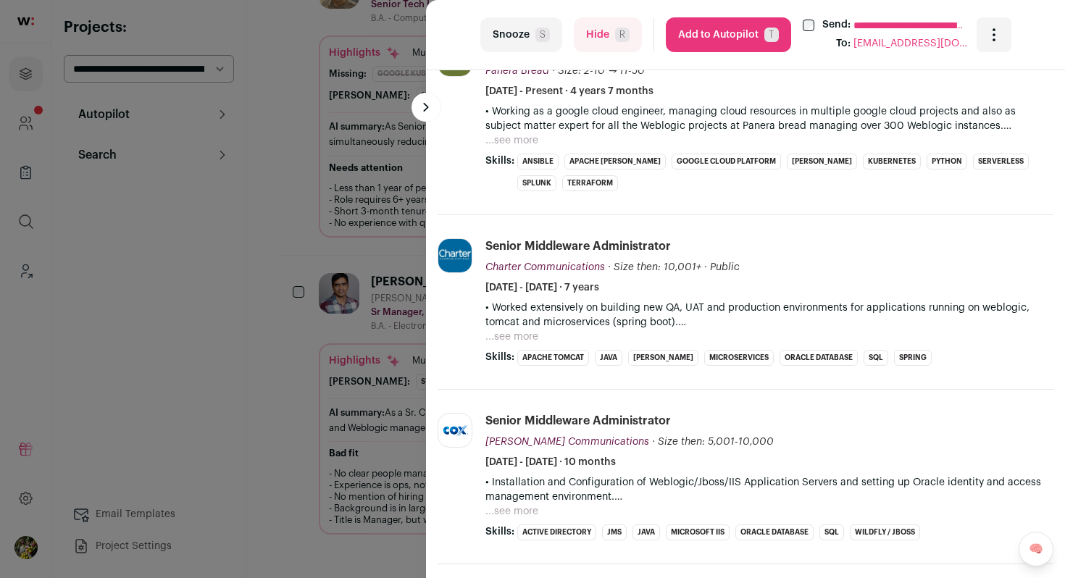
click at [496, 138] on button "...see more" at bounding box center [511, 140] width 53 height 14
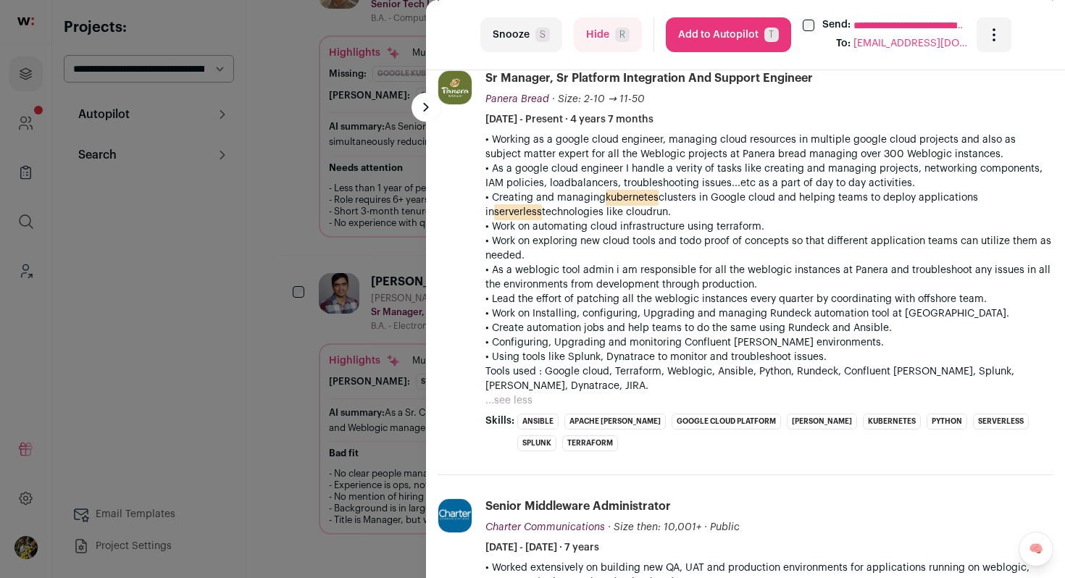
scroll to position [505, 0]
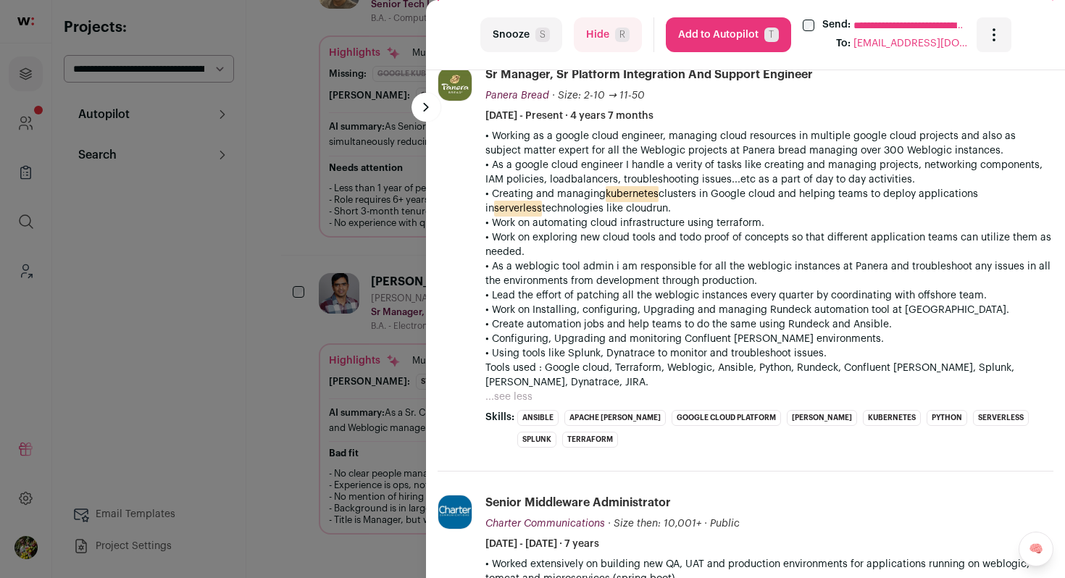
click at [608, 36] on button "Hide R" at bounding box center [608, 34] width 68 height 35
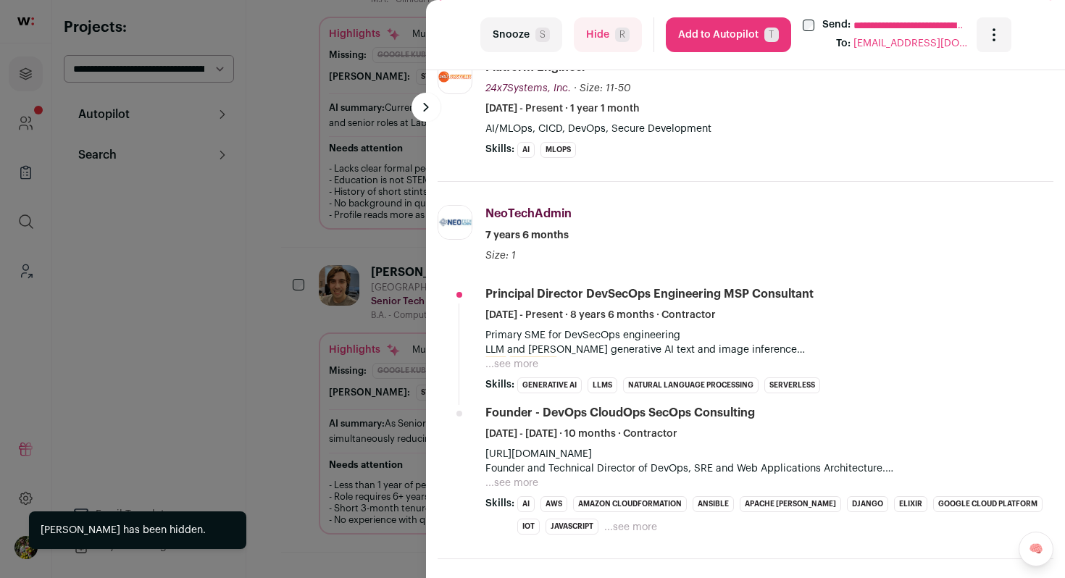
scroll to position [567, 0]
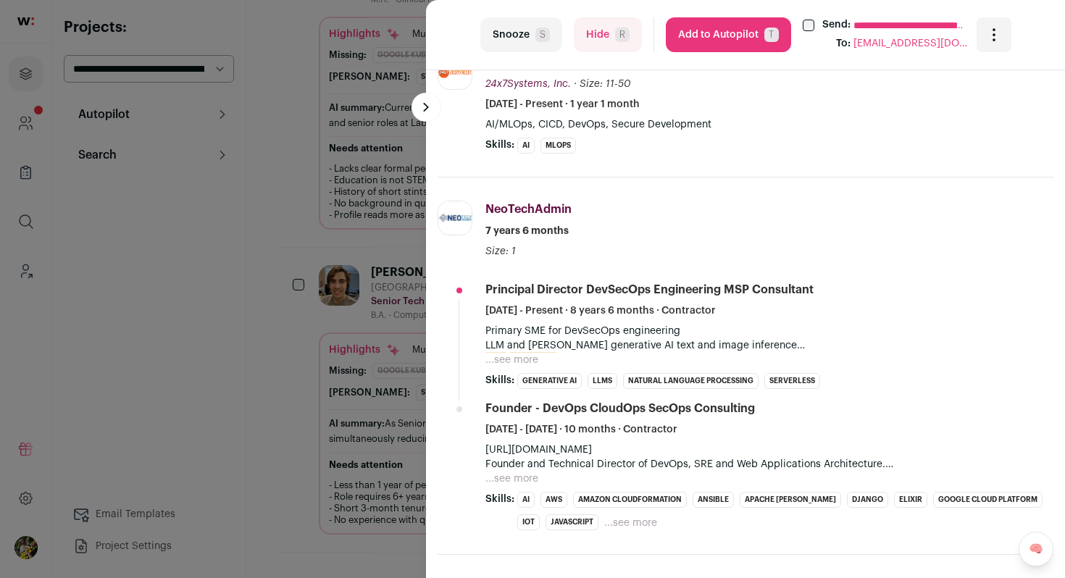
click at [603, 30] on button "Hide R" at bounding box center [608, 34] width 68 height 35
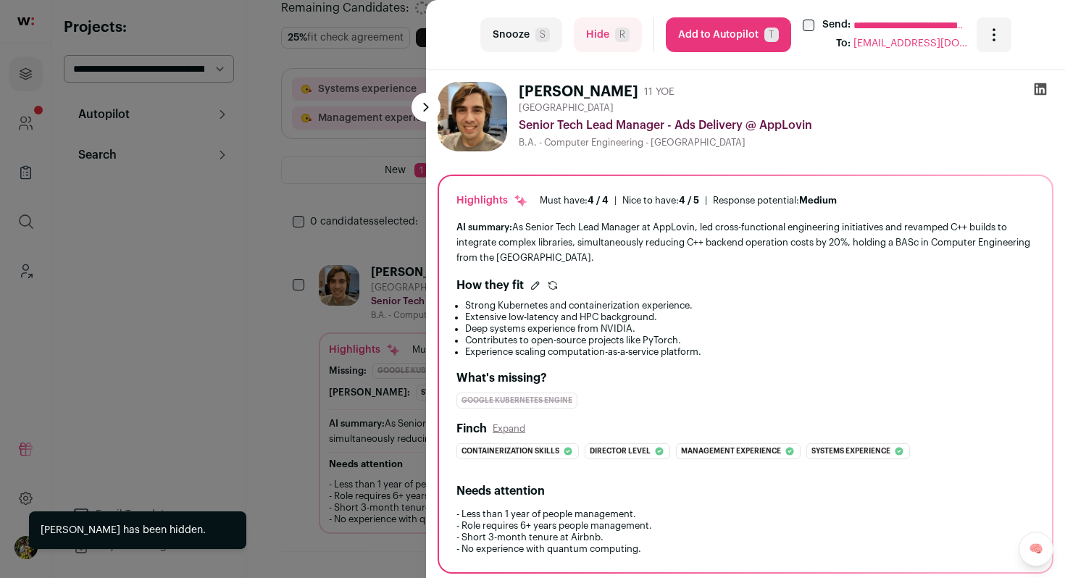
scroll to position [55, 0]
click at [374, 242] on div "**********" at bounding box center [532, 289] width 1065 height 578
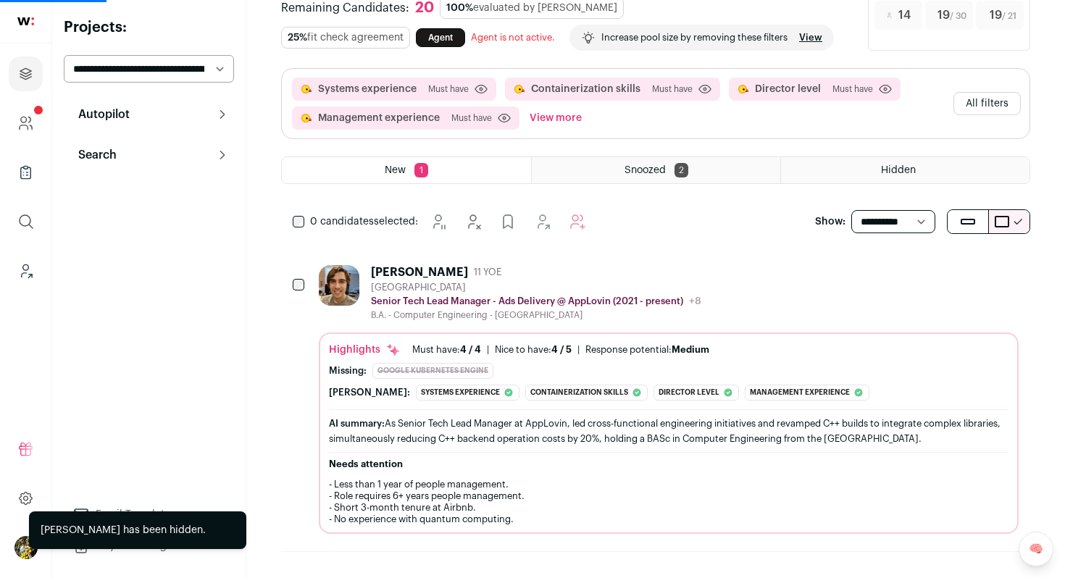
click at [463, 324] on div "Anthony Alayo 11 YOE San Francisco Bay Area Senior Tech Lead Manager - Ads Deli…" at bounding box center [669, 399] width 700 height 269
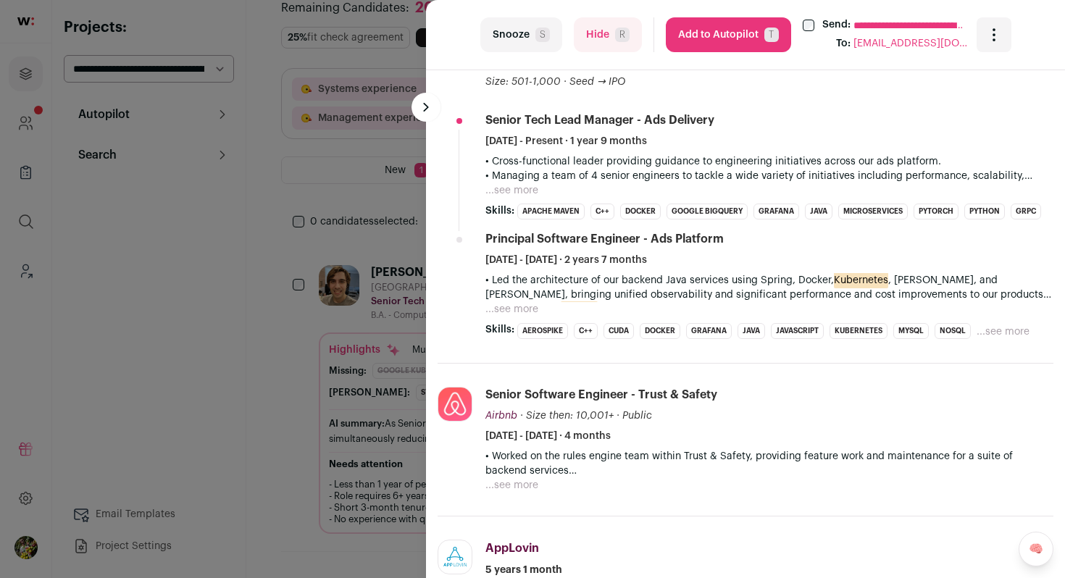
scroll to position [621, 0]
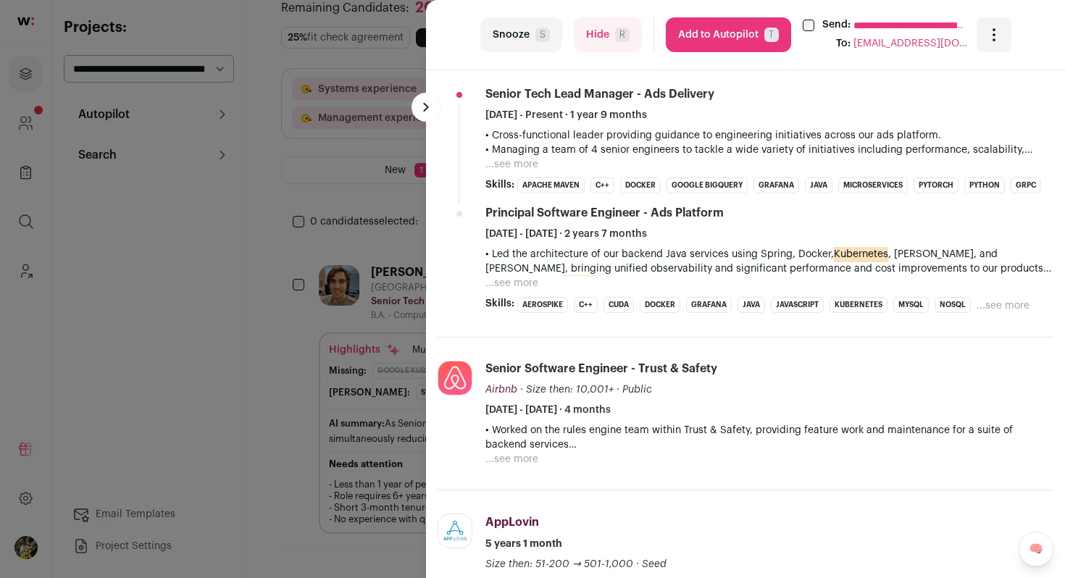
click at [507, 163] on button "...see more" at bounding box center [511, 164] width 53 height 14
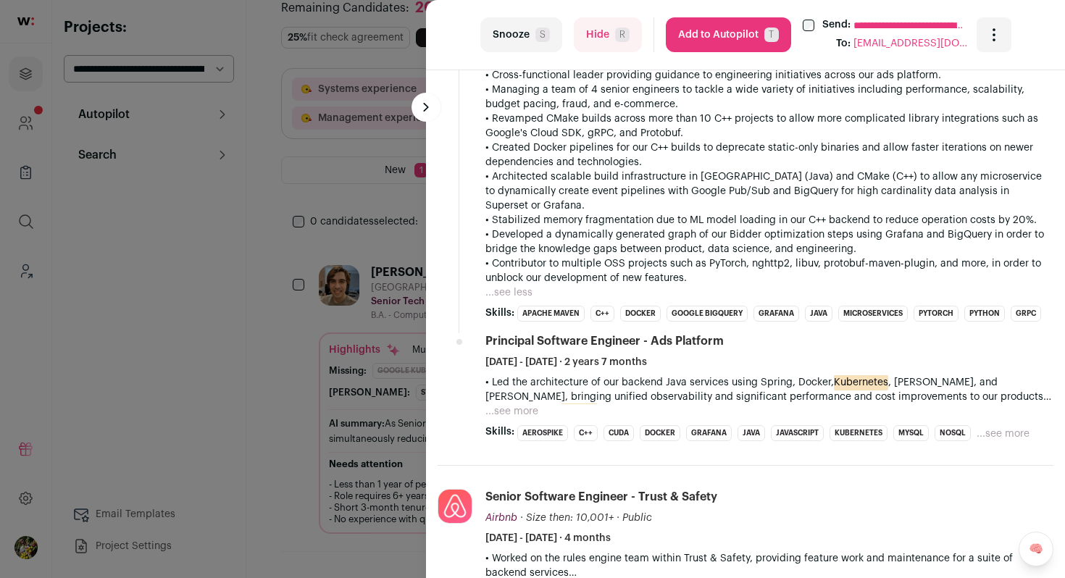
scroll to position [695, 0]
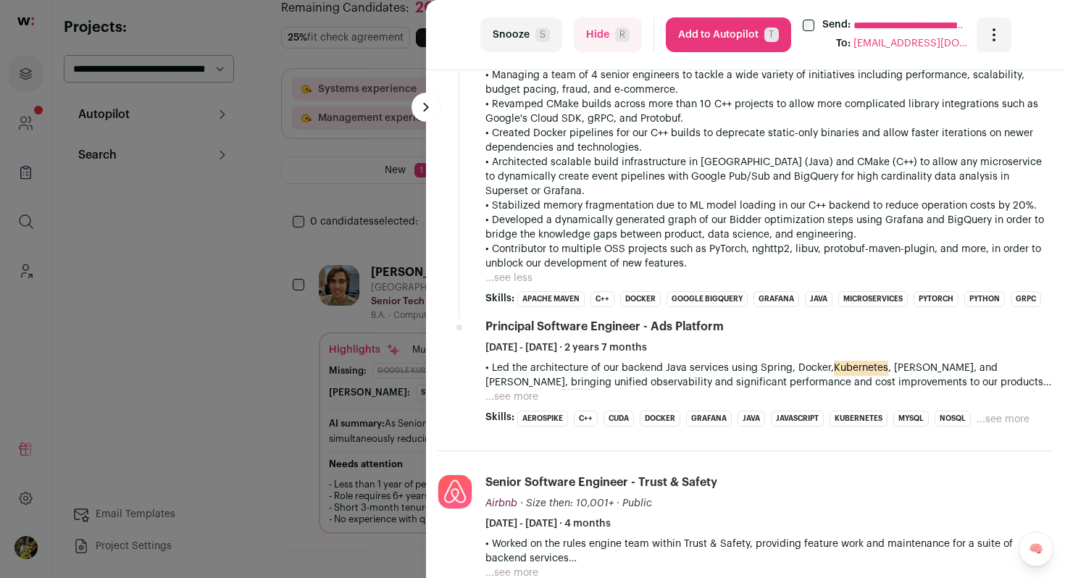
click at [629, 46] on button "Hide R" at bounding box center [608, 34] width 68 height 35
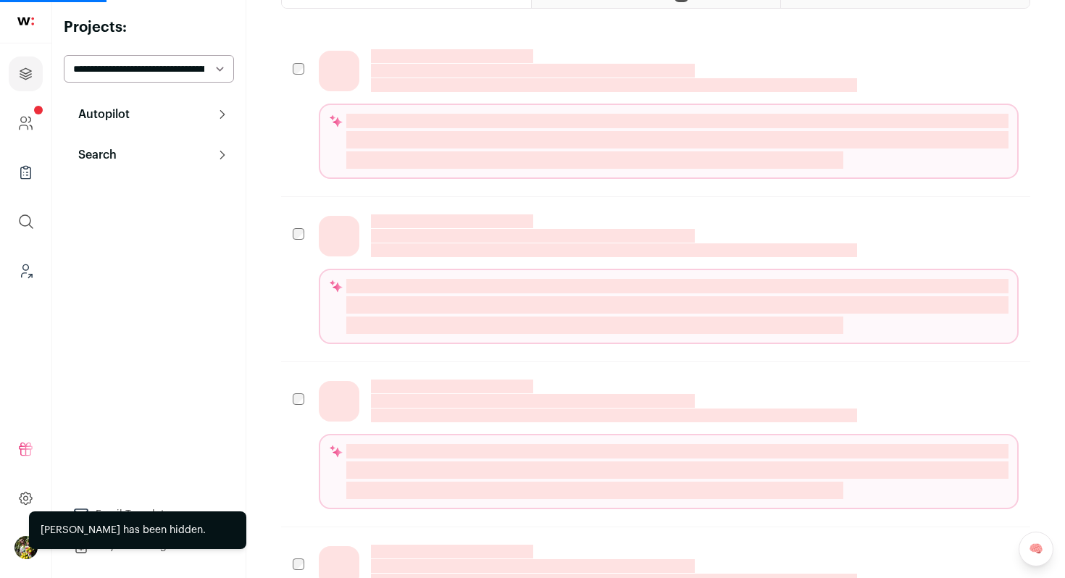
scroll to position [0, 0]
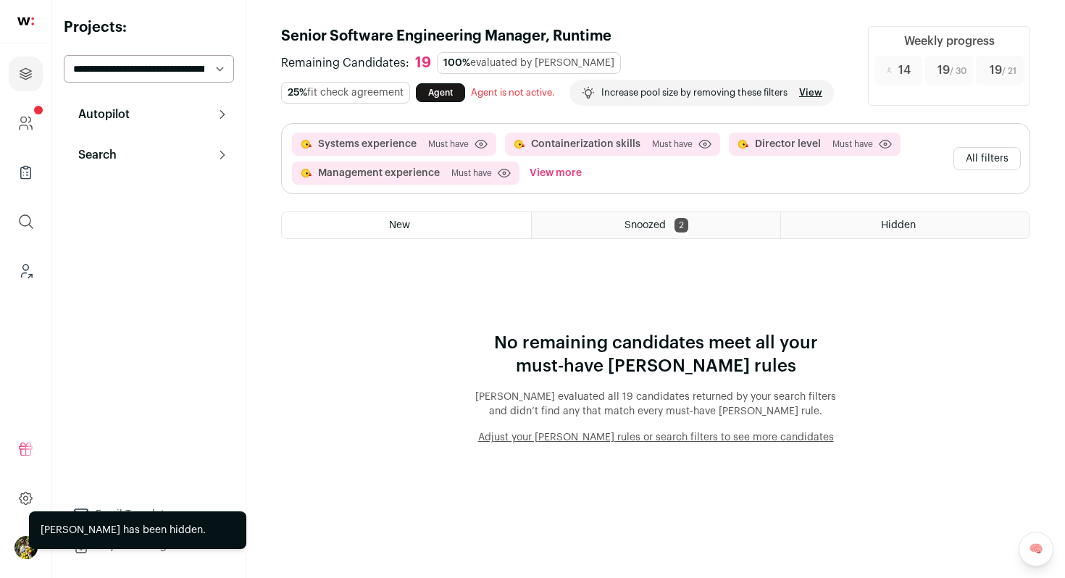
click at [998, 167] on button "All filters" at bounding box center [986, 158] width 67 height 23
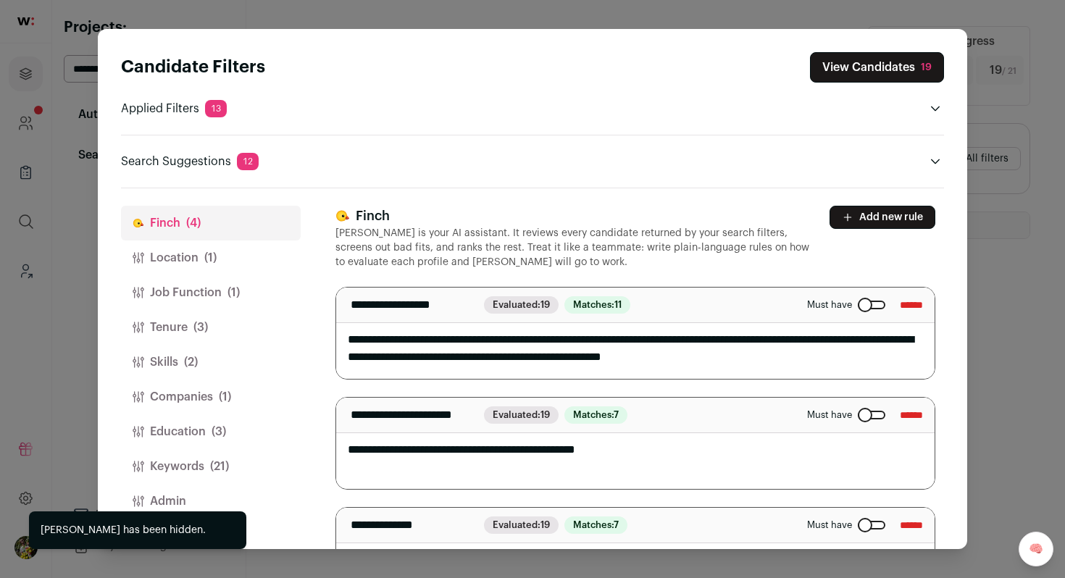
scroll to position [178, 0]
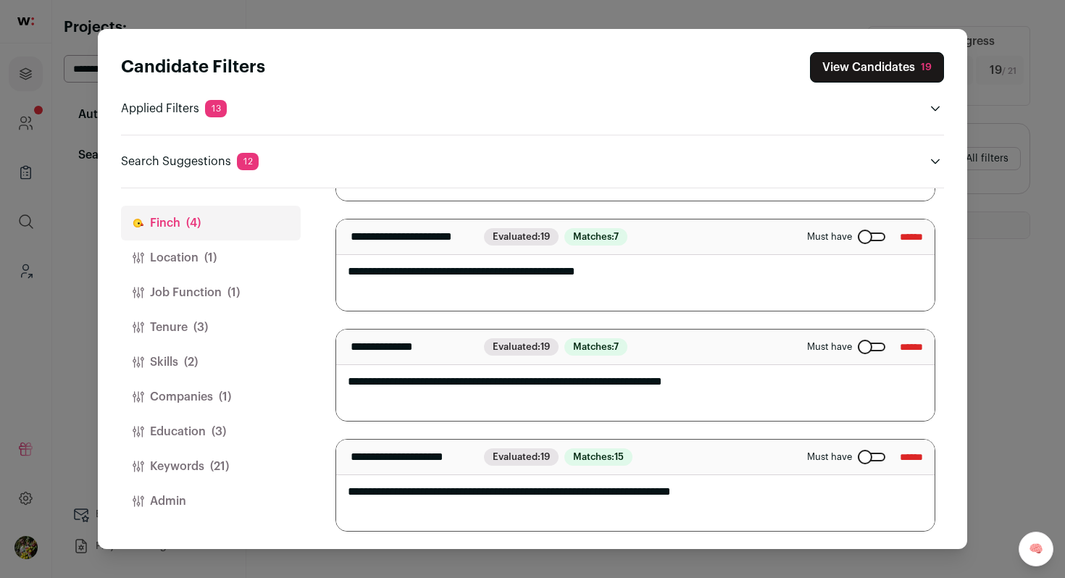
click at [235, 280] on button "Job Function (1)" at bounding box center [211, 292] width 180 height 35
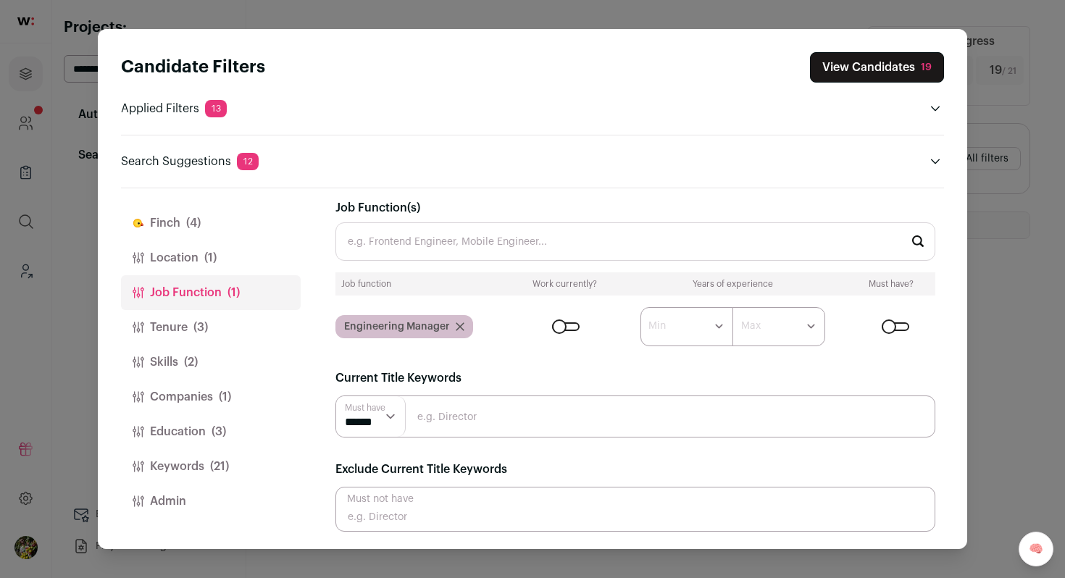
click at [238, 259] on button "Location (1)" at bounding box center [211, 257] width 180 height 35
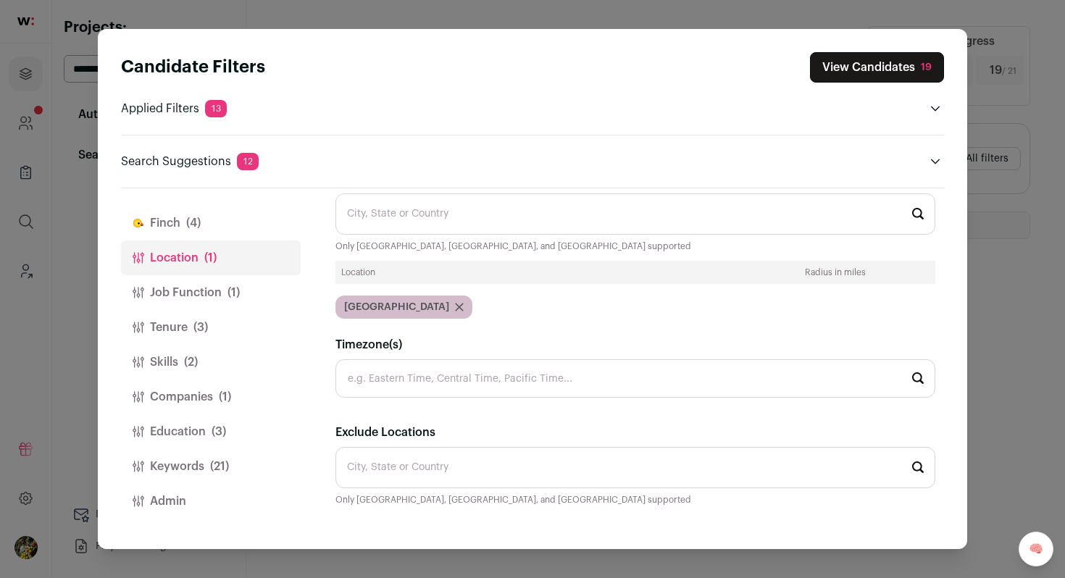
click at [244, 225] on button "Finch (4)" at bounding box center [211, 223] width 180 height 35
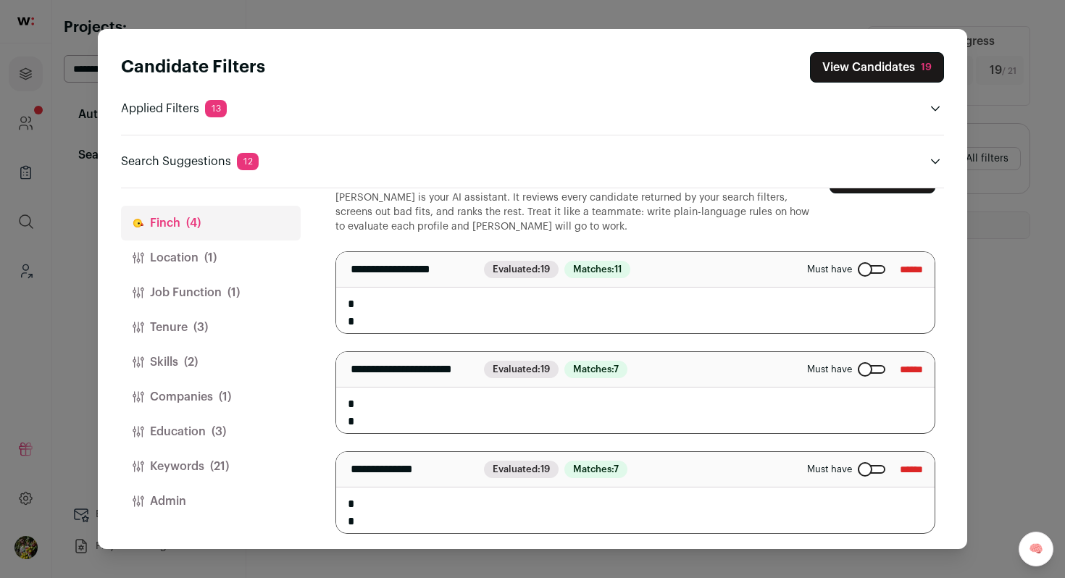
scroll to position [178, 0]
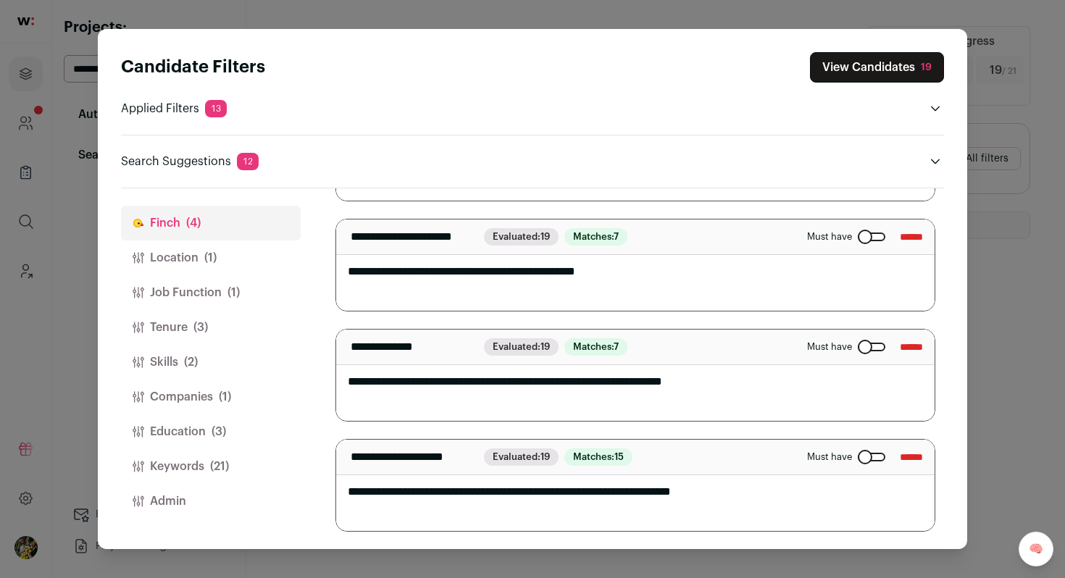
click at [265, 282] on button "Job Function (1)" at bounding box center [211, 292] width 180 height 35
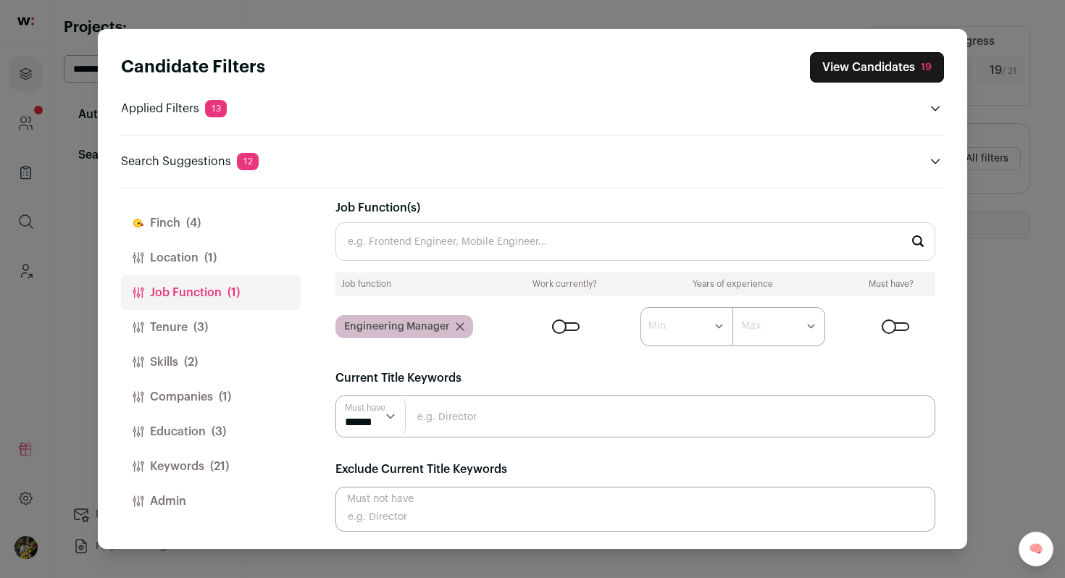
scroll to position [7, 0]
click at [257, 267] on button "Location (1)" at bounding box center [211, 257] width 180 height 35
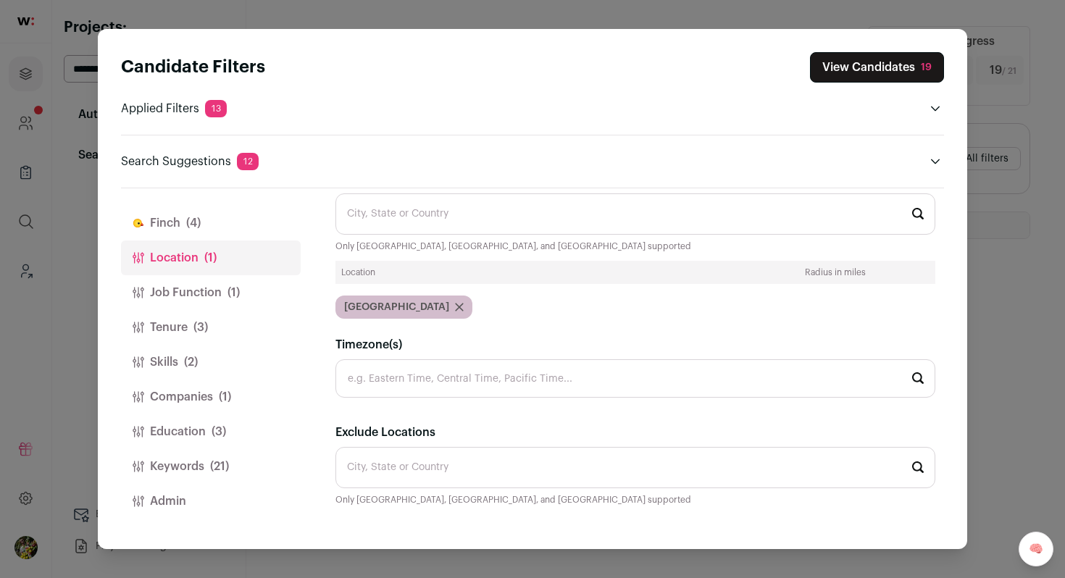
click at [406, 218] on input "Location(s)" at bounding box center [635, 213] width 600 height 41
type input "b"
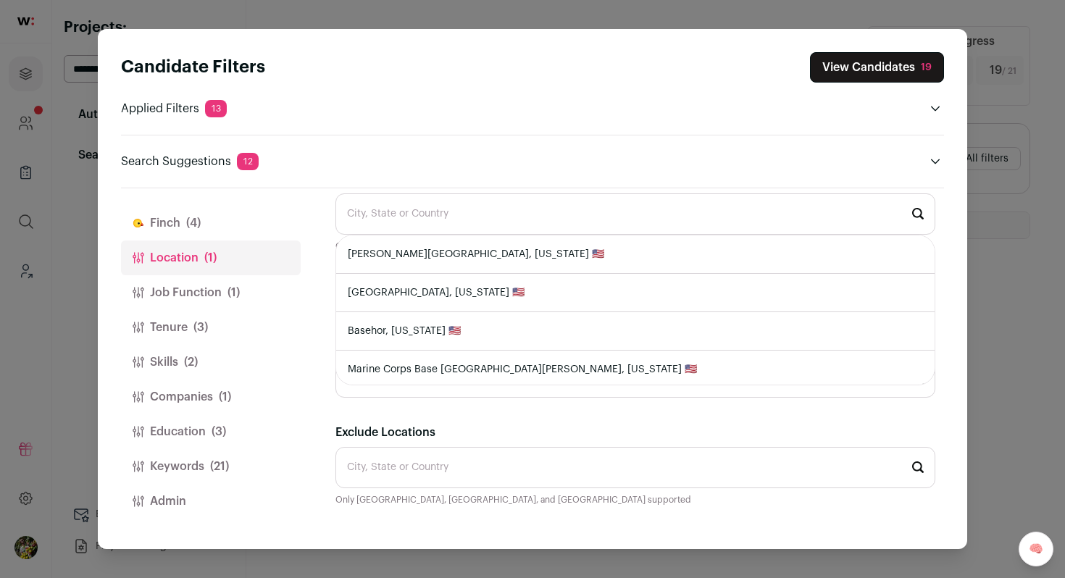
click at [270, 283] on button "Job Function (1)" at bounding box center [211, 292] width 180 height 35
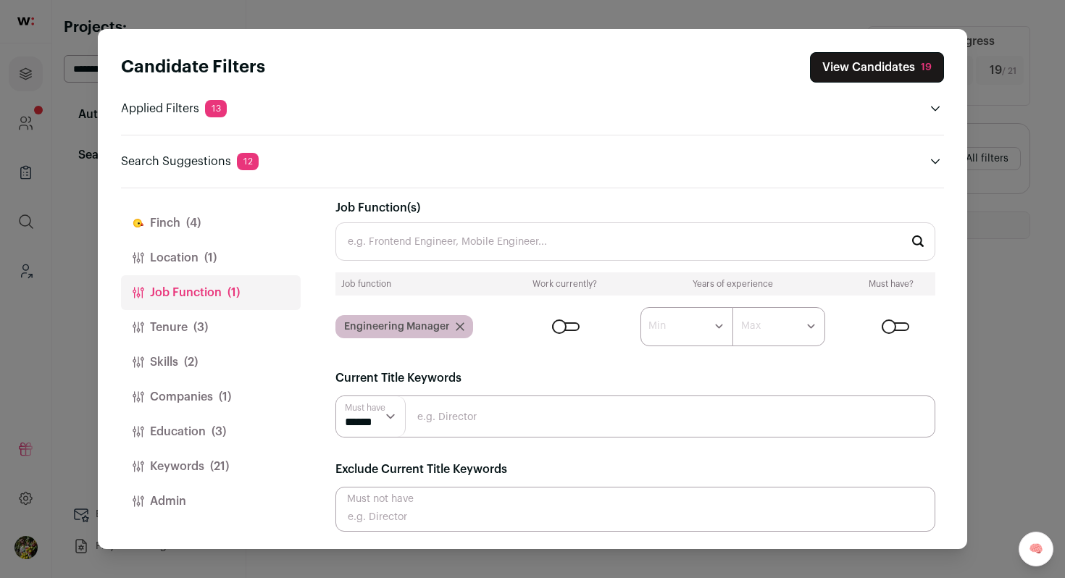
click at [237, 358] on button "Skills (2)" at bounding box center [211, 362] width 180 height 35
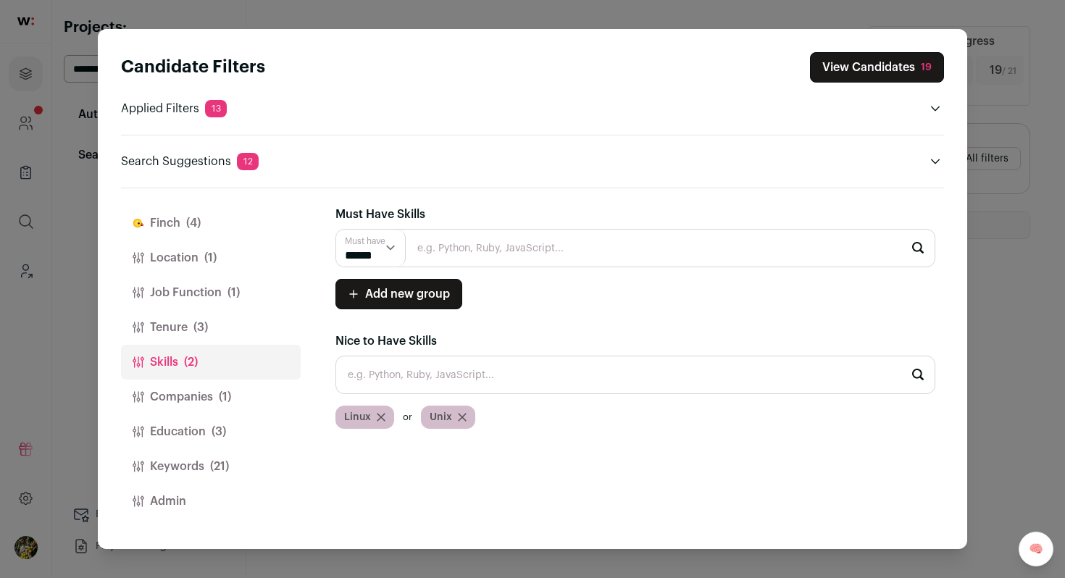
scroll to position [0, 0]
click at [233, 390] on button "Companies (1)" at bounding box center [211, 397] width 180 height 35
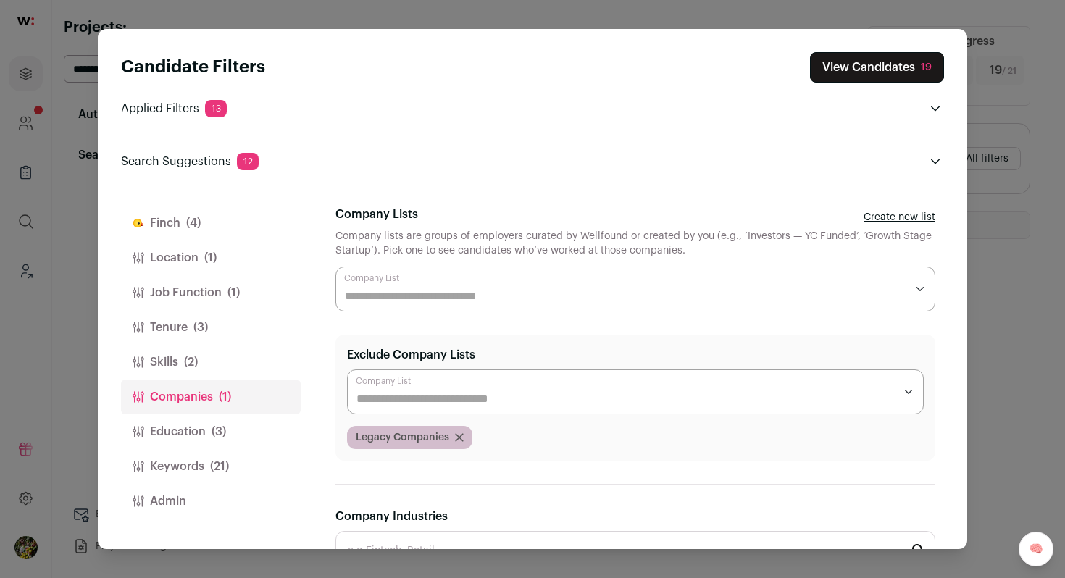
click at [237, 432] on button "Education (3)" at bounding box center [211, 431] width 180 height 35
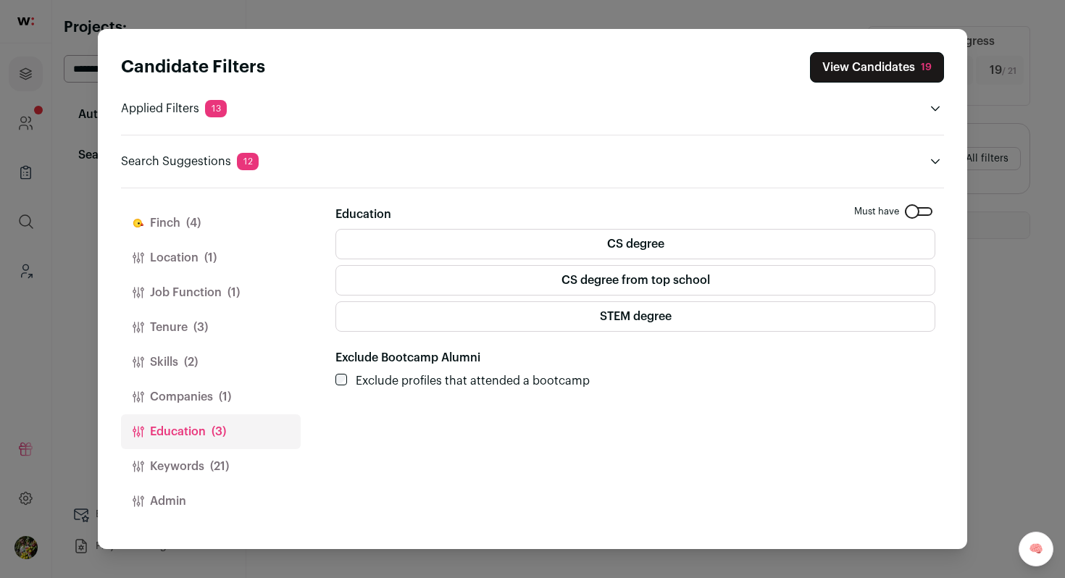
click at [237, 456] on button "Keywords (21)" at bounding box center [211, 466] width 180 height 35
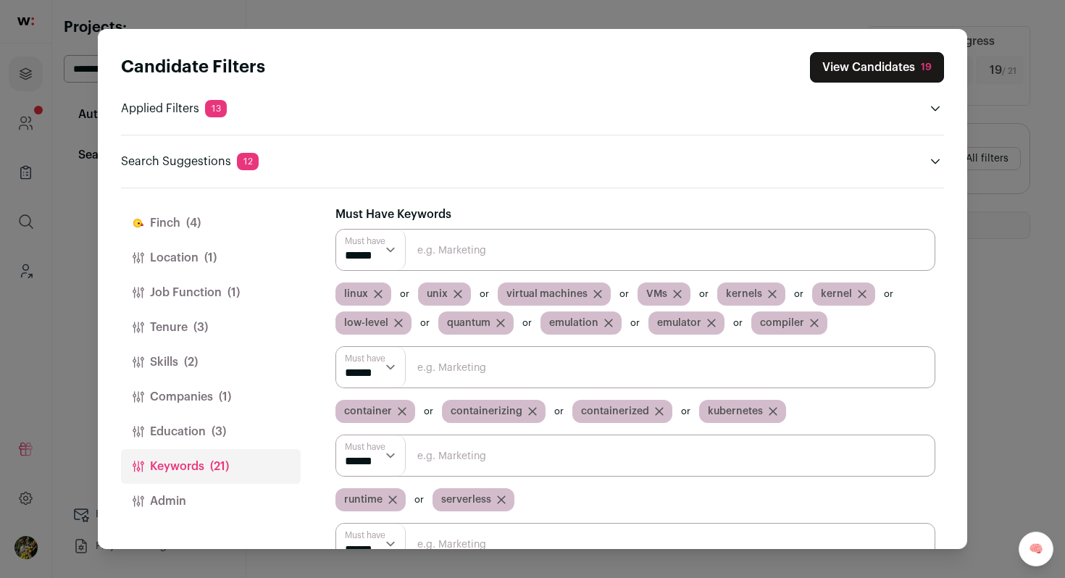
click at [264, 444] on button "Education (3)" at bounding box center [211, 431] width 180 height 35
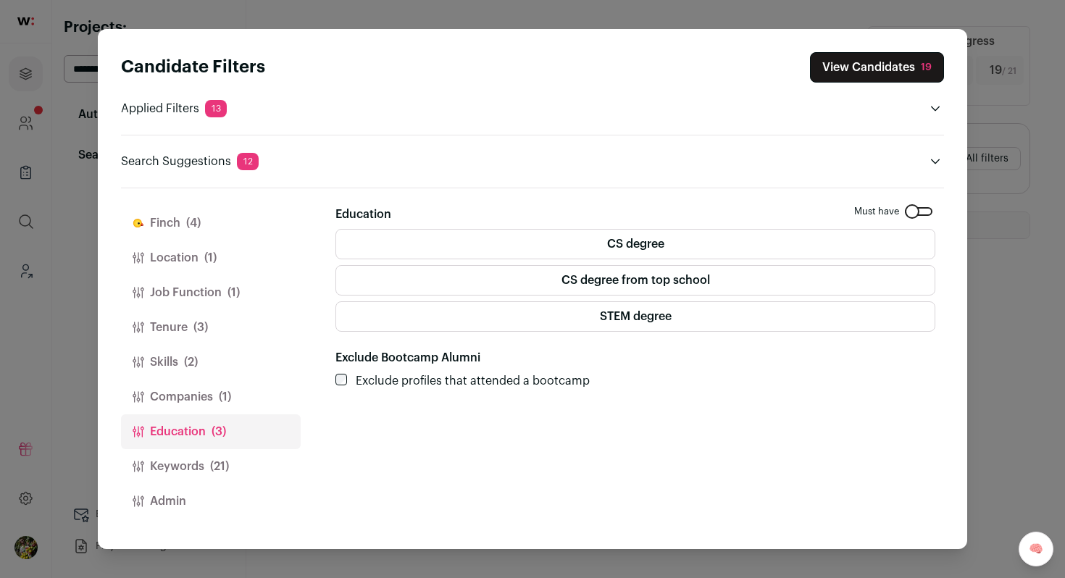
click at [376, 322] on label "STEM degree" at bounding box center [635, 316] width 600 height 30
click at [390, 279] on label "CS degree from top school" at bounding box center [635, 280] width 600 height 30
click at [407, 253] on label "CS degree" at bounding box center [635, 244] width 600 height 30
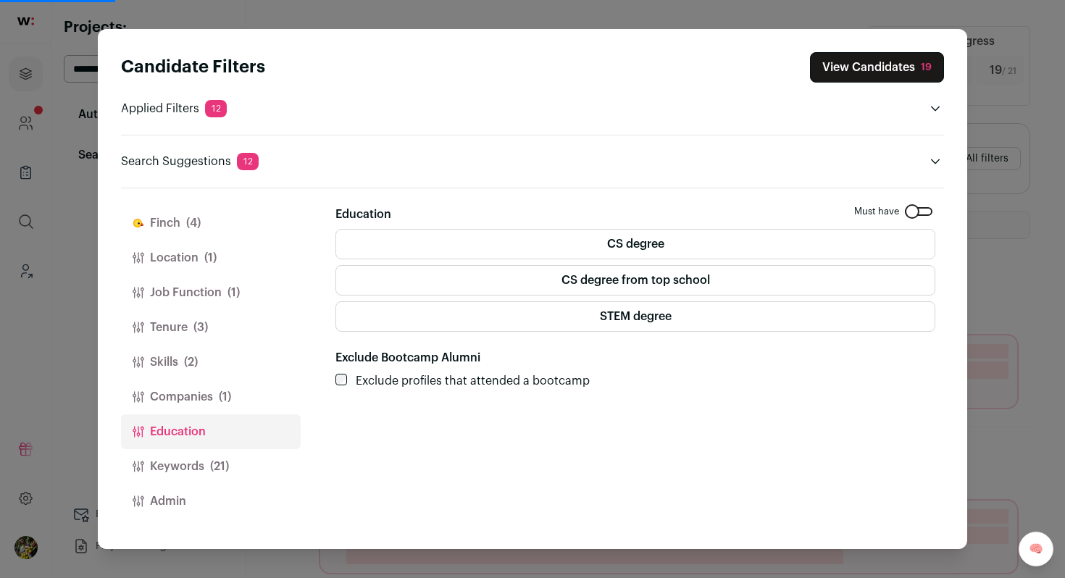
click at [251, 403] on button "Companies (1)" at bounding box center [211, 397] width 180 height 35
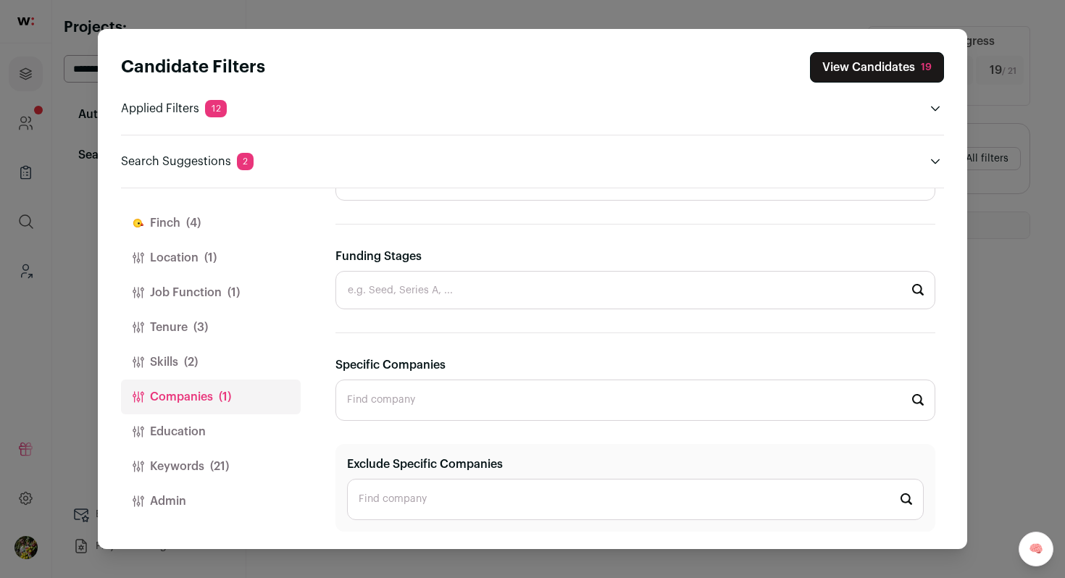
click at [227, 464] on span "(21)" at bounding box center [219, 466] width 19 height 17
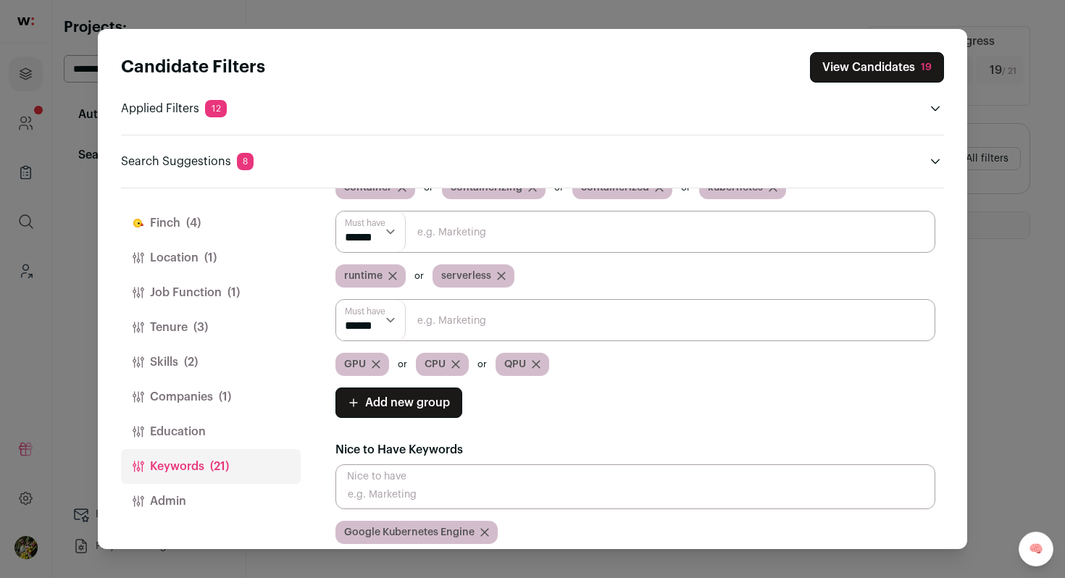
scroll to position [236, 0]
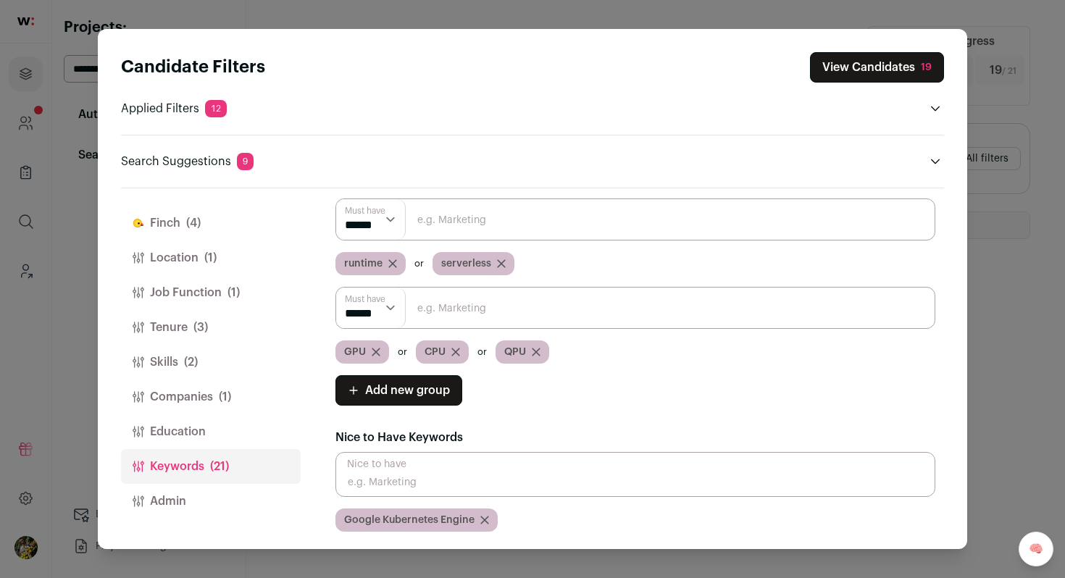
click at [411, 311] on input "Close modal via background" at bounding box center [635, 308] width 600 height 42
type input "serverless"
click at [584, 324] on input "Close modal via background" at bounding box center [635, 308] width 600 height 42
type input "processing"
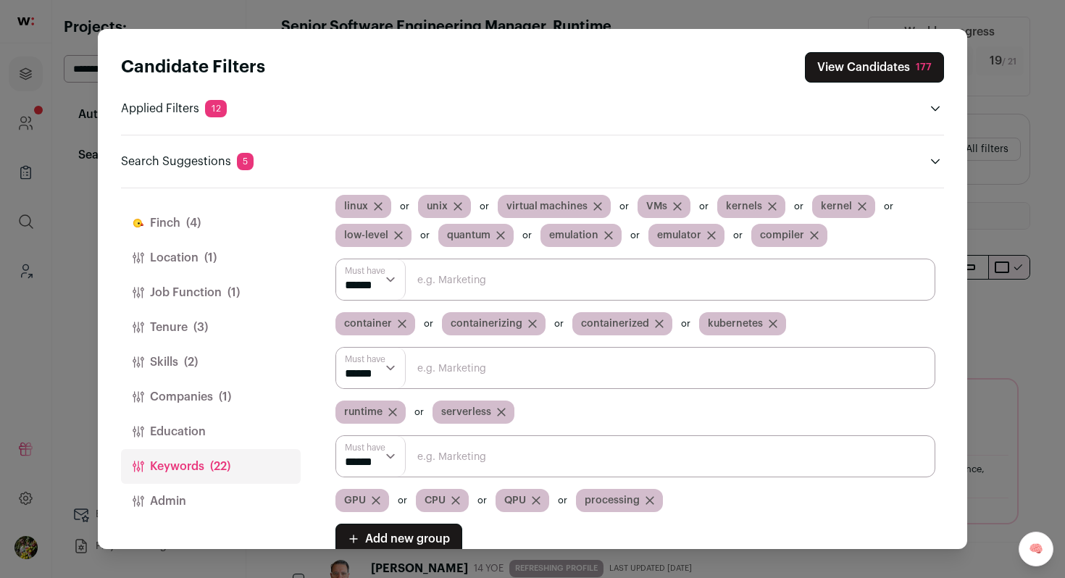
scroll to position [5, 0]
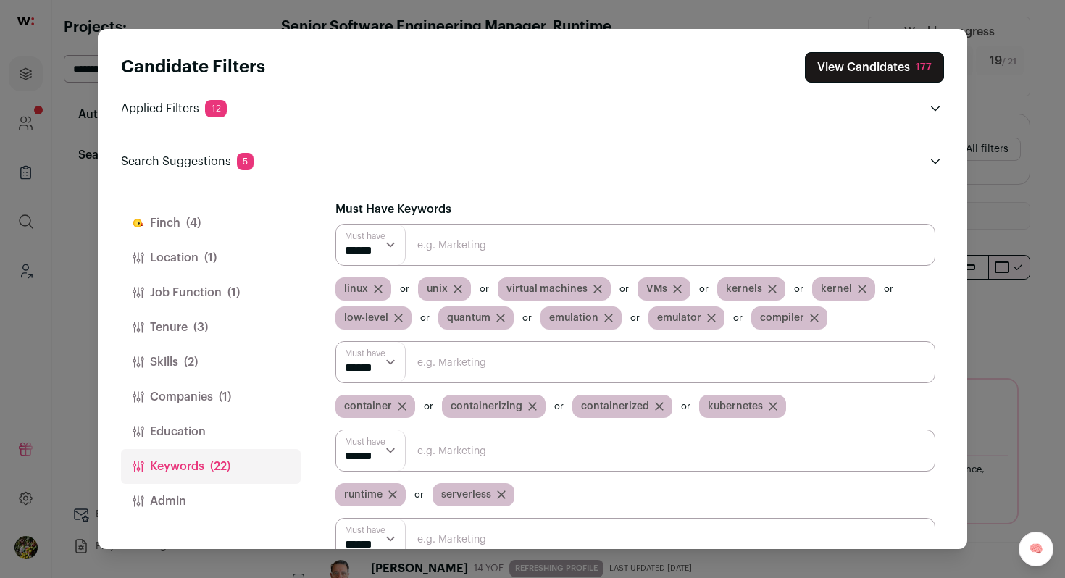
click at [843, 63] on button "View Candidates 177" at bounding box center [874, 67] width 139 height 30
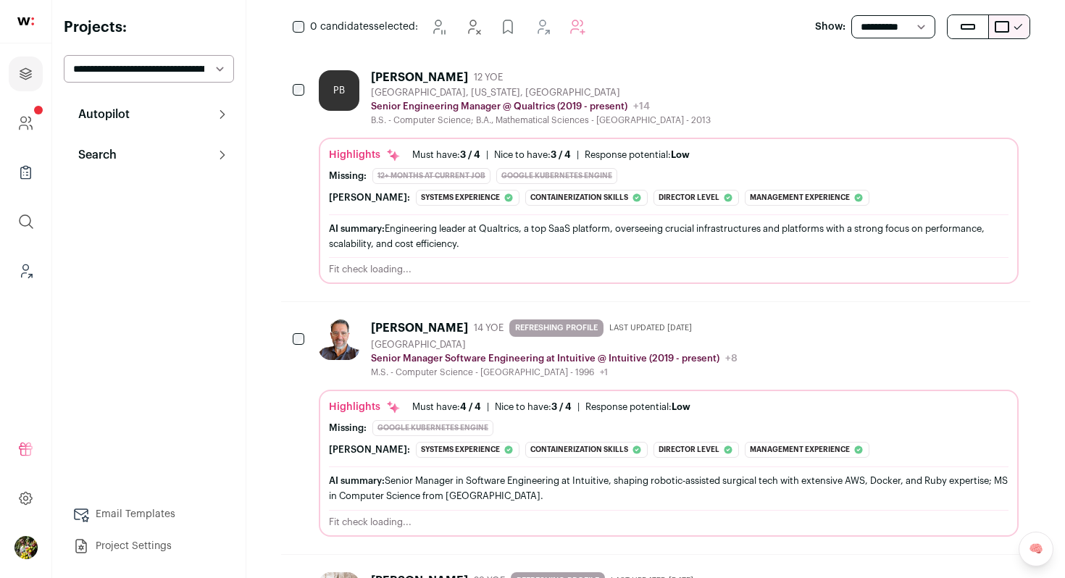
scroll to position [260, 0]
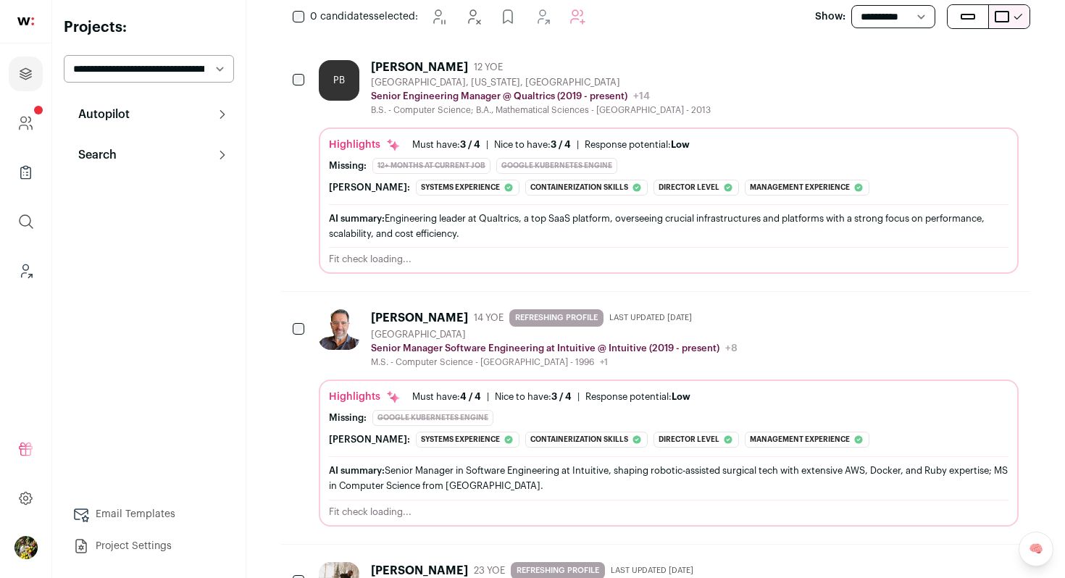
click at [738, 114] on div "PB Peter Battaglia 12 YOE Seattle, Washington, United States Senior Engineering…" at bounding box center [669, 88] width 700 height 56
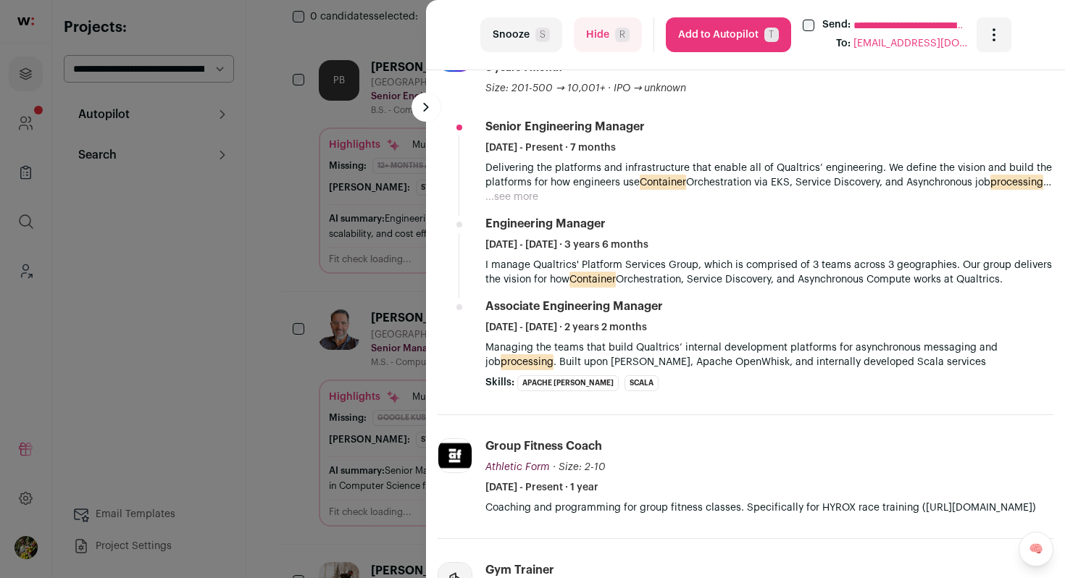
scroll to position [484, 0]
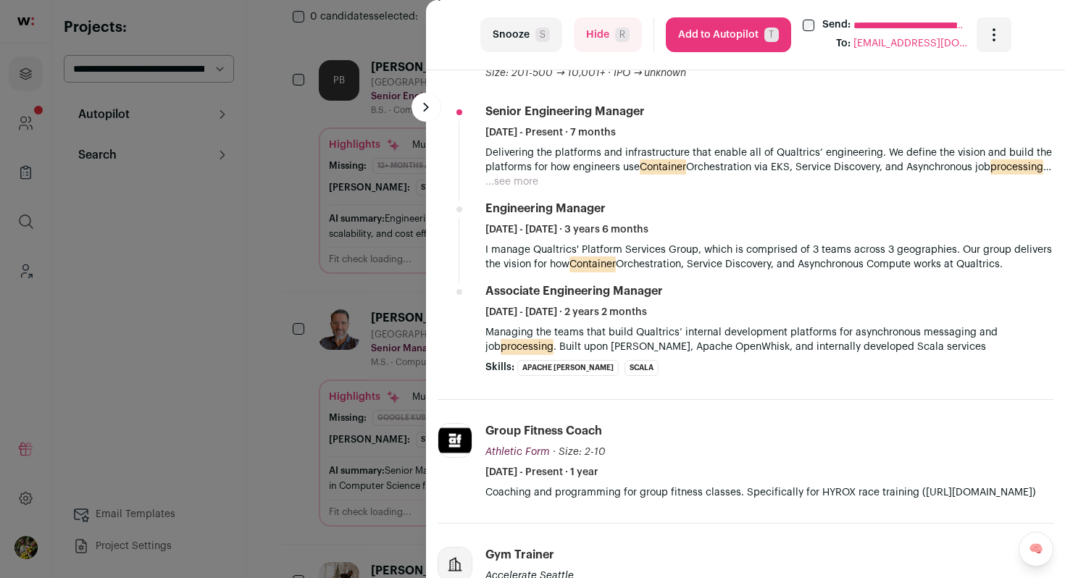
click at [514, 179] on button "...see more" at bounding box center [511, 182] width 53 height 14
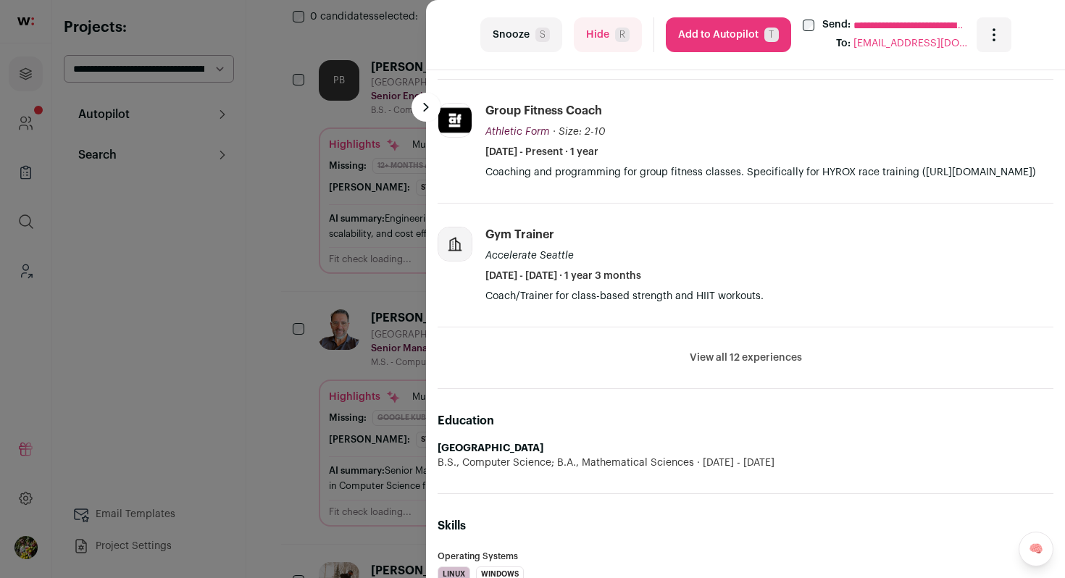
scroll to position [863, 0]
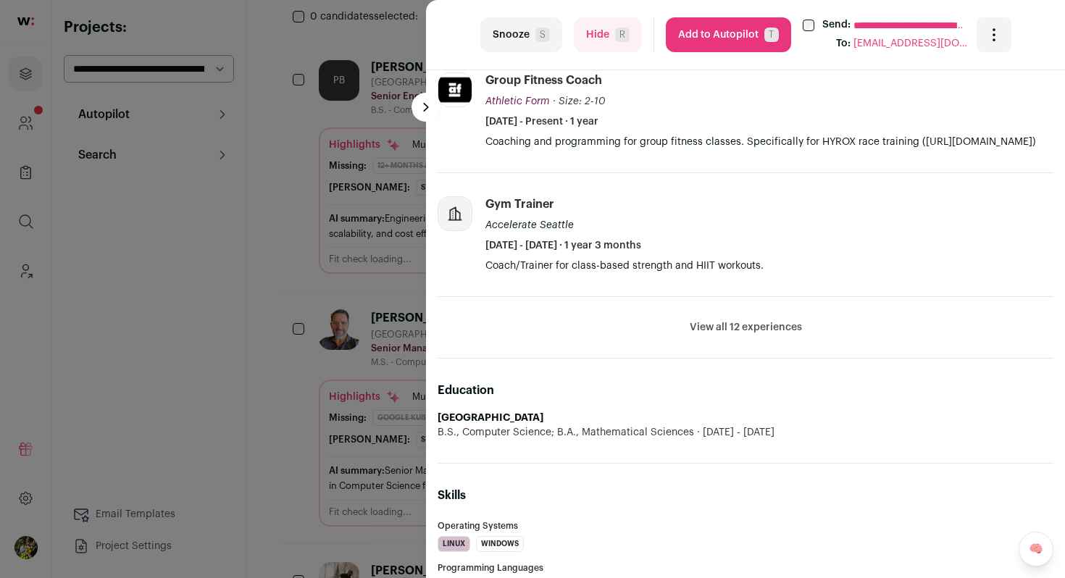
click at [711, 330] on button "View all 12 experiences" at bounding box center [746, 327] width 112 height 14
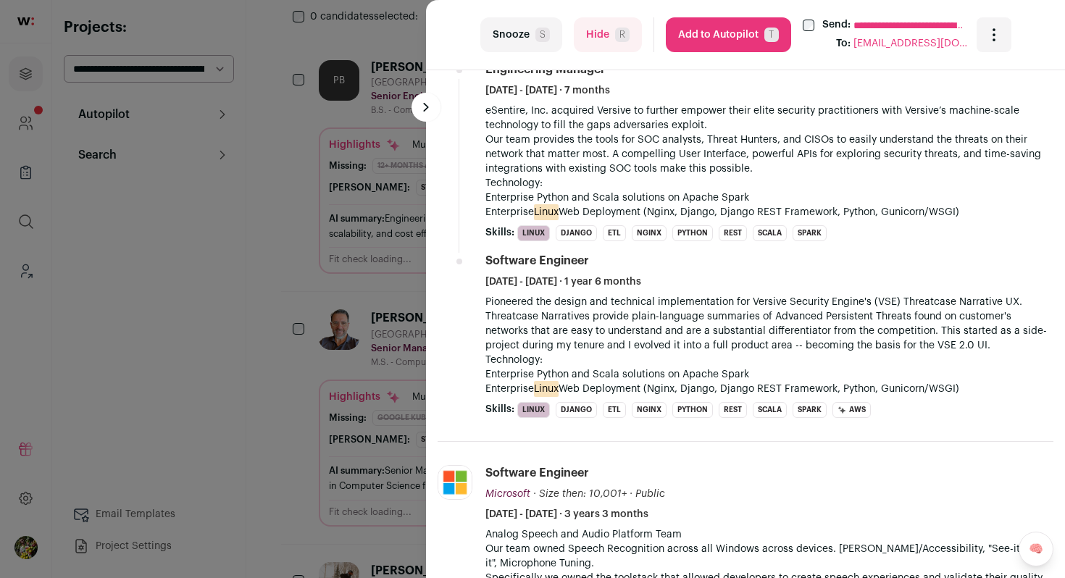
scroll to position [1424, 0]
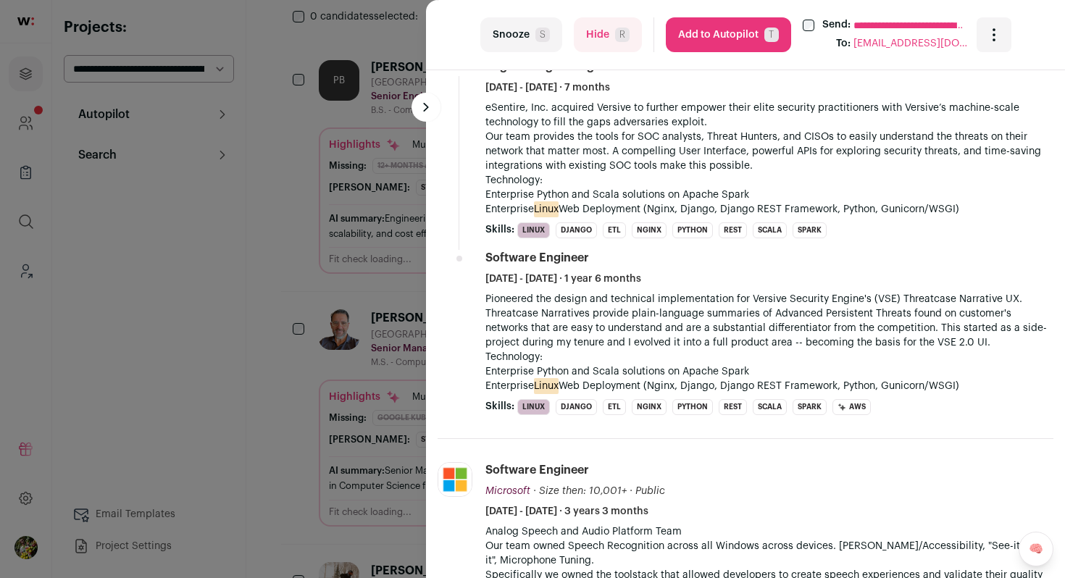
click at [741, 43] on button "Add to Autopilot T" at bounding box center [728, 34] width 125 height 35
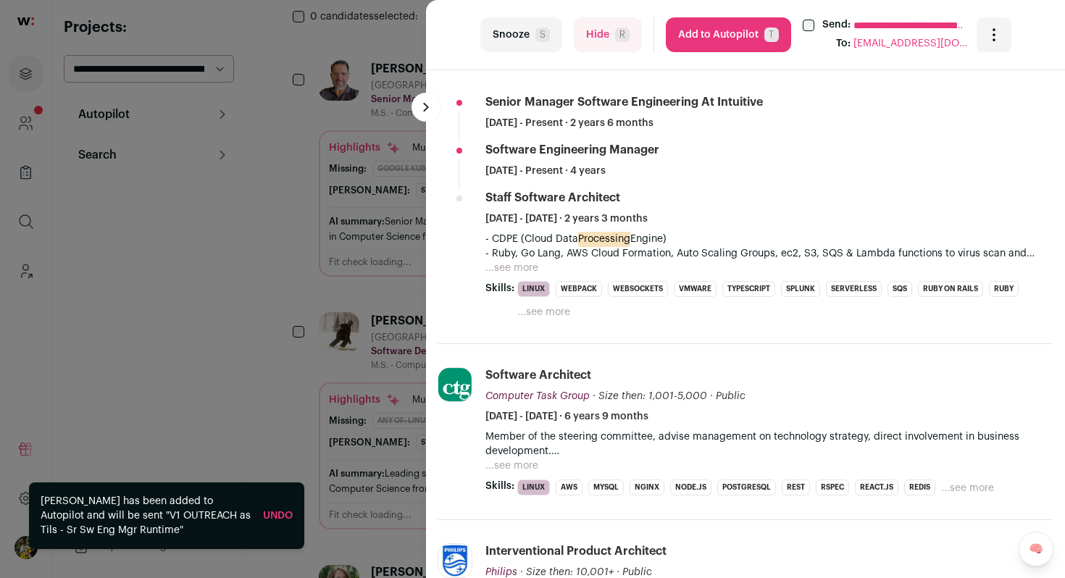
scroll to position [494, 0]
click at [531, 267] on button "...see more" at bounding box center [511, 267] width 53 height 14
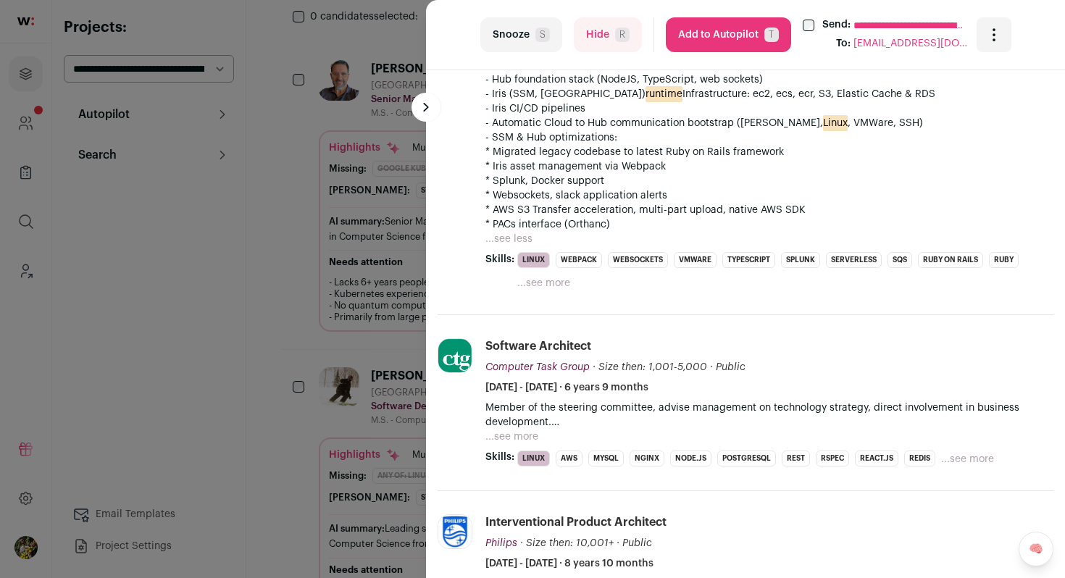
scroll to position [698, 0]
click at [519, 440] on button "...see more" at bounding box center [511, 435] width 53 height 14
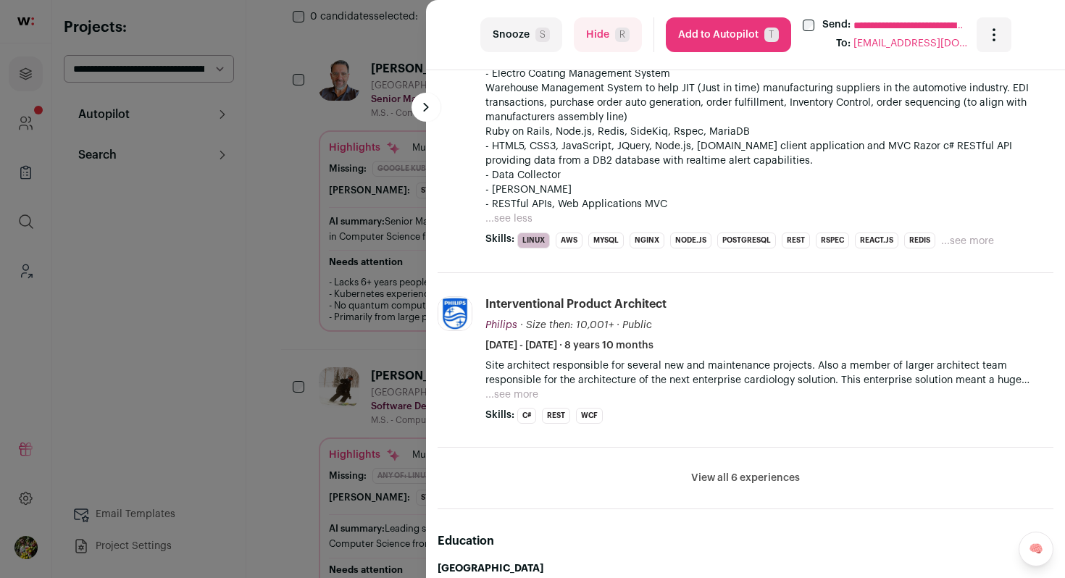
scroll to position [1453, 0]
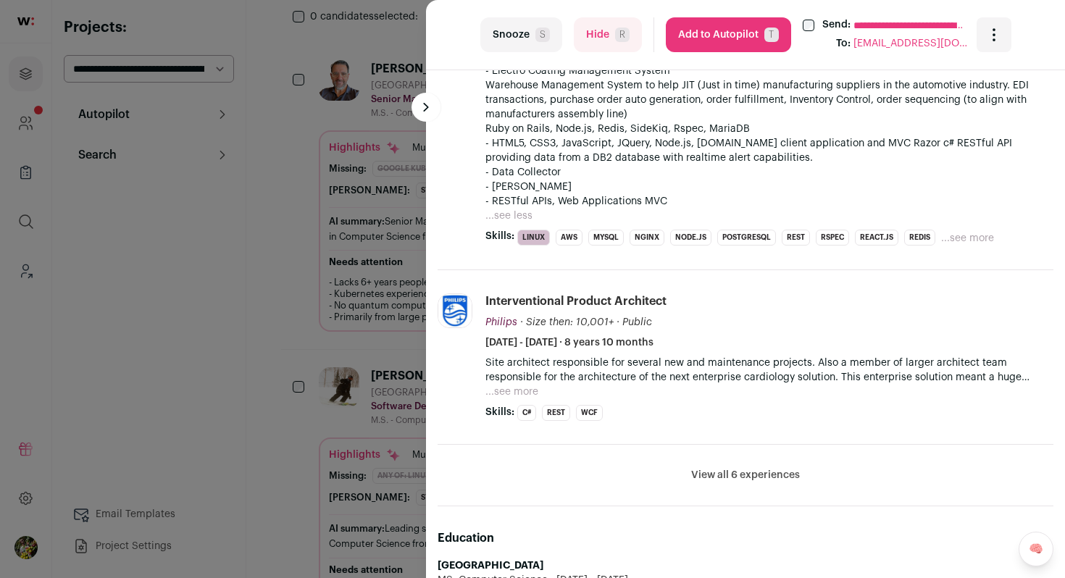
click at [592, 36] on button "Hide R" at bounding box center [608, 34] width 68 height 35
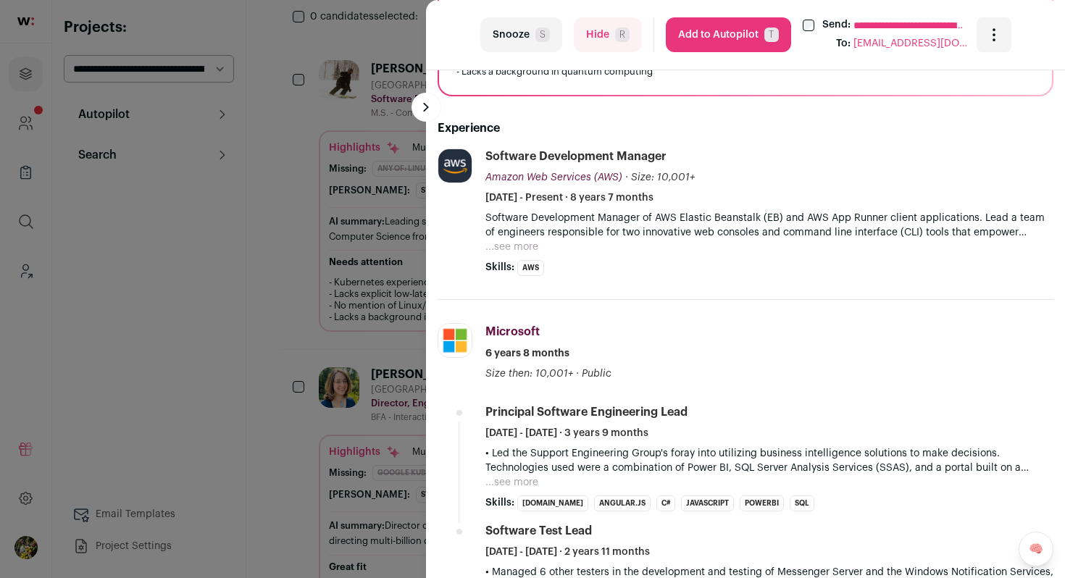
scroll to position [482, 0]
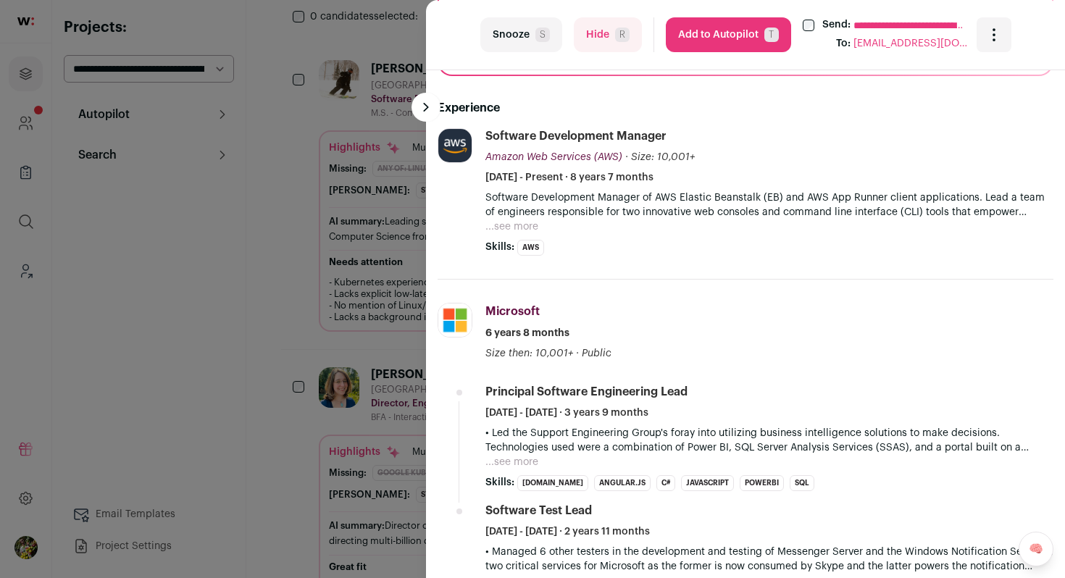
click at [521, 232] on button "...see more" at bounding box center [511, 226] width 53 height 14
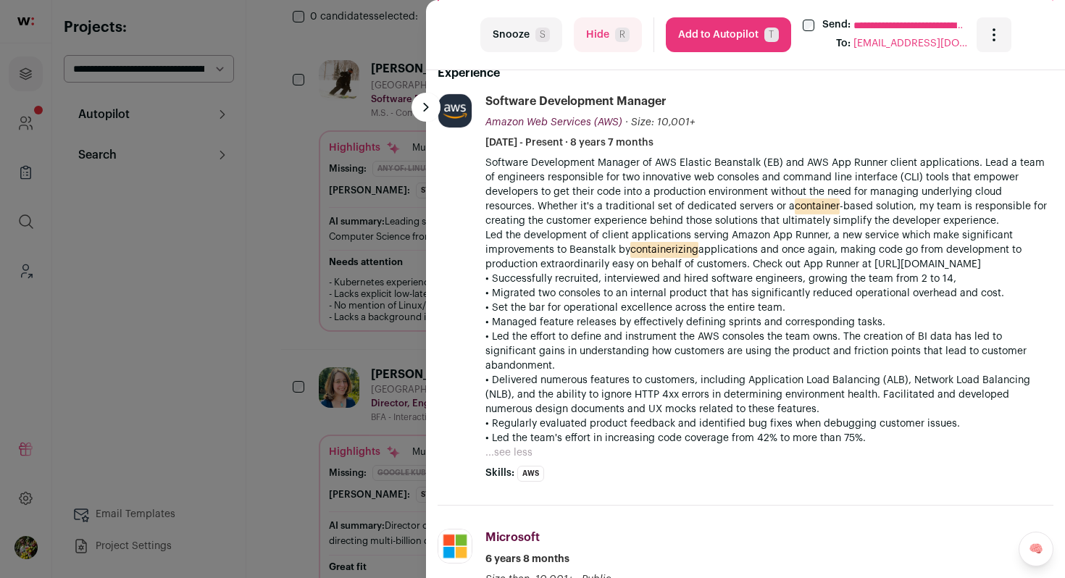
scroll to position [522, 0]
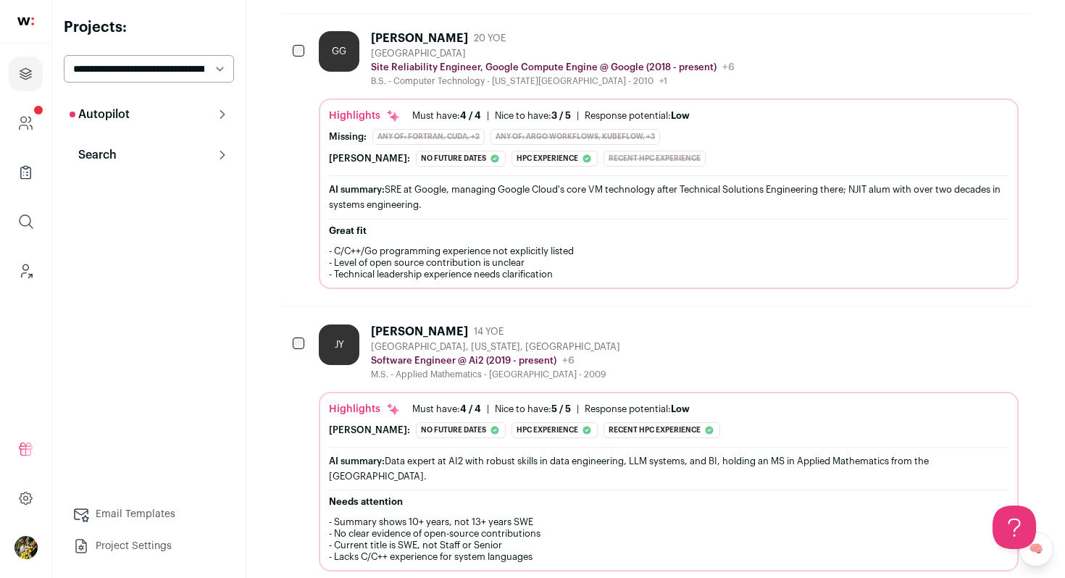
scroll to position [645, 0]
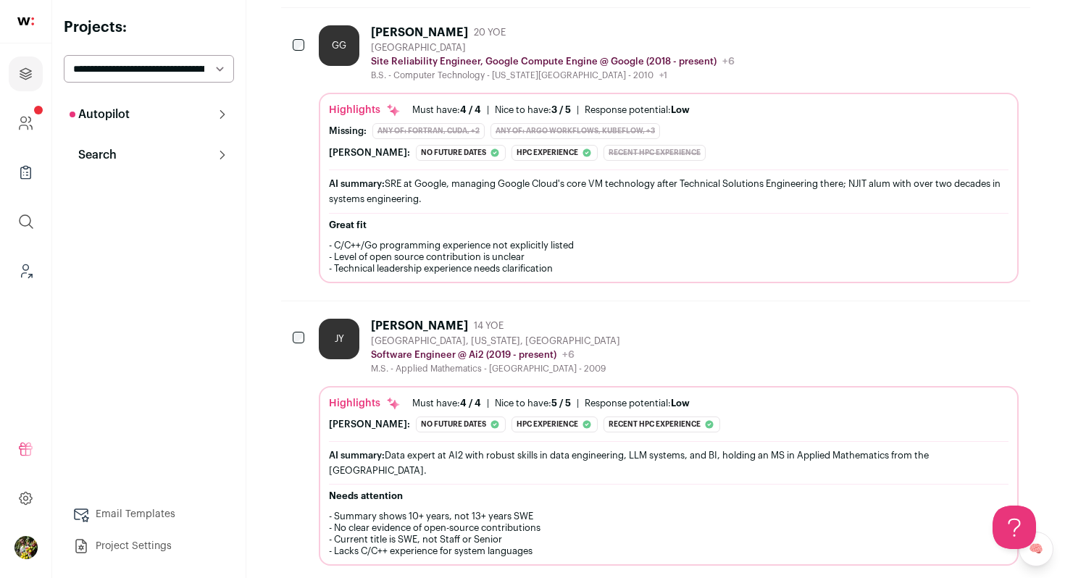
click at [757, 106] on div "Highlights Must have: 4 / 4 How many must haves have been fulfilled? | [GEOGRAP…" at bounding box center [668, 110] width 679 height 14
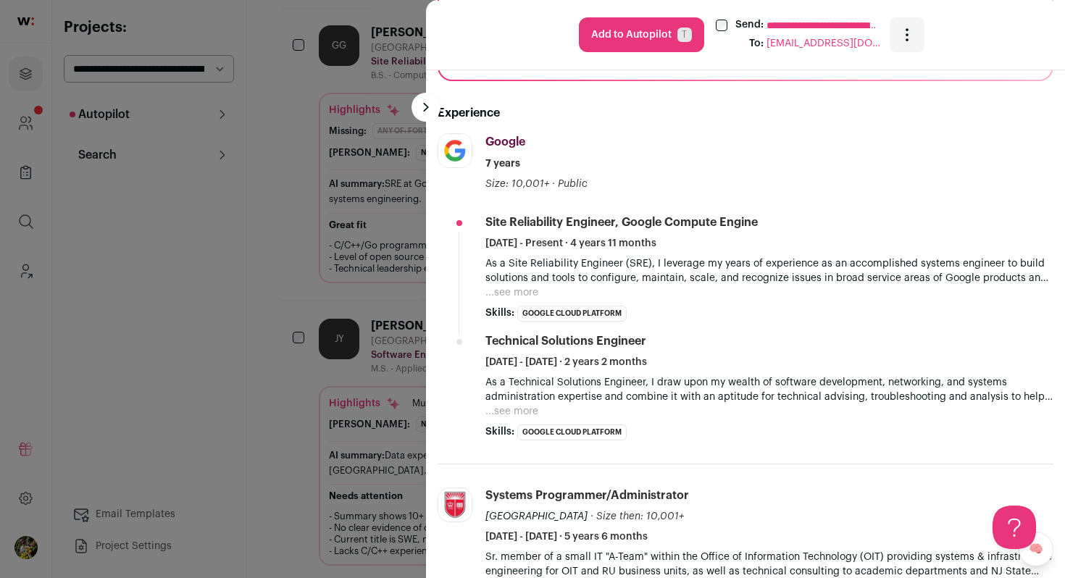
click at [532, 288] on button "...see more" at bounding box center [511, 292] width 53 height 14
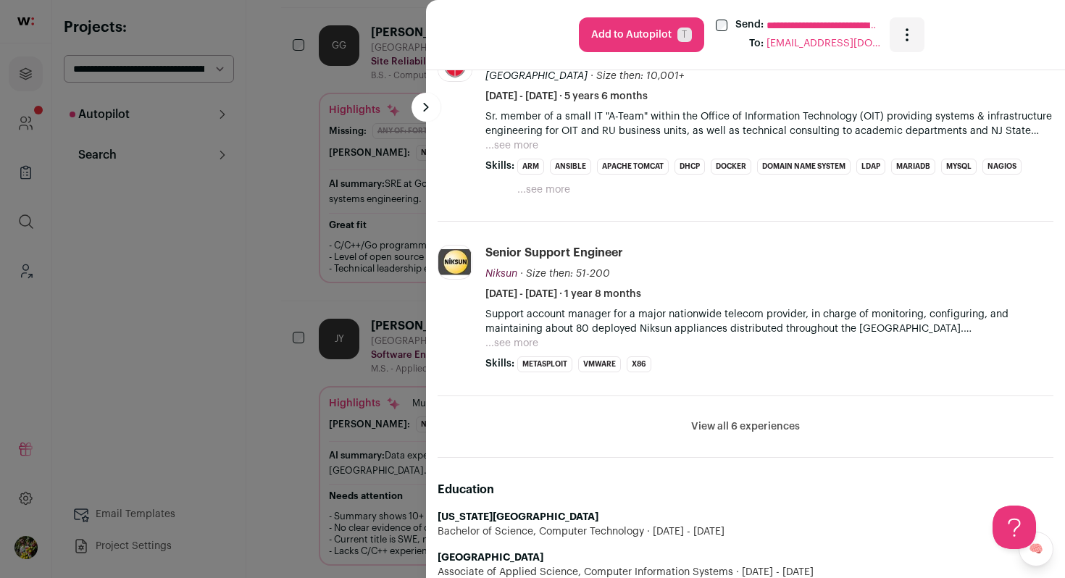
scroll to position [1113, 0]
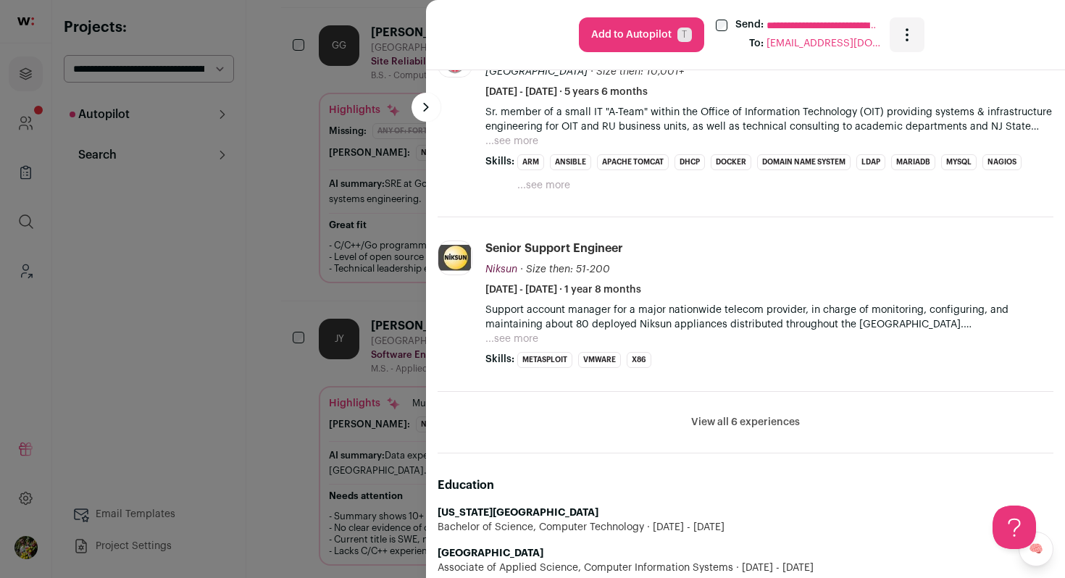
click at [698, 416] on button "View all 6 experiences" at bounding box center [745, 422] width 109 height 14
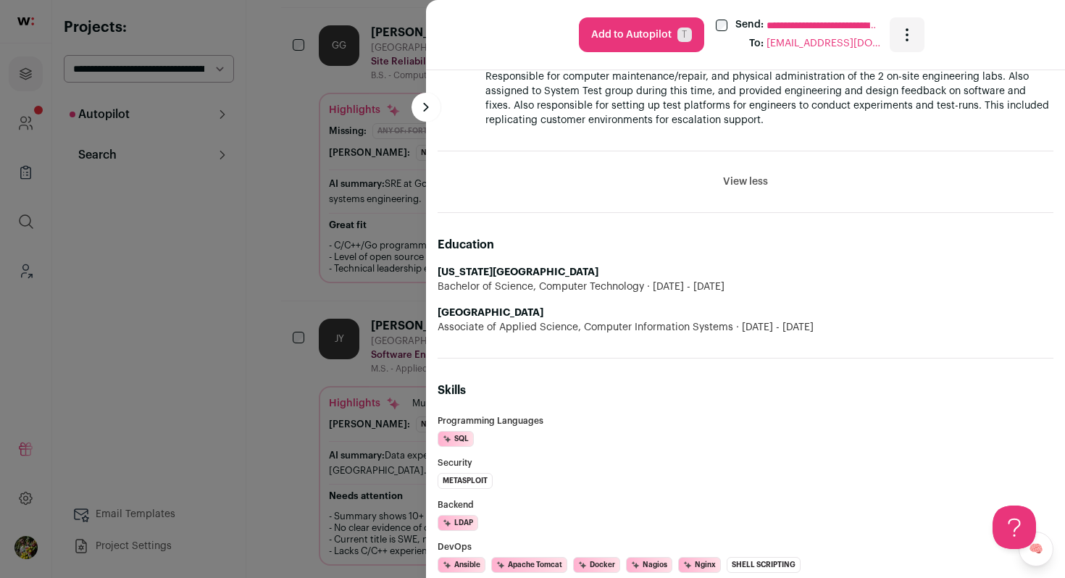
scroll to position [2204, 0]
click at [338, 151] on div "**********" at bounding box center [532, 289] width 1065 height 578
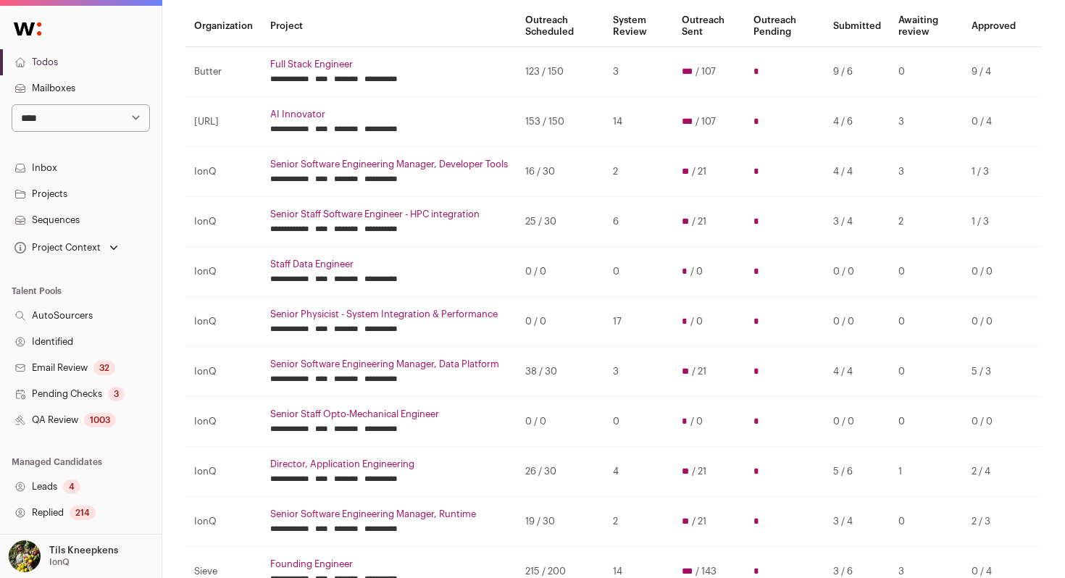
scroll to position [138, 0]
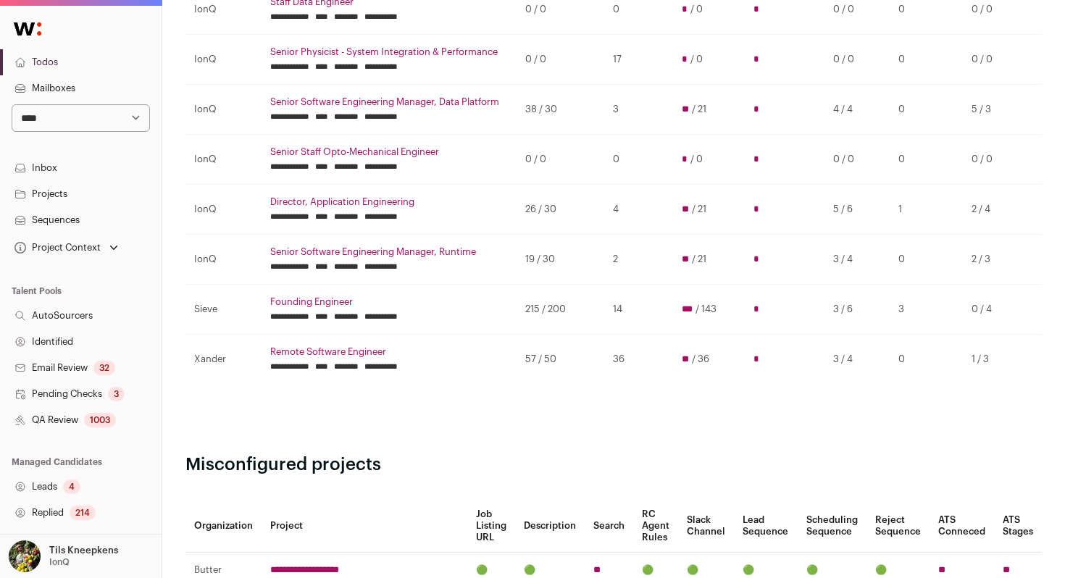
scroll to position [401, 0]
